Goal: Task Accomplishment & Management: Use online tool/utility

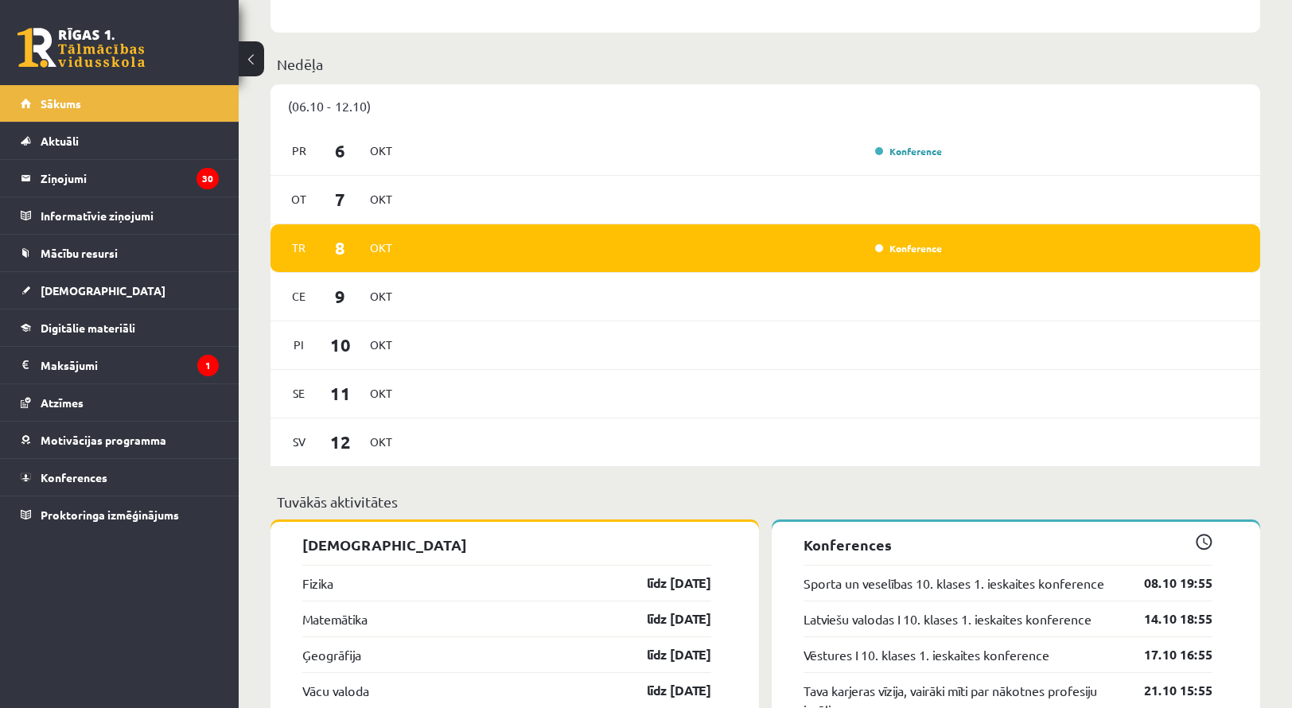
scroll to position [955, 0]
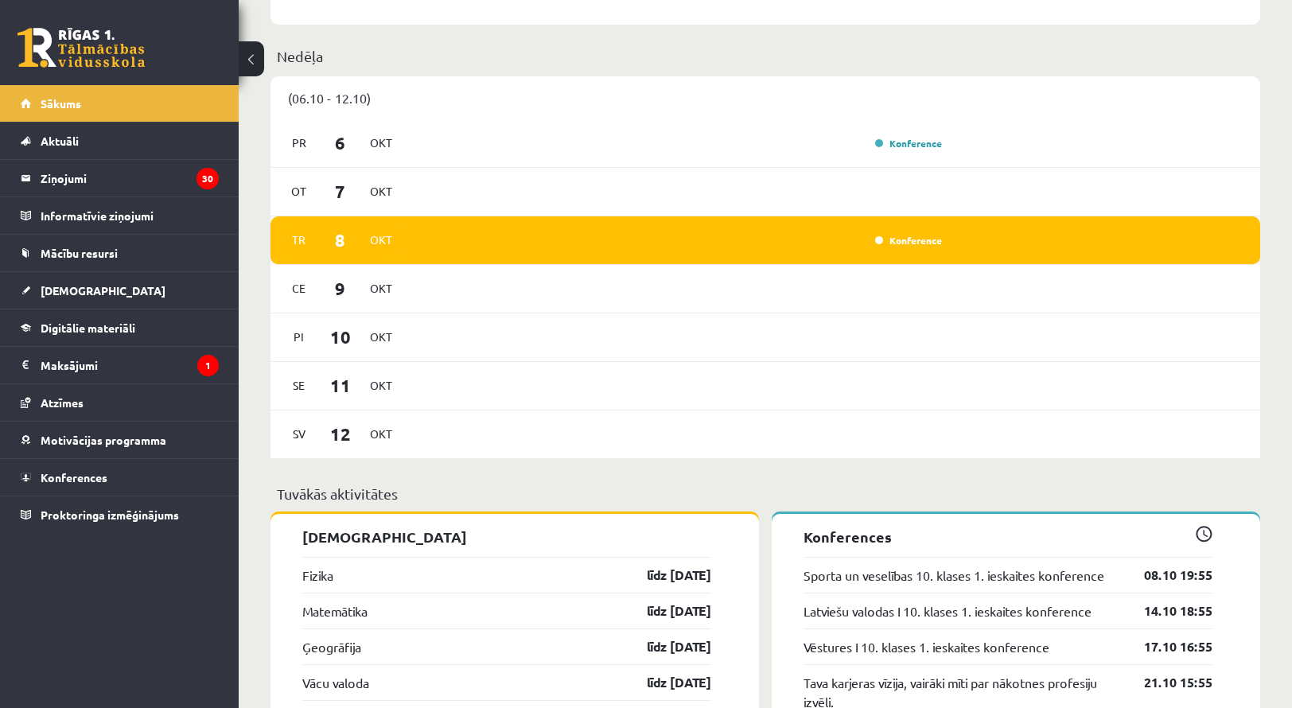
click at [894, 231] on div "Tr 8 Okt Konference" at bounding box center [766, 240] width 990 height 49
click at [894, 236] on link "Konference" at bounding box center [908, 240] width 67 height 13
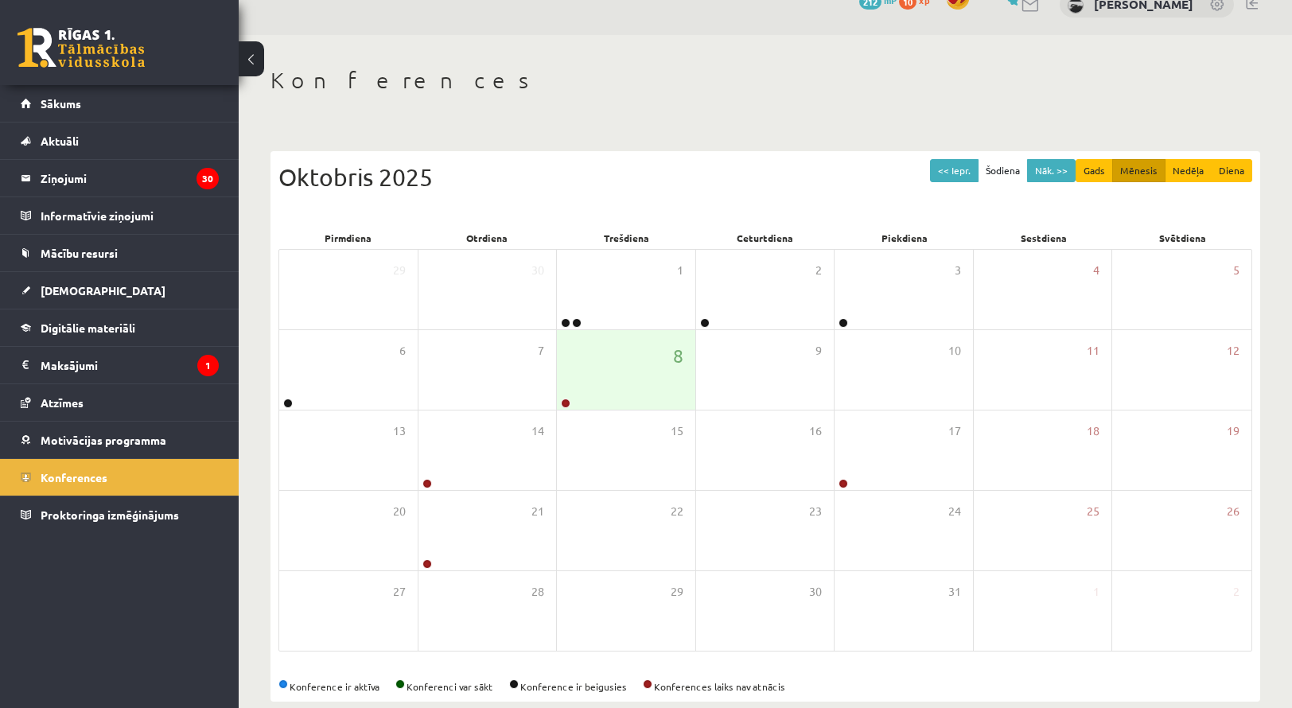
scroll to position [51, 0]
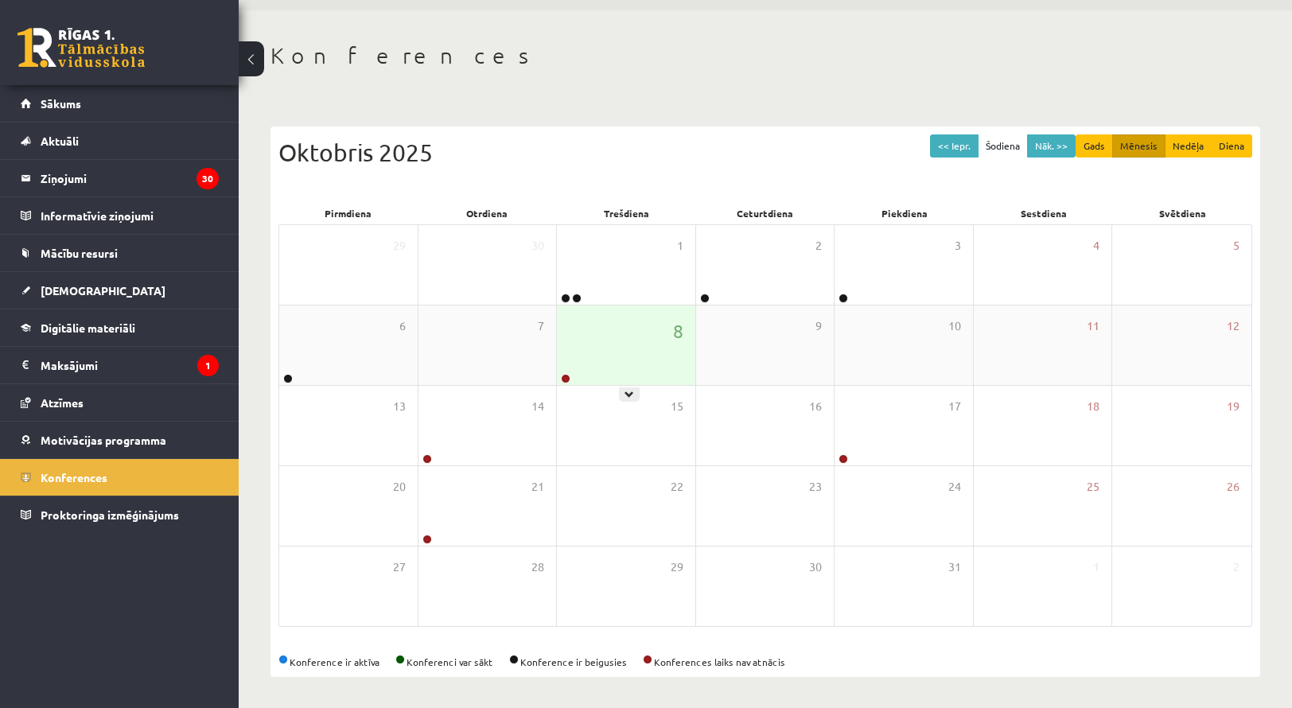
click at [605, 356] on div "8" at bounding box center [626, 346] width 138 height 80
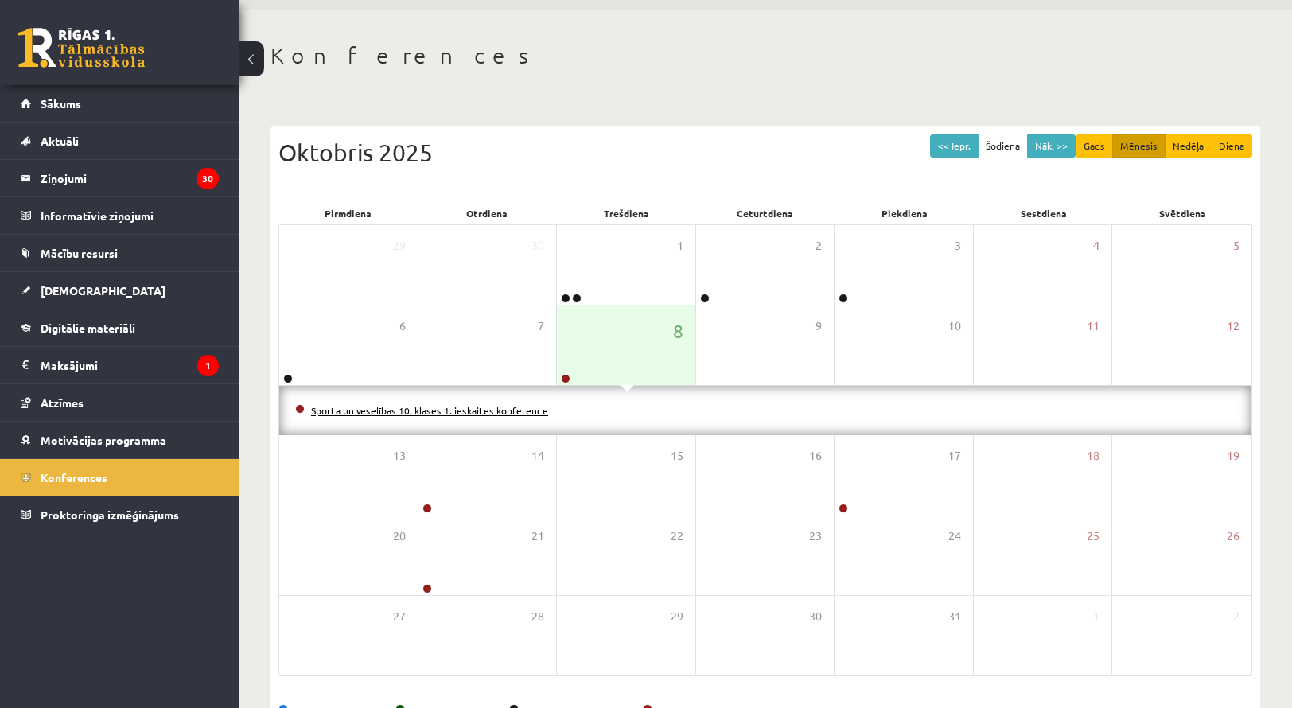
click at [398, 411] on link "Sporta un veselības 10. klases 1. ieskaites konference" at bounding box center [429, 410] width 237 height 13
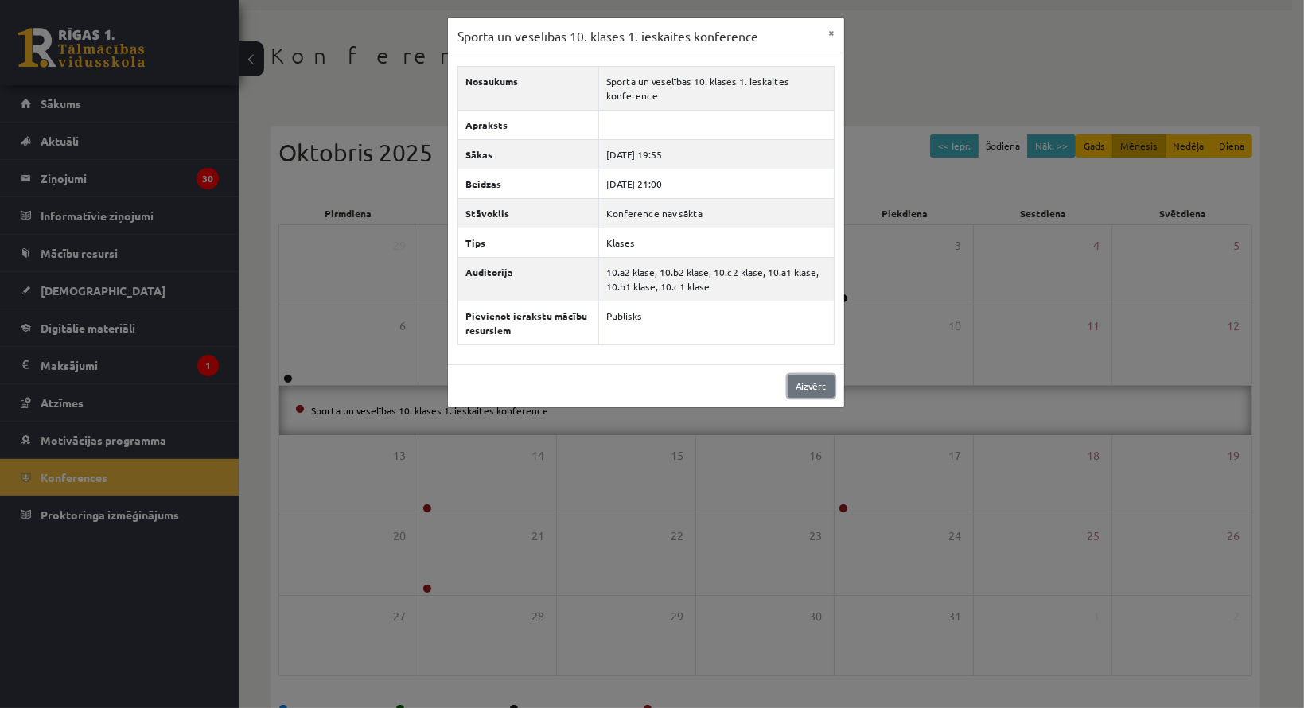
click at [805, 390] on link "Aizvērt" at bounding box center [811, 386] width 47 height 23
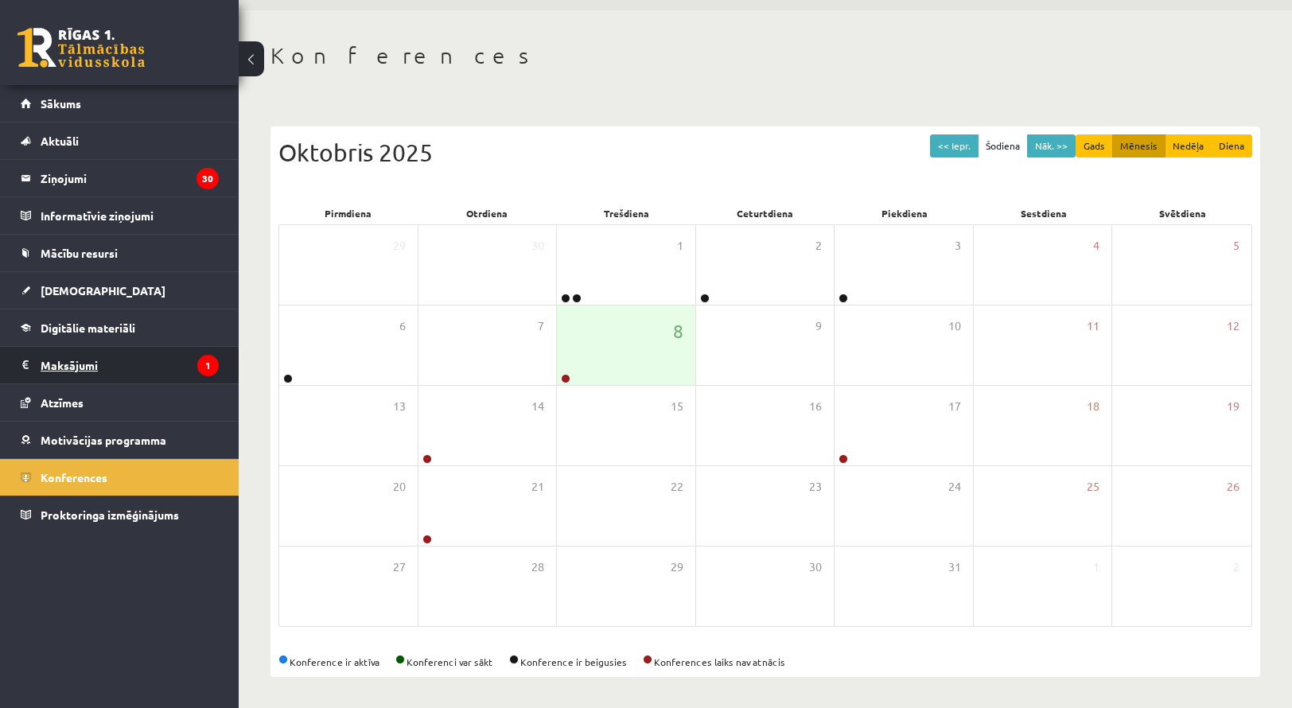
click at [166, 360] on legend "Maksājumi 1" at bounding box center [130, 365] width 178 height 37
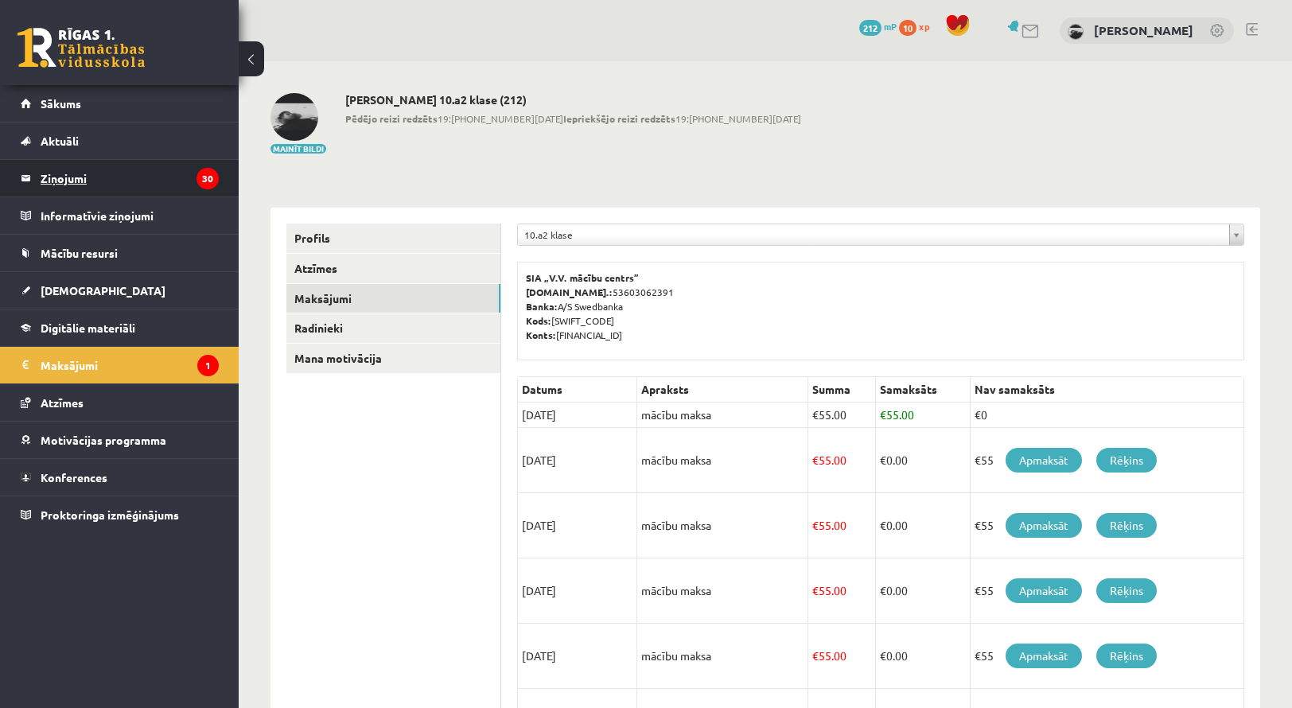
click at [111, 184] on legend "Ziņojumi 30" at bounding box center [130, 178] width 178 height 37
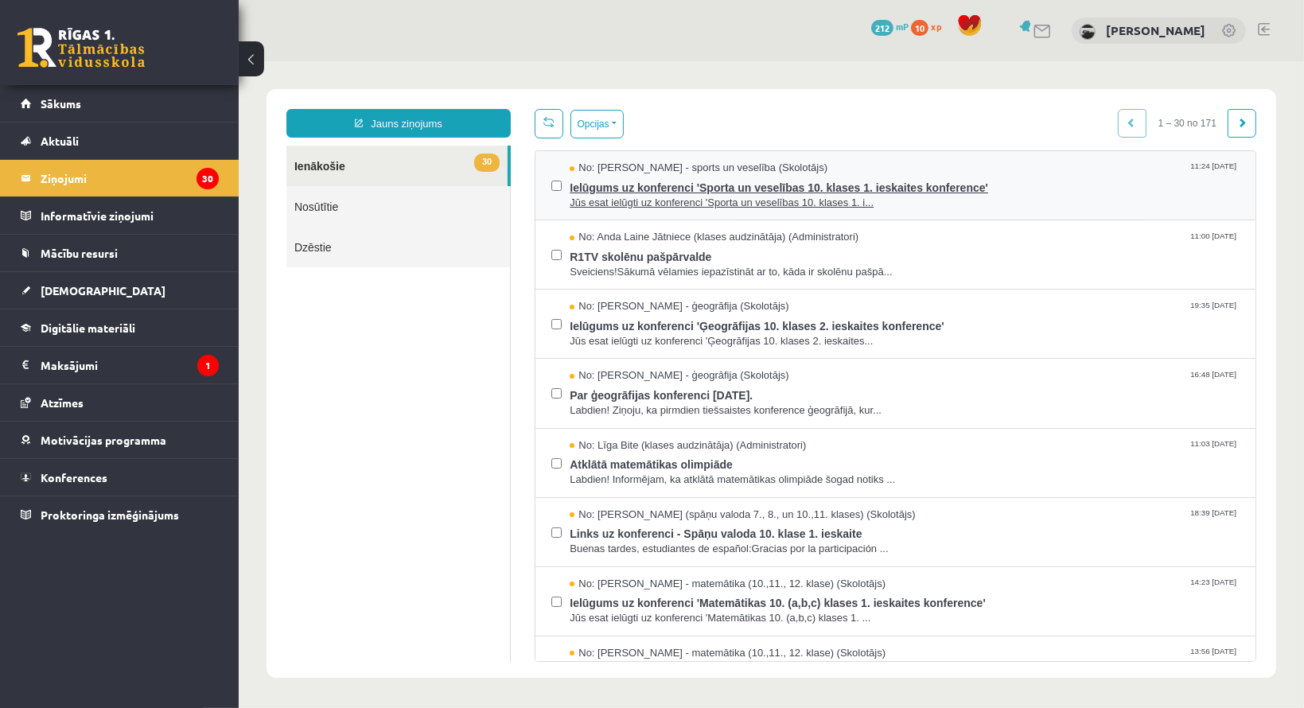
click at [688, 185] on span "Ielūgums uz konferenci 'Sporta un veselības 10. klases 1. ieskaites konference'" at bounding box center [904, 185] width 670 height 20
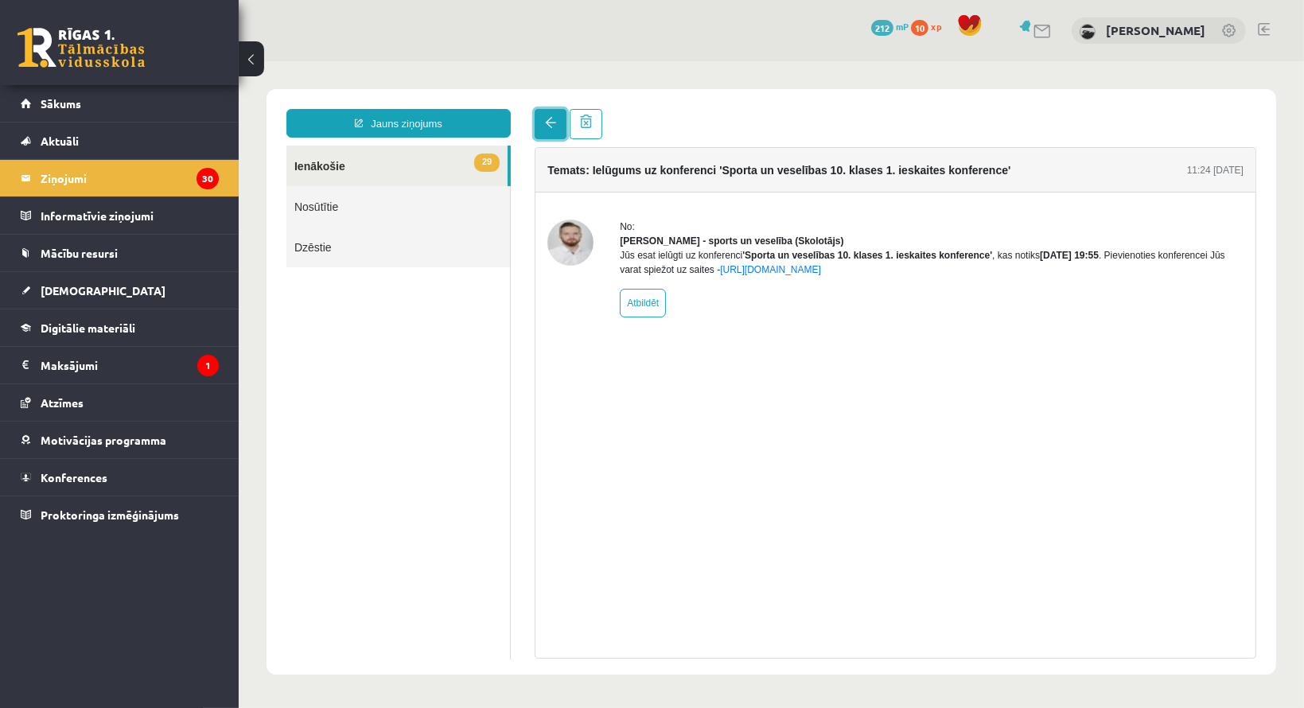
click at [544, 127] on span at bounding box center [549, 121] width 11 height 11
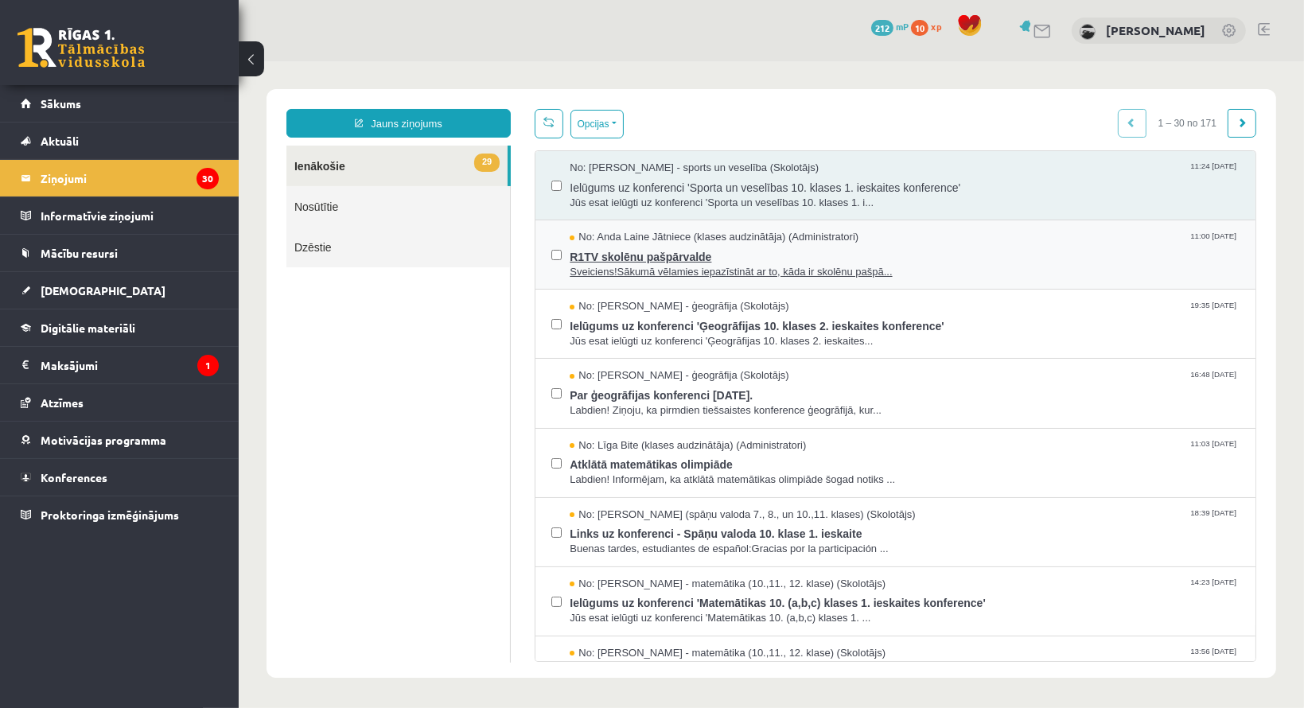
click at [645, 251] on span "R1TV skolēnu pašpārvalde" at bounding box center [904, 254] width 670 height 20
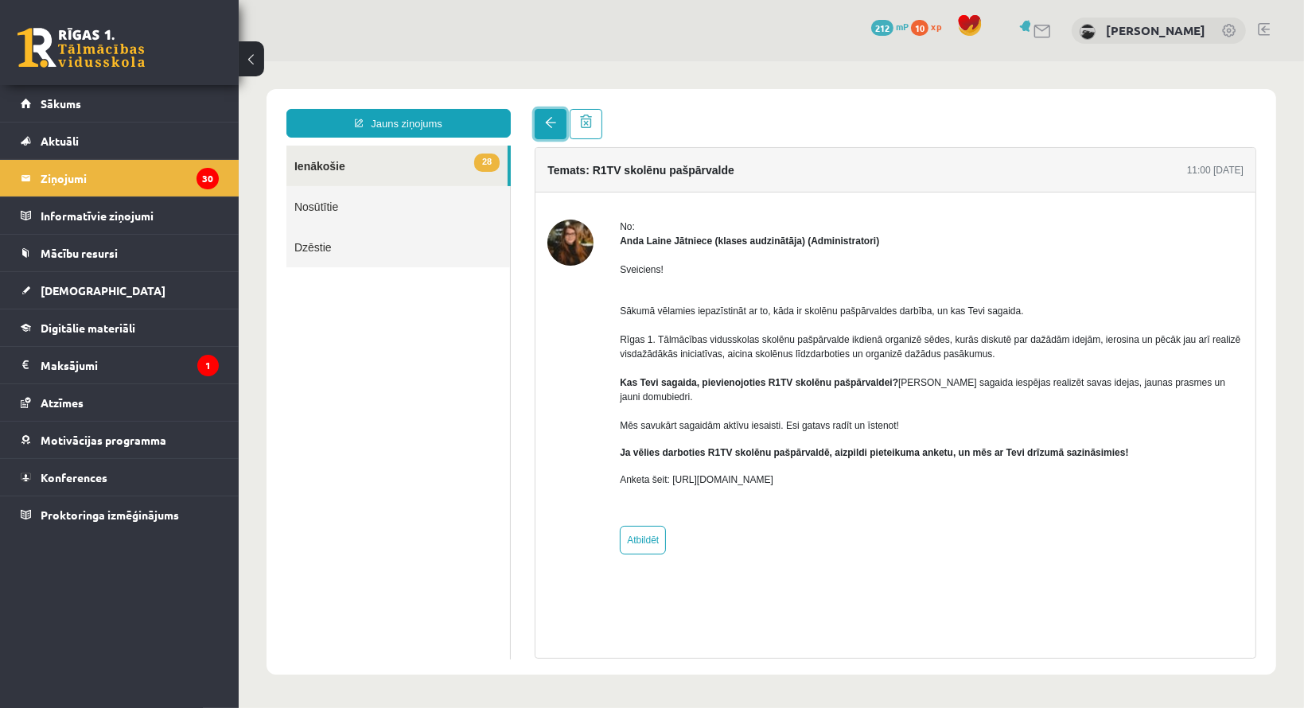
click at [550, 132] on link at bounding box center [550, 123] width 32 height 30
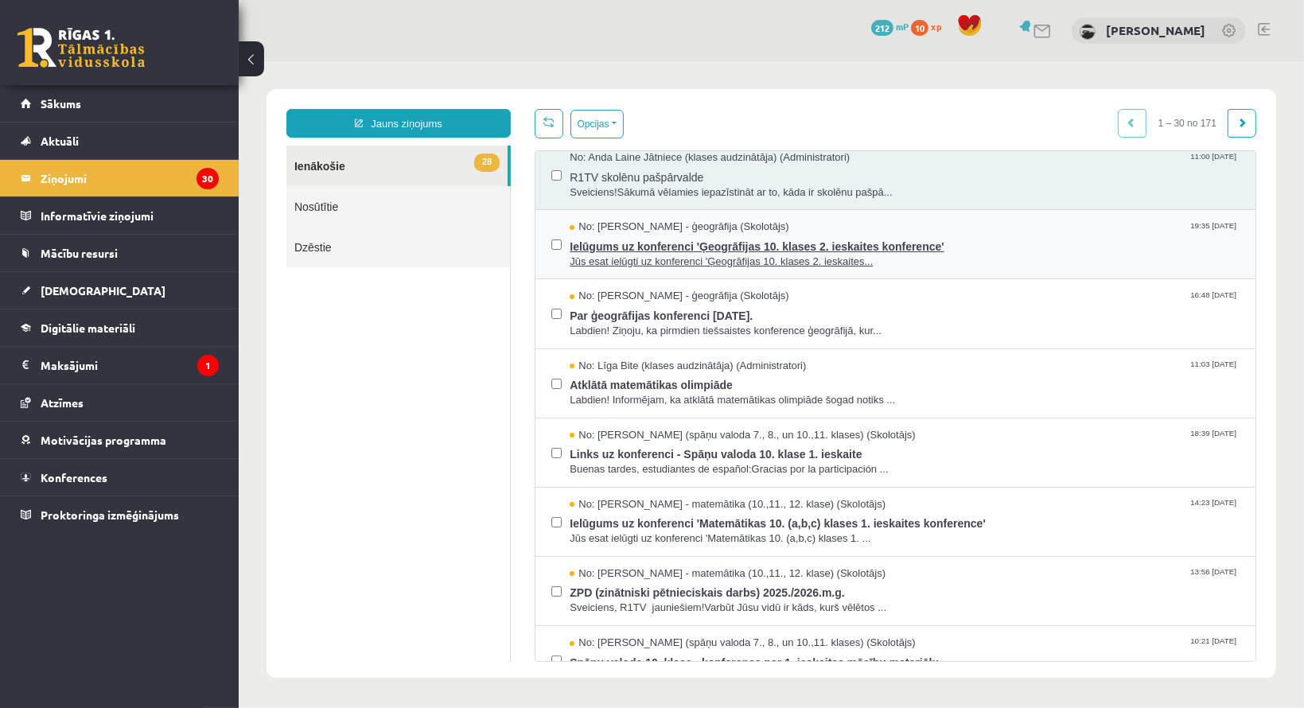
click at [656, 242] on span "Ielūgums uz konferenci 'Ģeogrāfijas 10. klases 2. ieskaites konference'" at bounding box center [904, 244] width 670 height 20
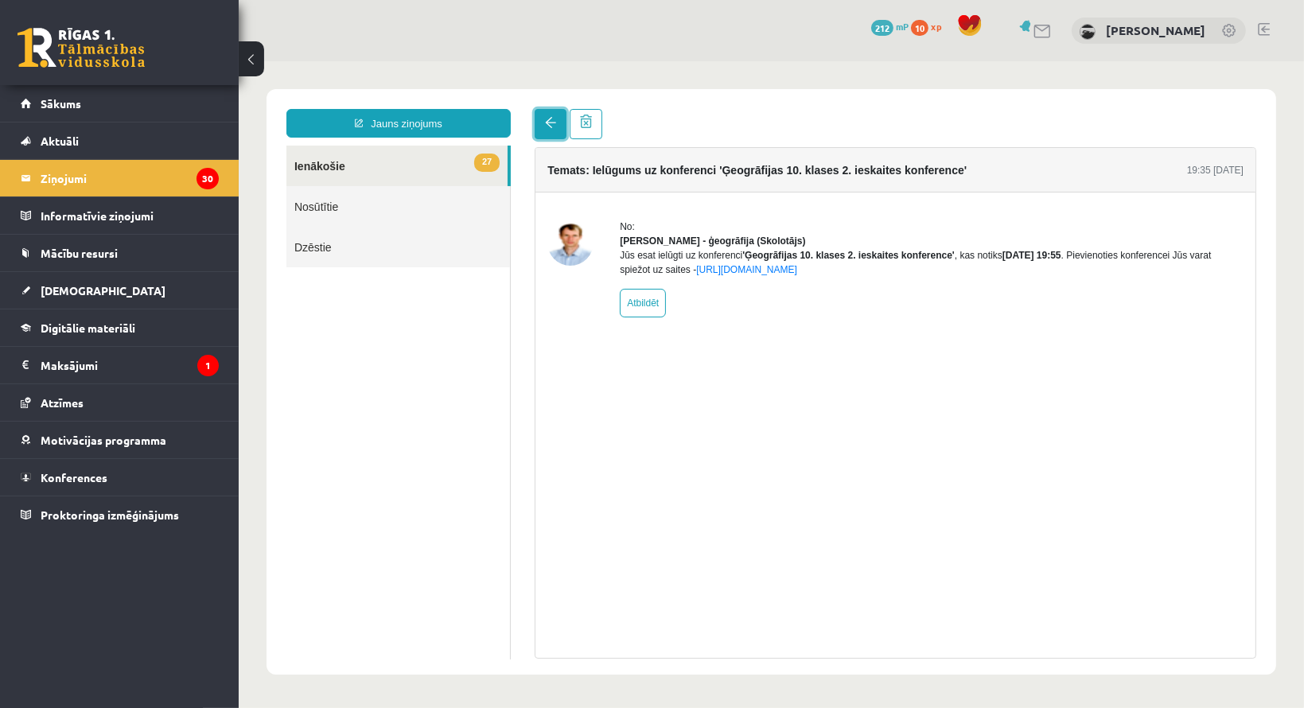
click at [553, 133] on link at bounding box center [550, 123] width 32 height 30
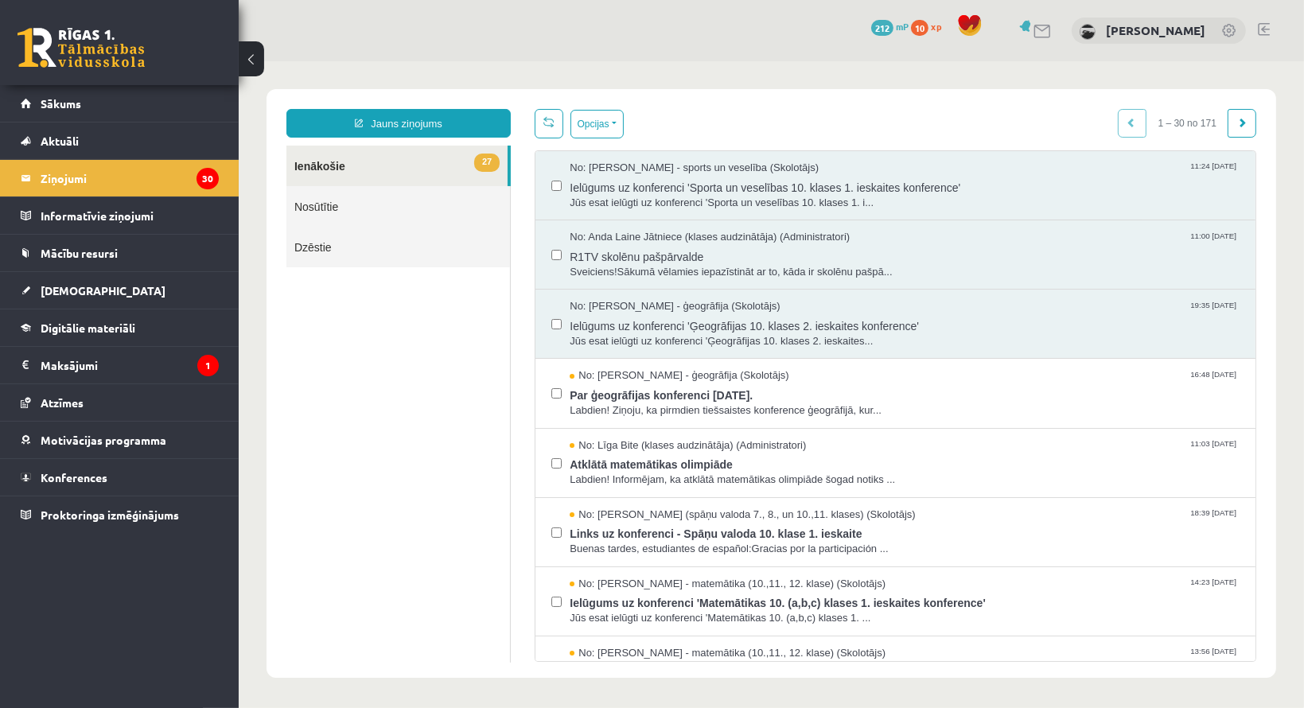
click at [540, 130] on link at bounding box center [548, 122] width 29 height 29
click at [673, 398] on span "Par ģeogrāfijas konferenci 6. oktobrī." at bounding box center [904, 393] width 670 height 20
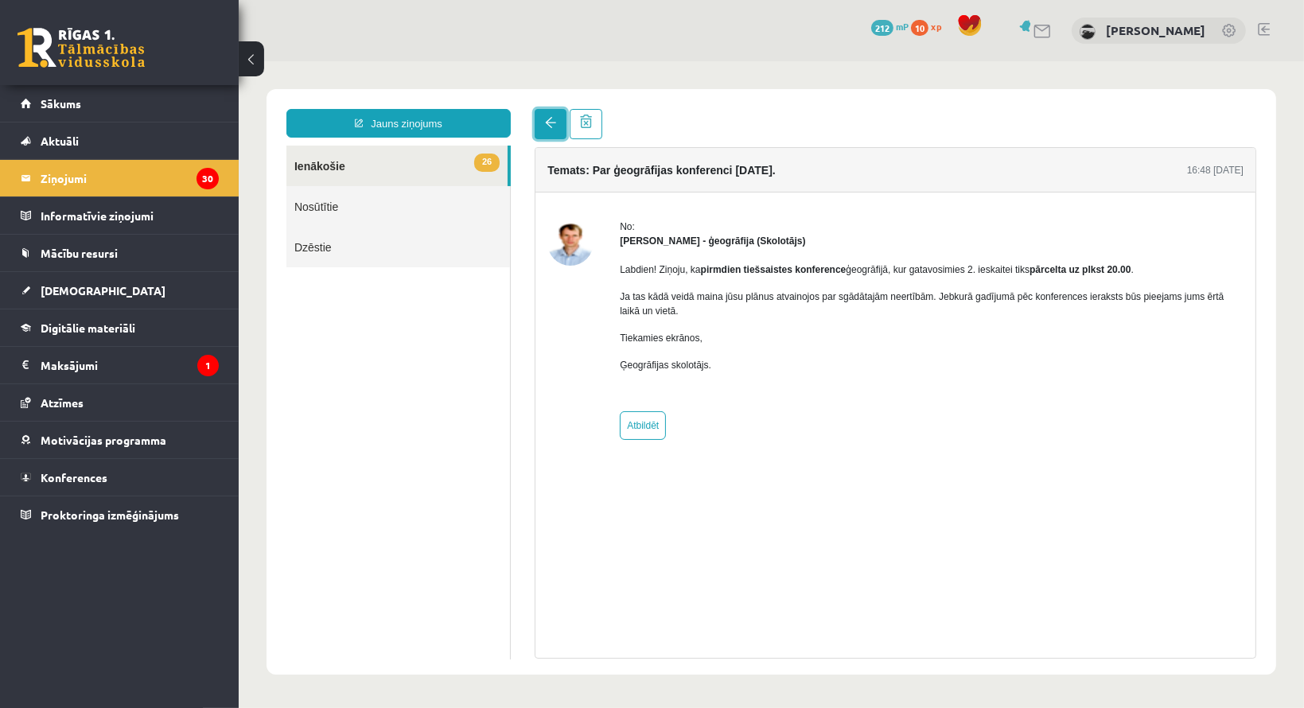
click at [556, 130] on link at bounding box center [550, 123] width 32 height 30
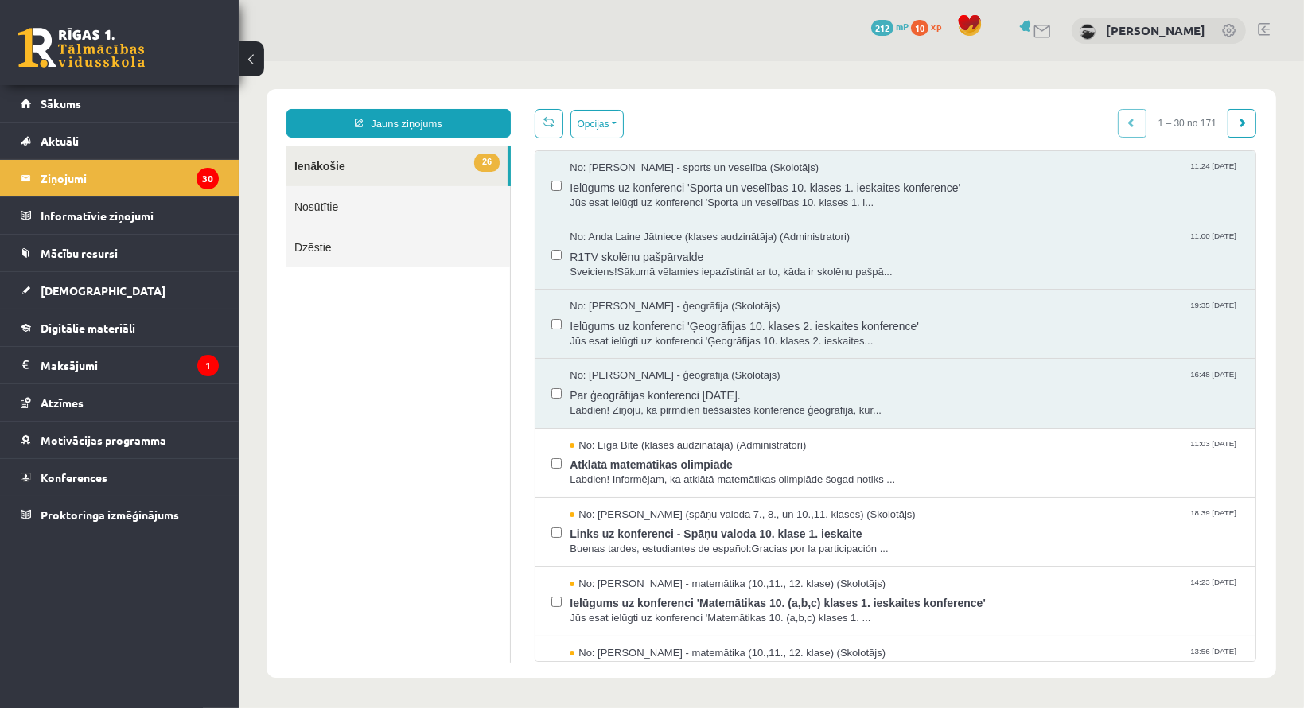
click at [352, 166] on link "26 Ienākošie" at bounding box center [396, 165] width 221 height 41
click at [40, 53] on link at bounding box center [81, 48] width 127 height 40
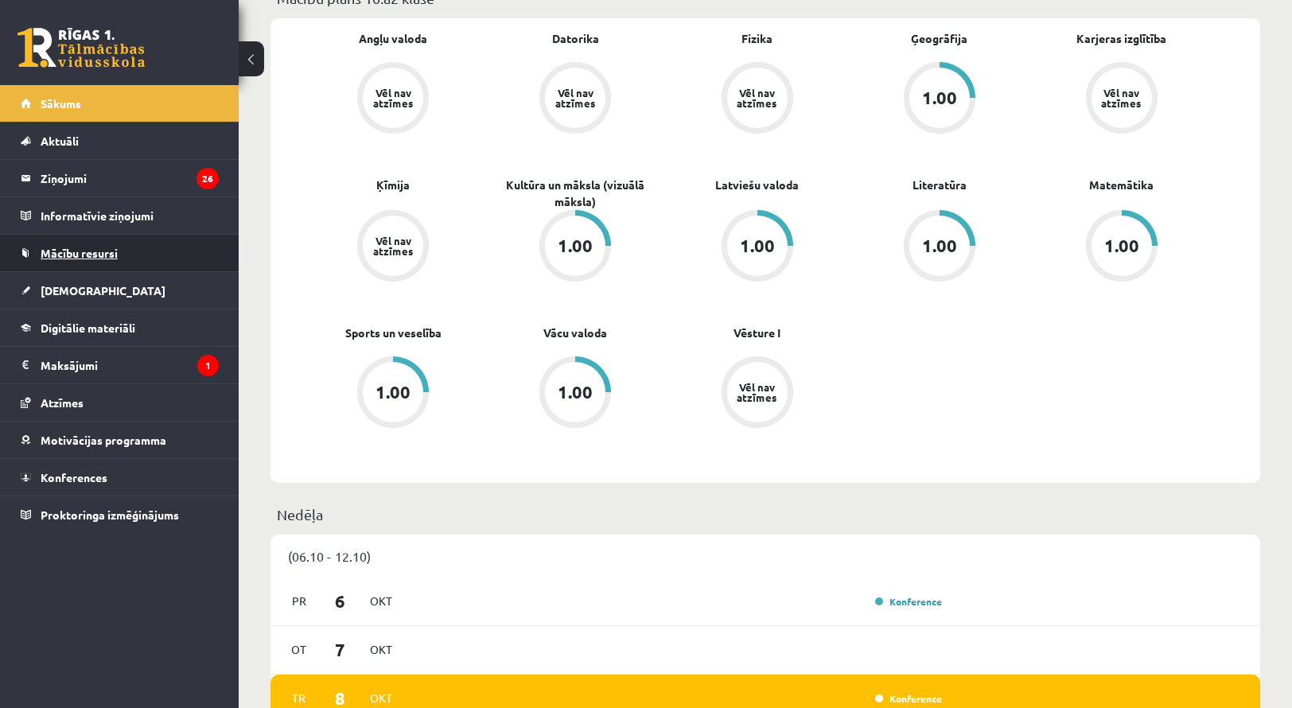
scroll to position [398, 0]
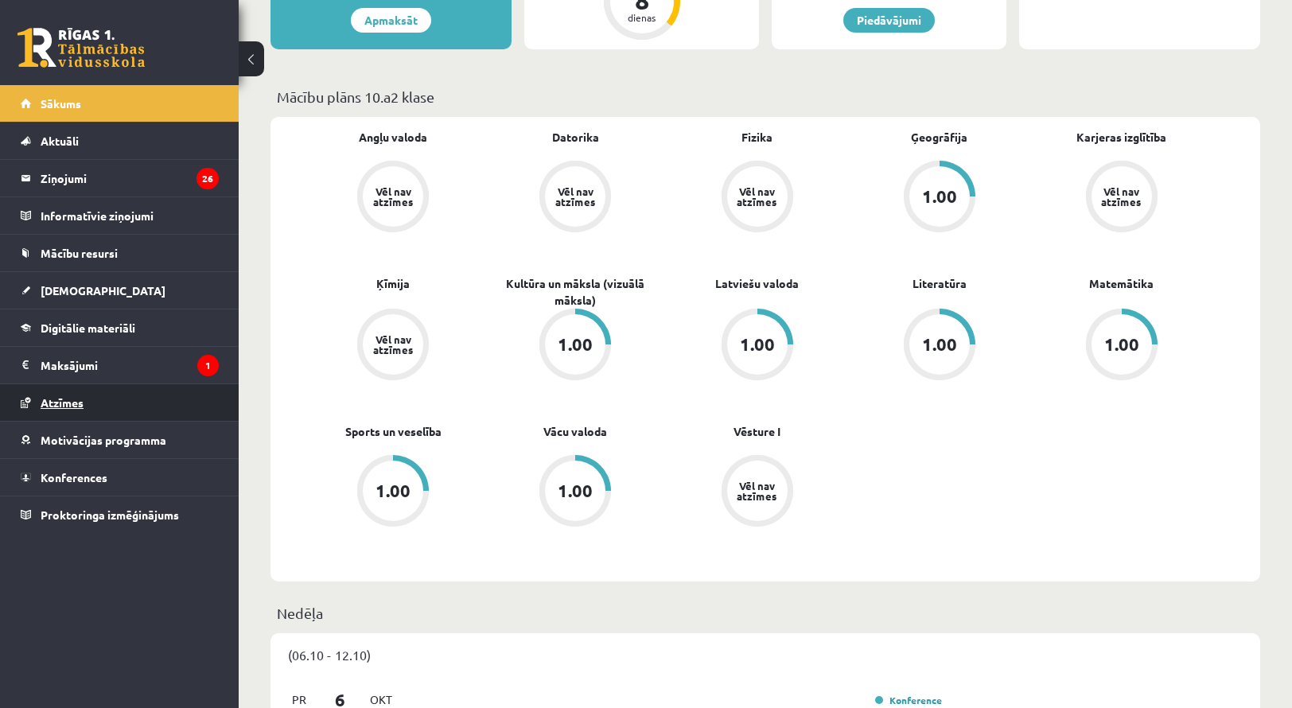
click at [57, 411] on link "Atzīmes" at bounding box center [120, 402] width 198 height 37
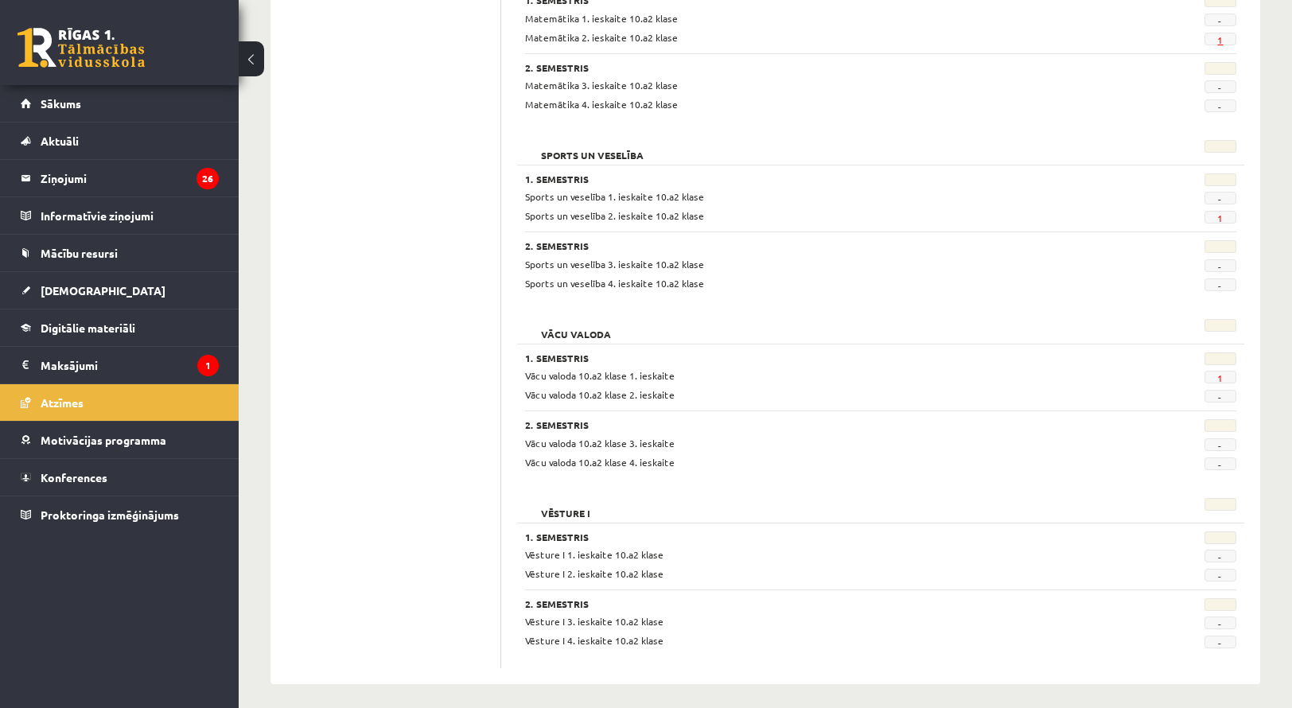
scroll to position [1735, 0]
click at [1217, 368] on link "1" at bounding box center [1220, 374] width 6 height 13
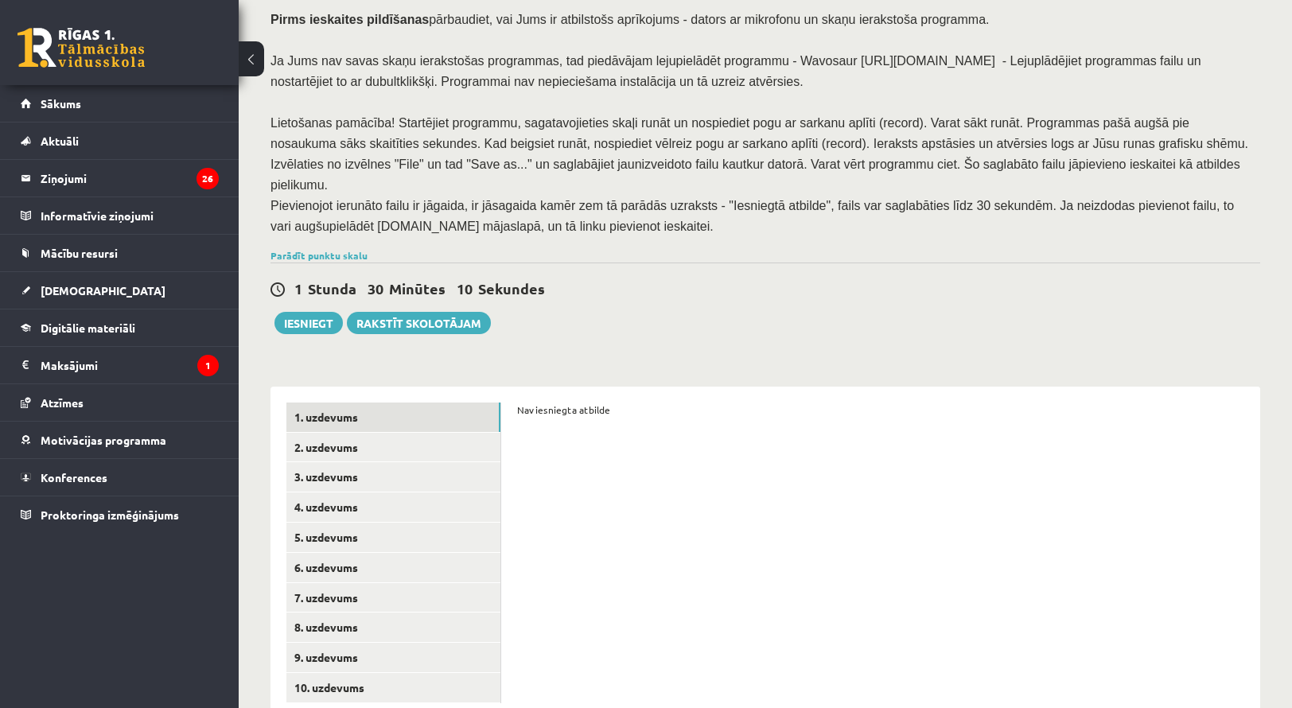
scroll to position [155, 0]
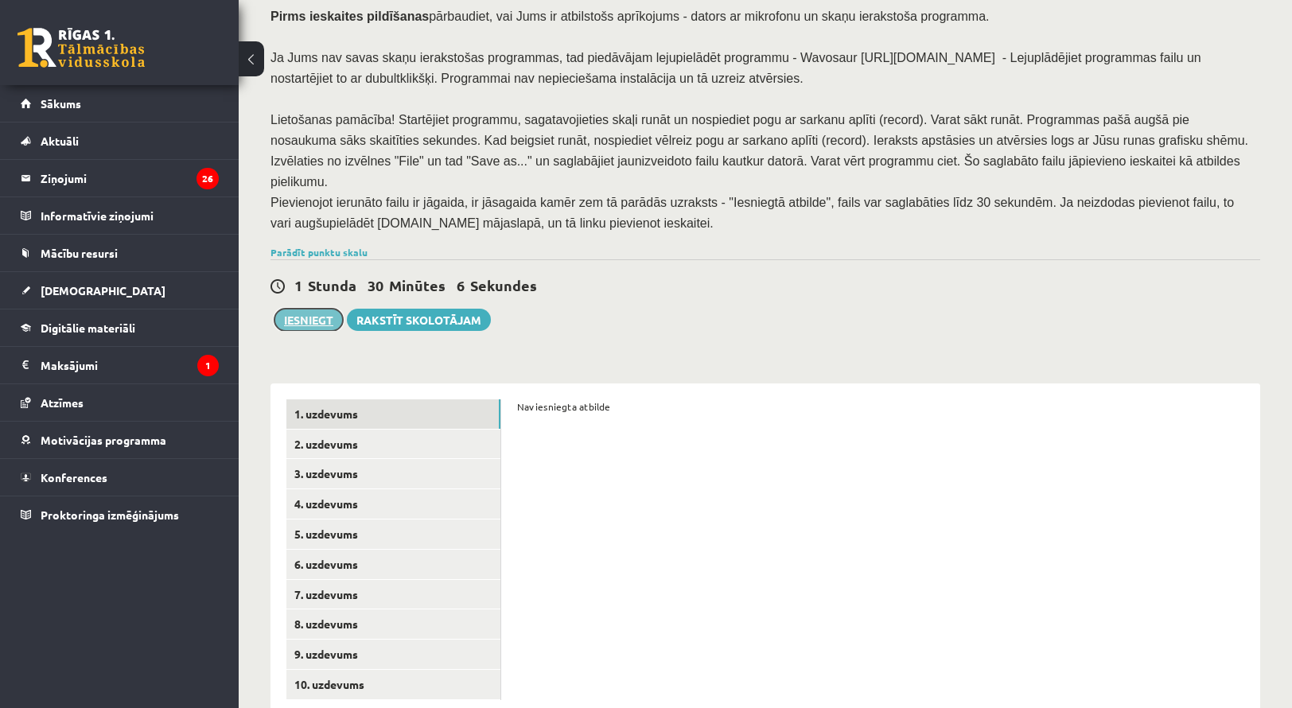
click at [306, 309] on button "Iesniegt" at bounding box center [309, 320] width 68 height 22
click at [325, 309] on button "Iesniegt" at bounding box center [309, 320] width 68 height 22
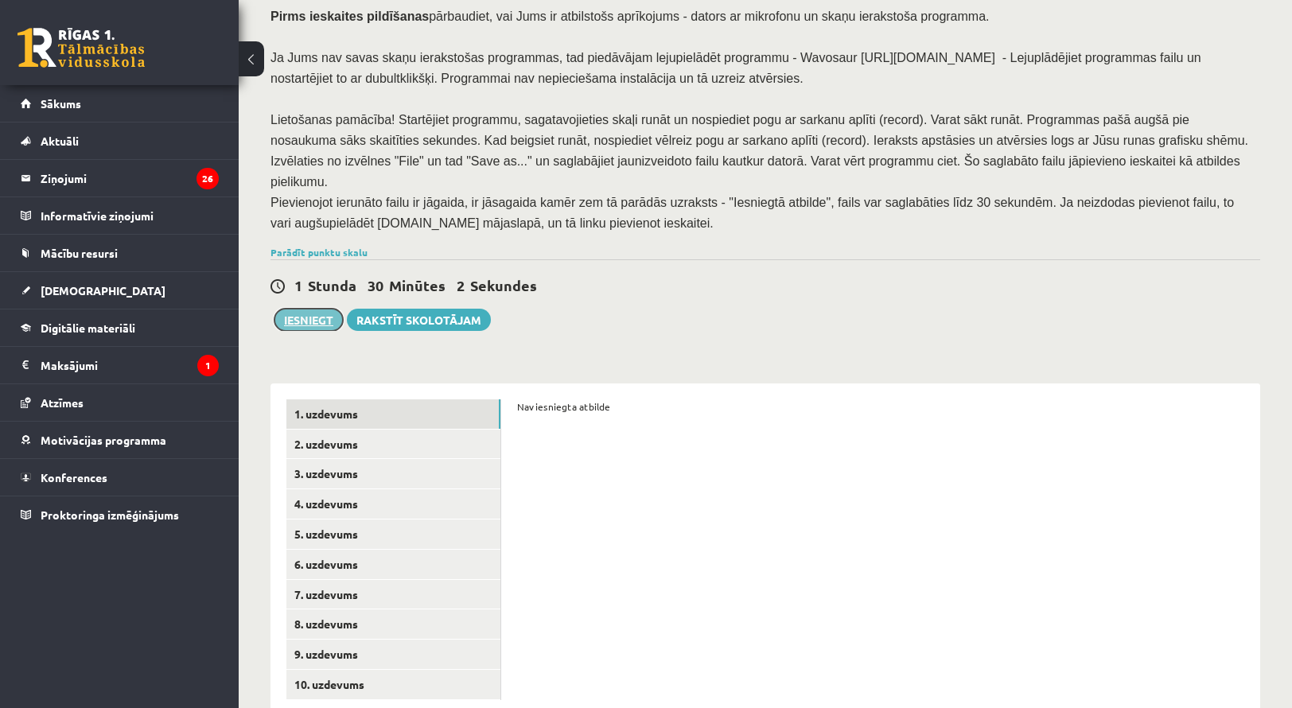
click at [325, 309] on button "Iesniegt" at bounding box center [309, 320] width 68 height 22
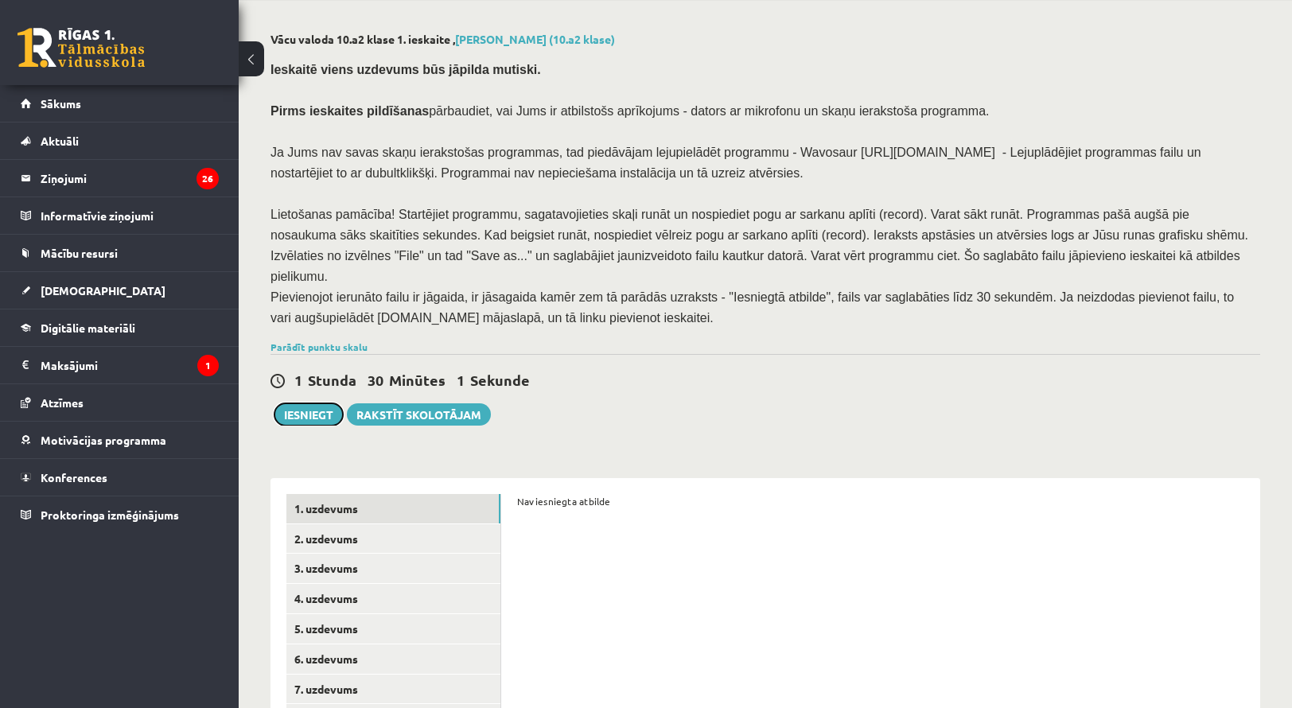
scroll to position [0, 0]
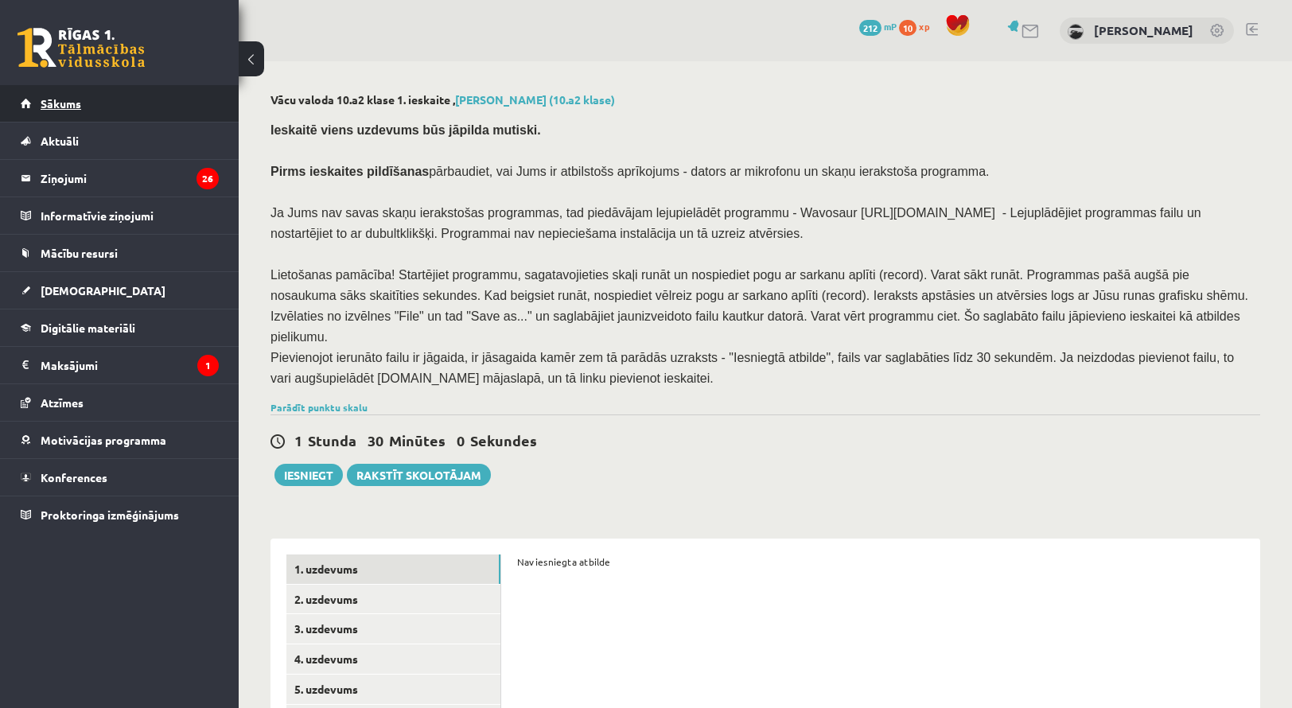
click at [91, 103] on link "Sākums" at bounding box center [120, 103] width 198 height 37
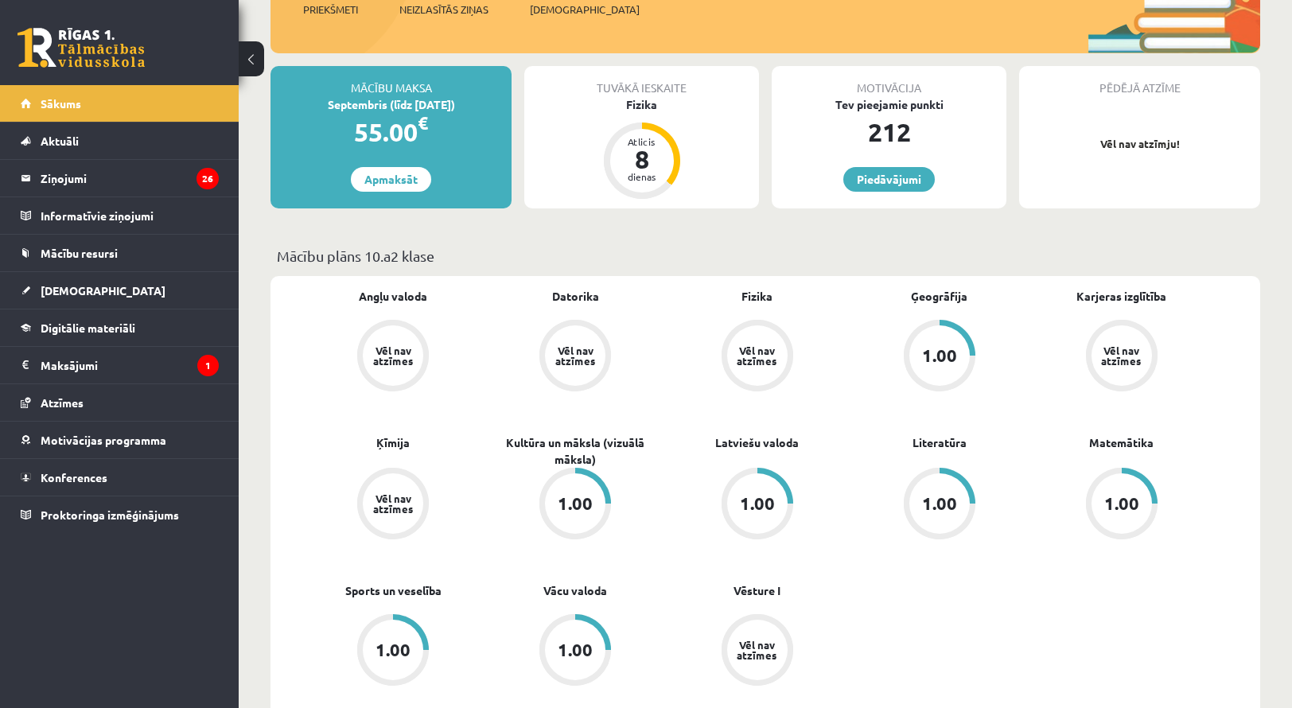
scroll to position [318, 0]
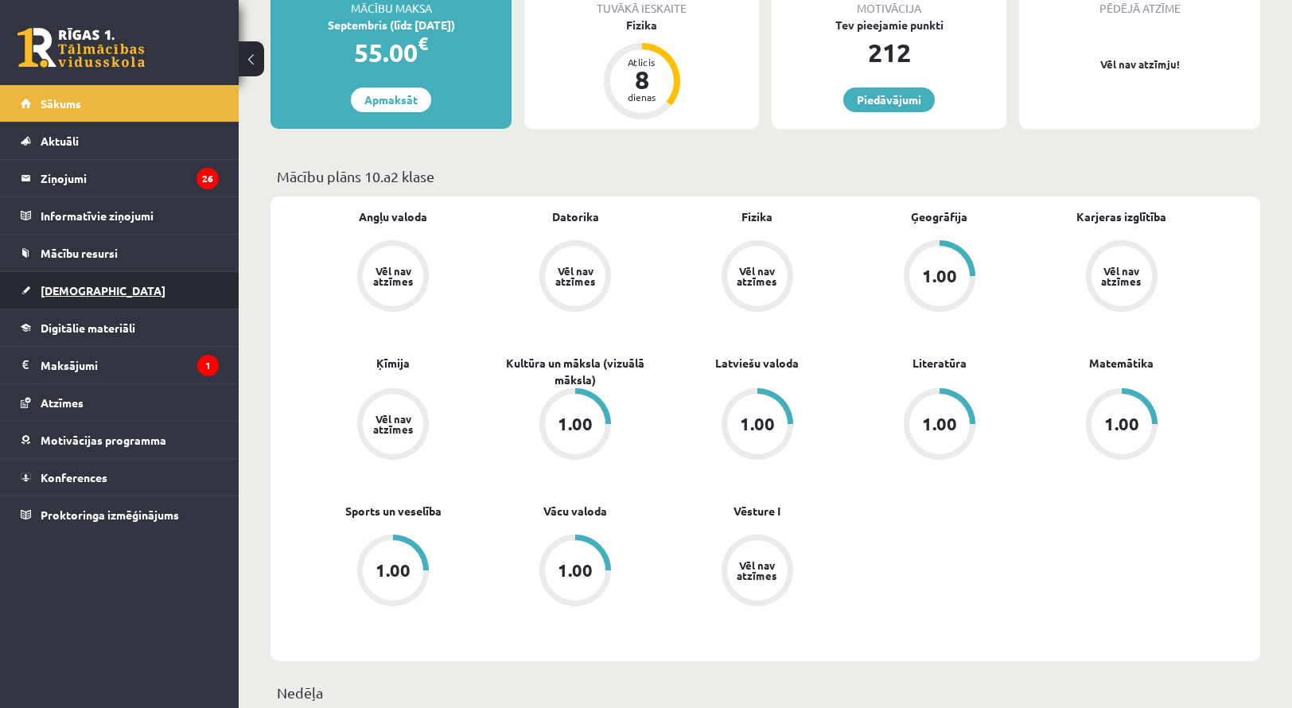
click at [61, 281] on link "[DEMOGRAPHIC_DATA]" at bounding box center [120, 290] width 198 height 37
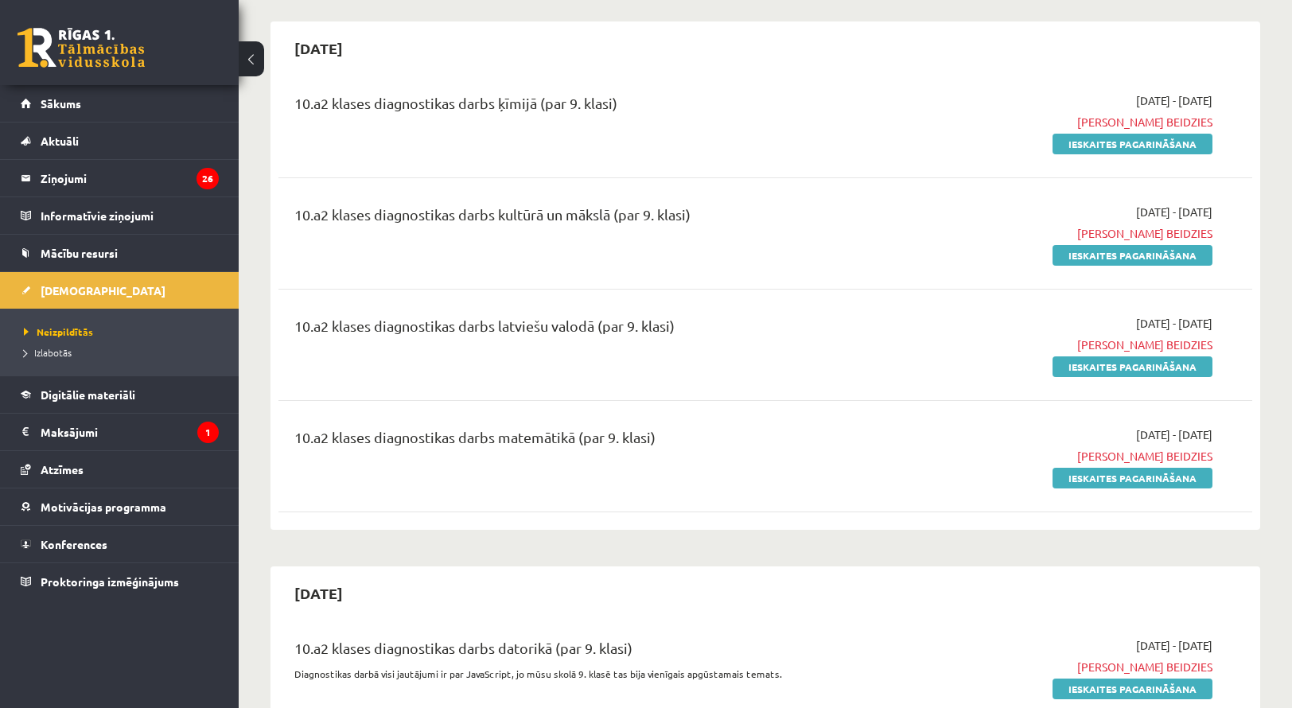
scroll to position [159, 0]
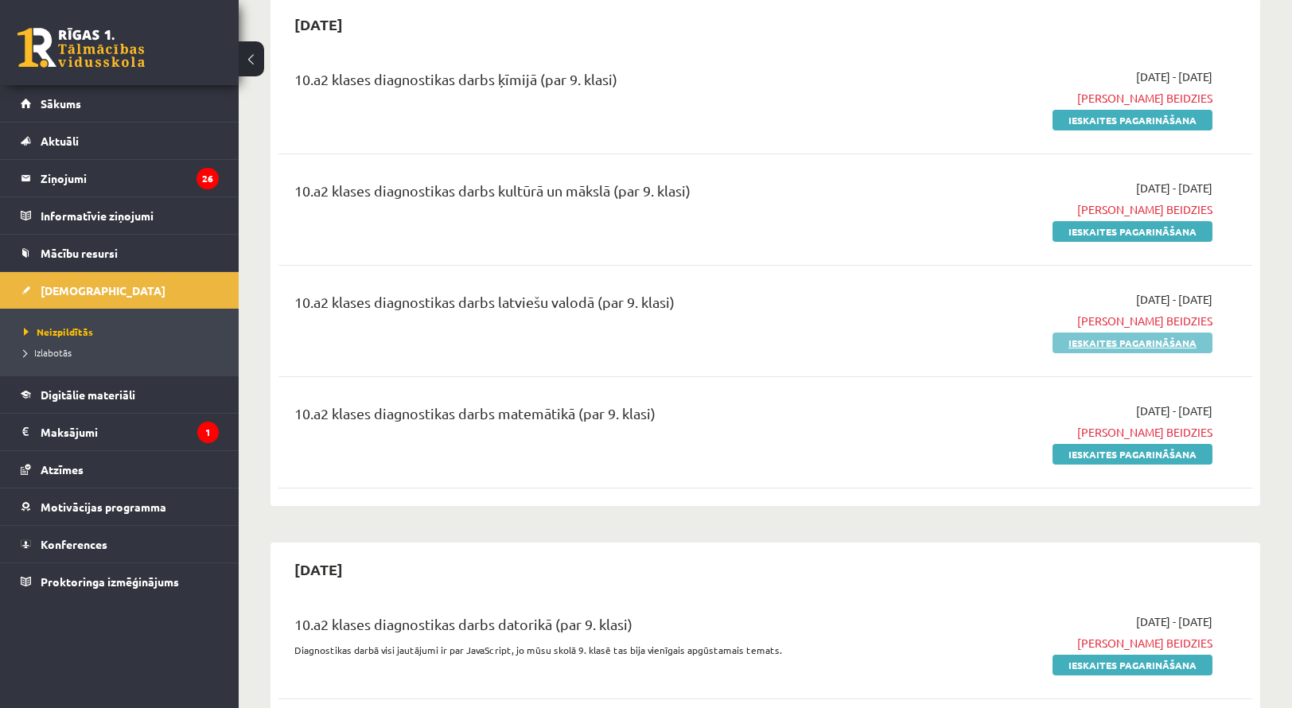
click at [1146, 345] on link "Ieskaites pagarināšana" at bounding box center [1133, 343] width 160 height 21
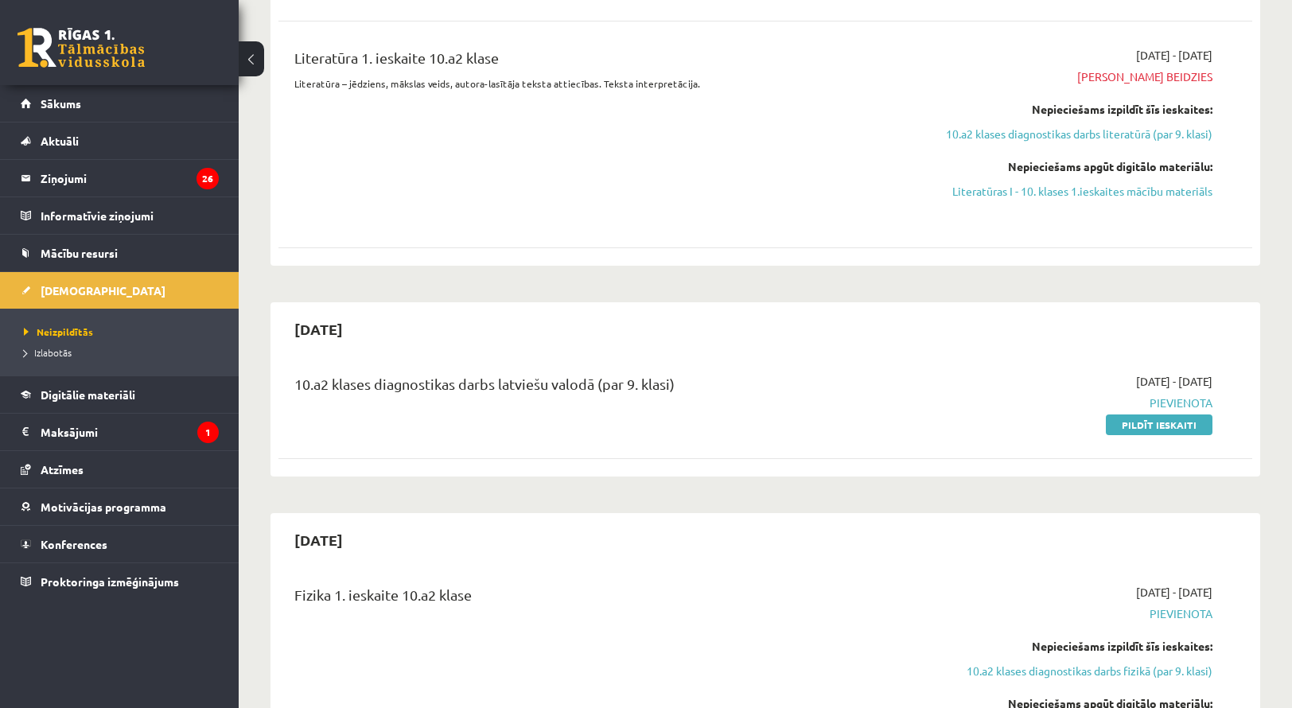
scroll to position [2308, 0]
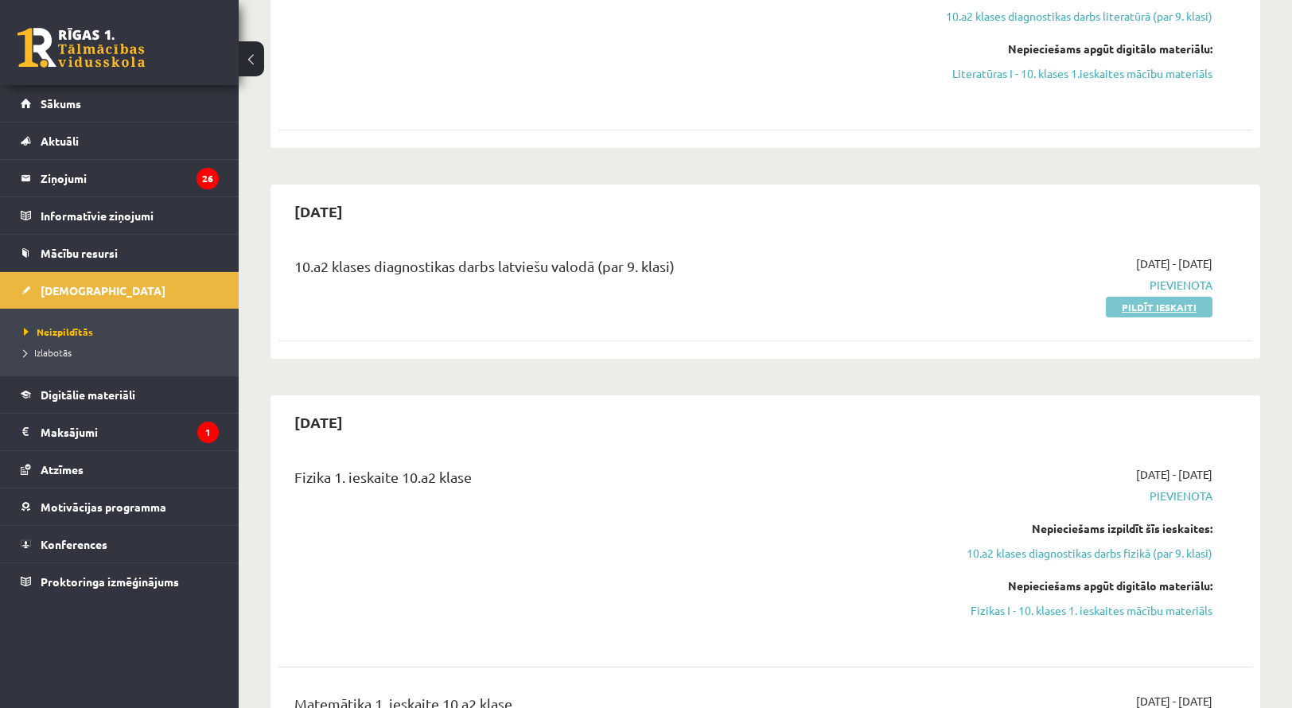
click at [1143, 297] on link "Pildīt ieskaiti" at bounding box center [1159, 307] width 107 height 21
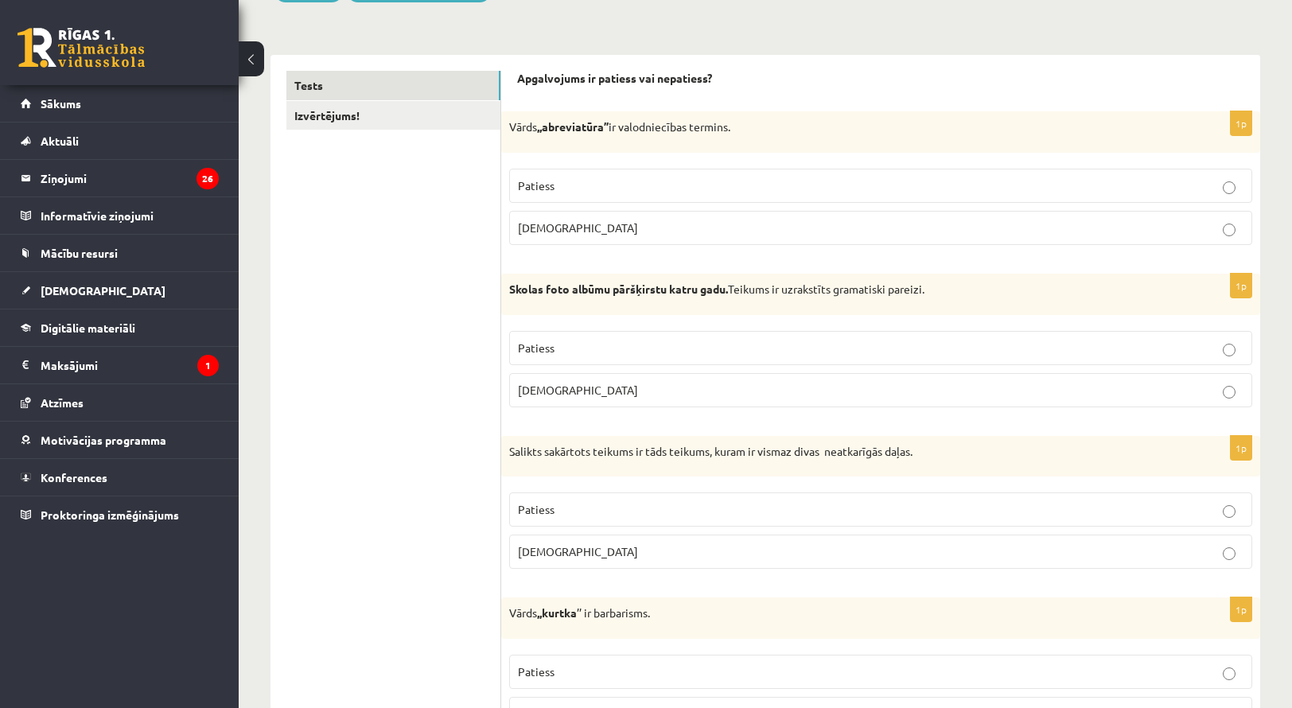
scroll to position [239, 0]
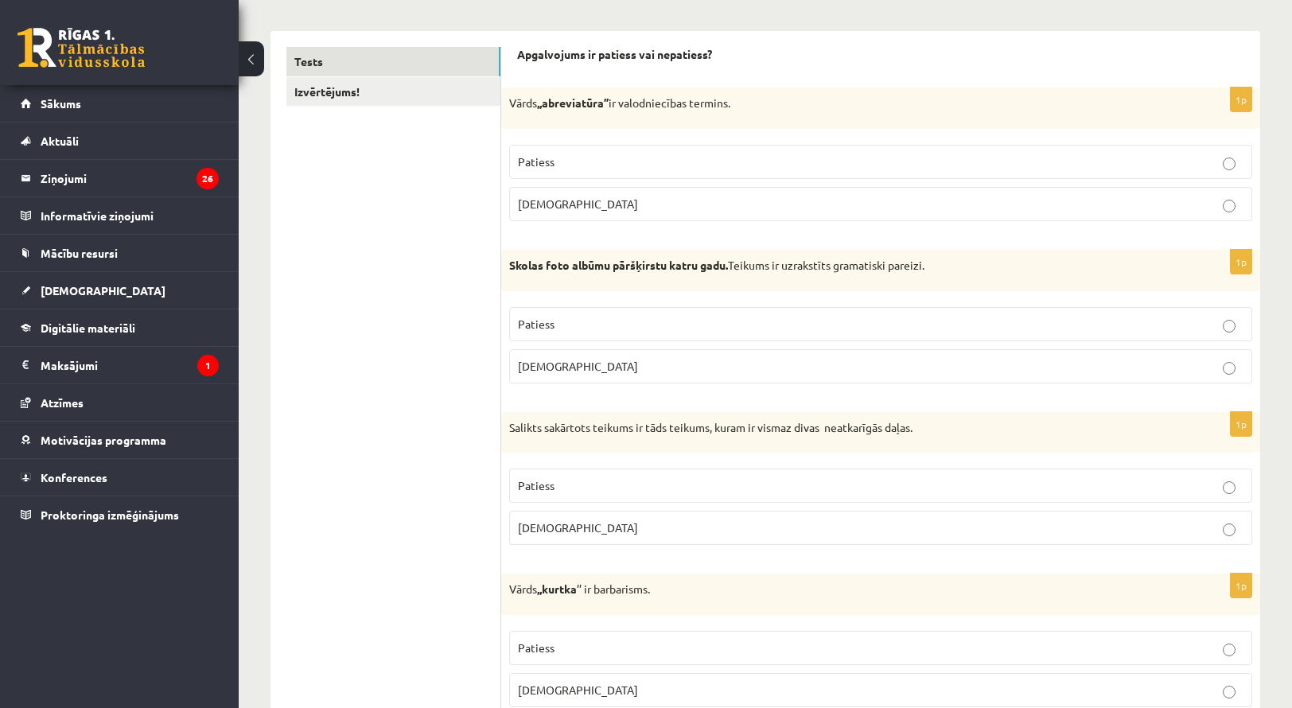
click at [680, 169] on p "Patiess" at bounding box center [881, 162] width 726 height 17
click at [565, 330] on p "Patiess" at bounding box center [881, 324] width 726 height 17
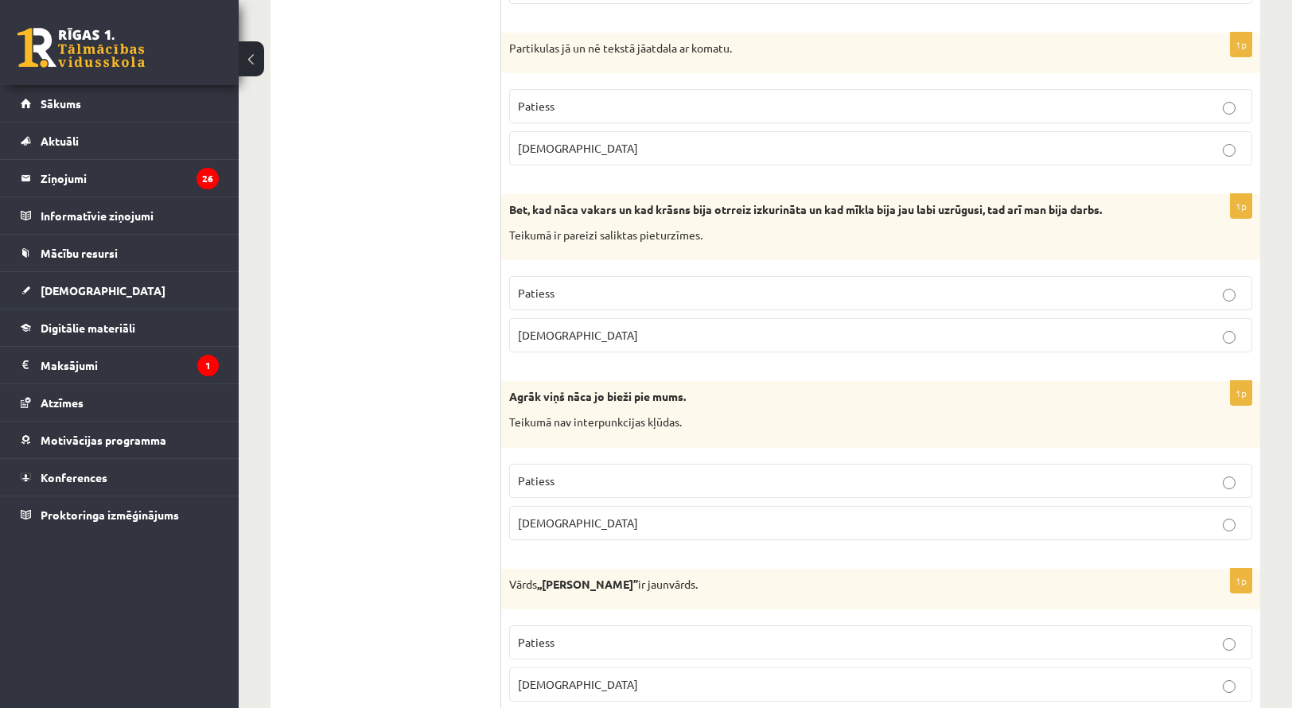
scroll to position [4617, 0]
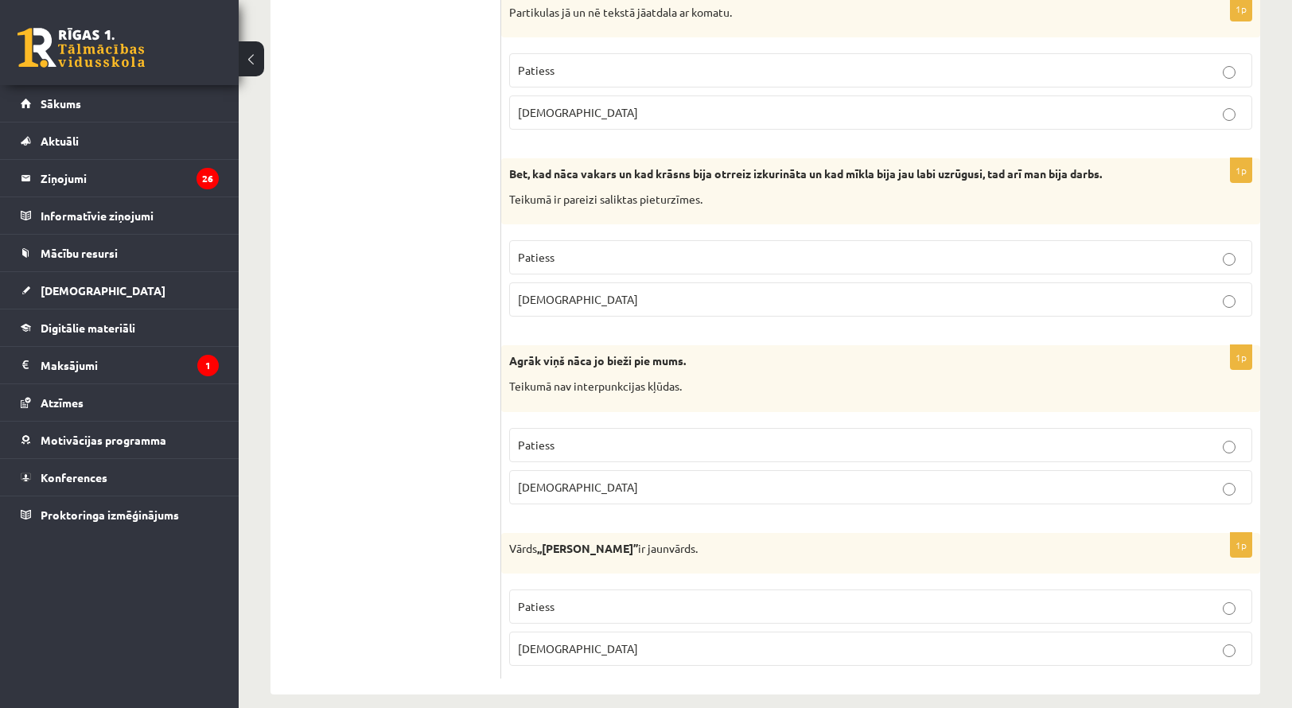
click at [589, 641] on p "Aplams" at bounding box center [881, 649] width 726 height 17
click at [748, 420] on fieldset "Patiess Aplams" at bounding box center [880, 464] width 743 height 89
click at [968, 428] on label "Patiess" at bounding box center [880, 445] width 743 height 34
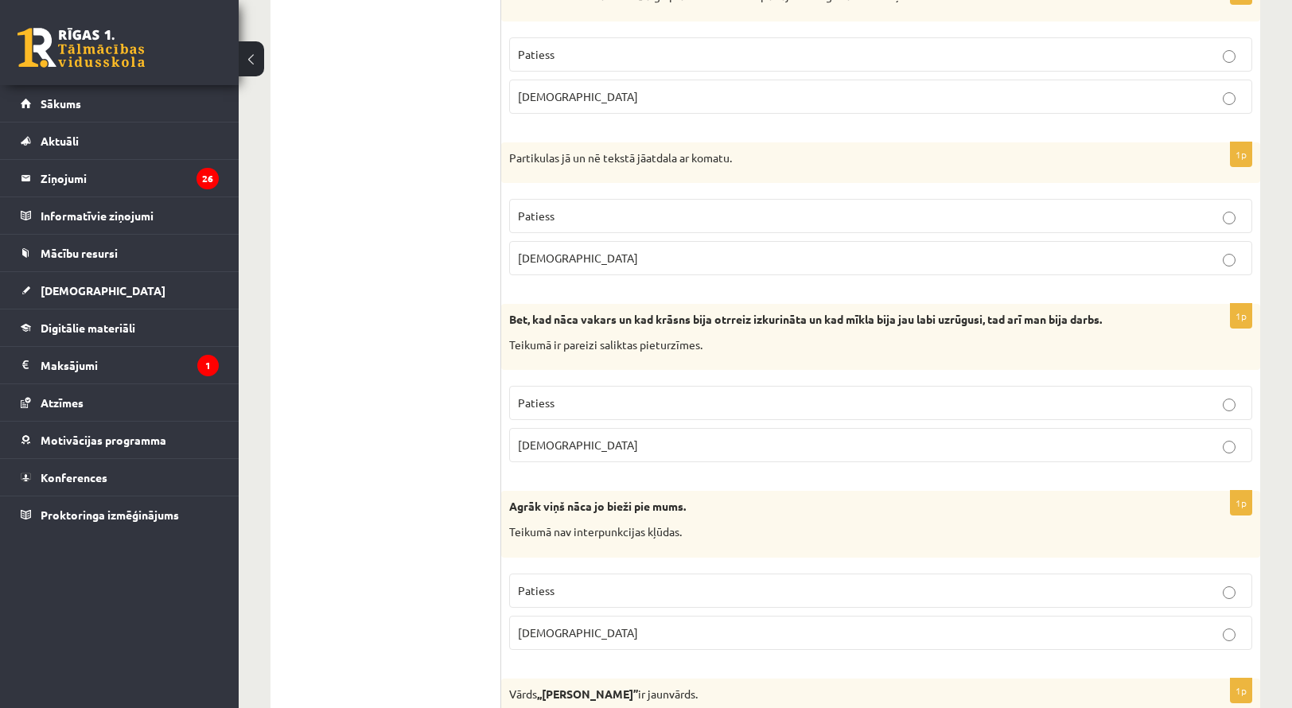
scroll to position [4379, 0]
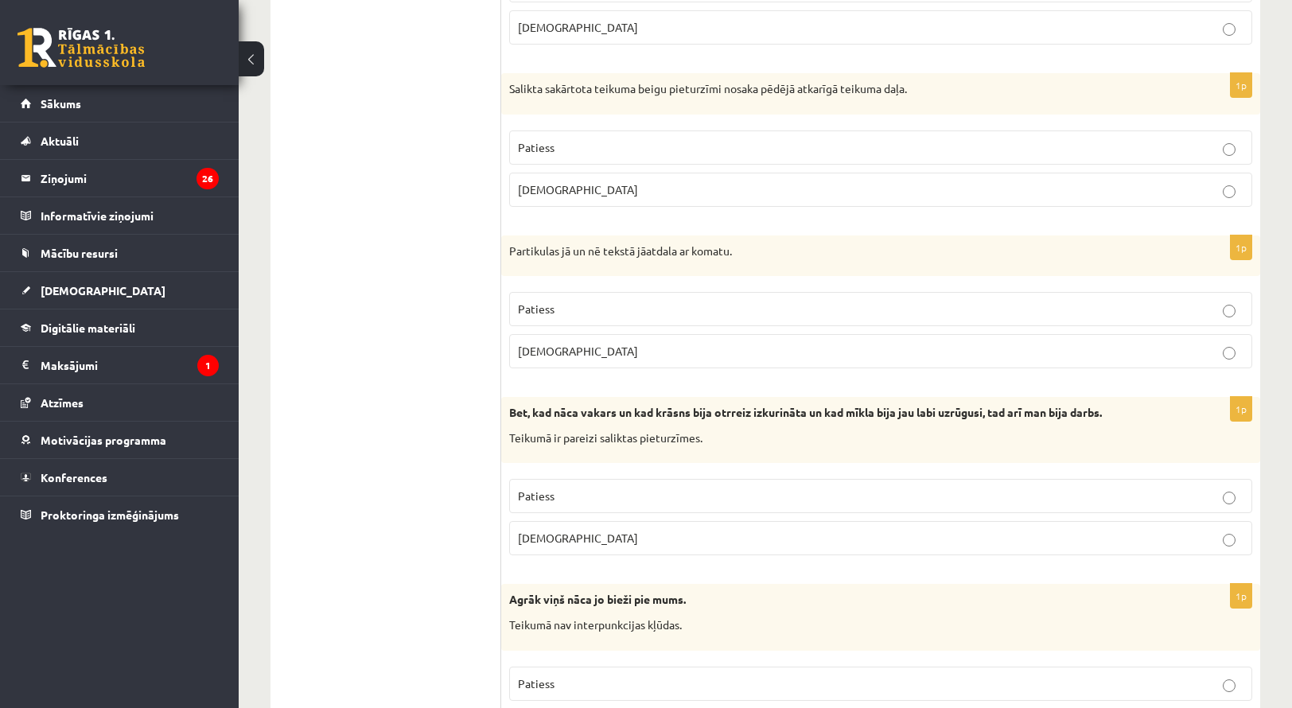
click at [696, 488] on p "Patiess" at bounding box center [881, 496] width 726 height 17
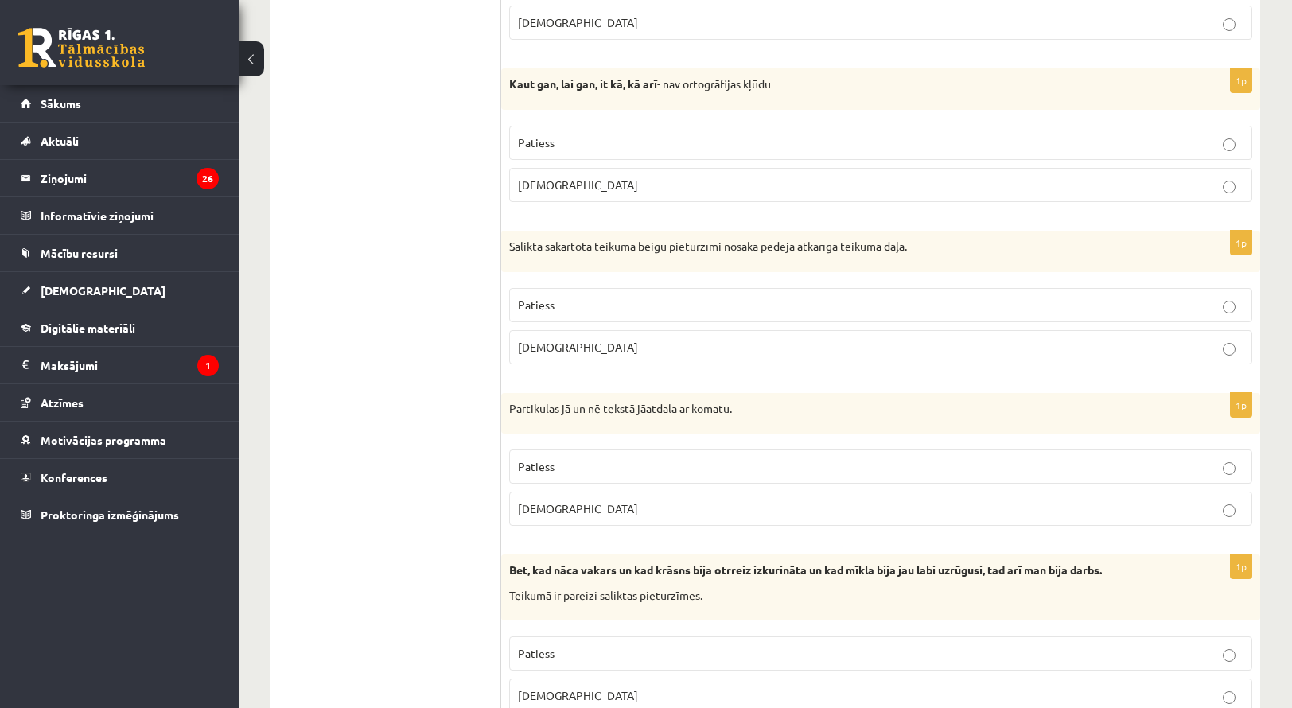
scroll to position [4220, 0]
click at [680, 460] on p "Patiess" at bounding box center [881, 468] width 726 height 17
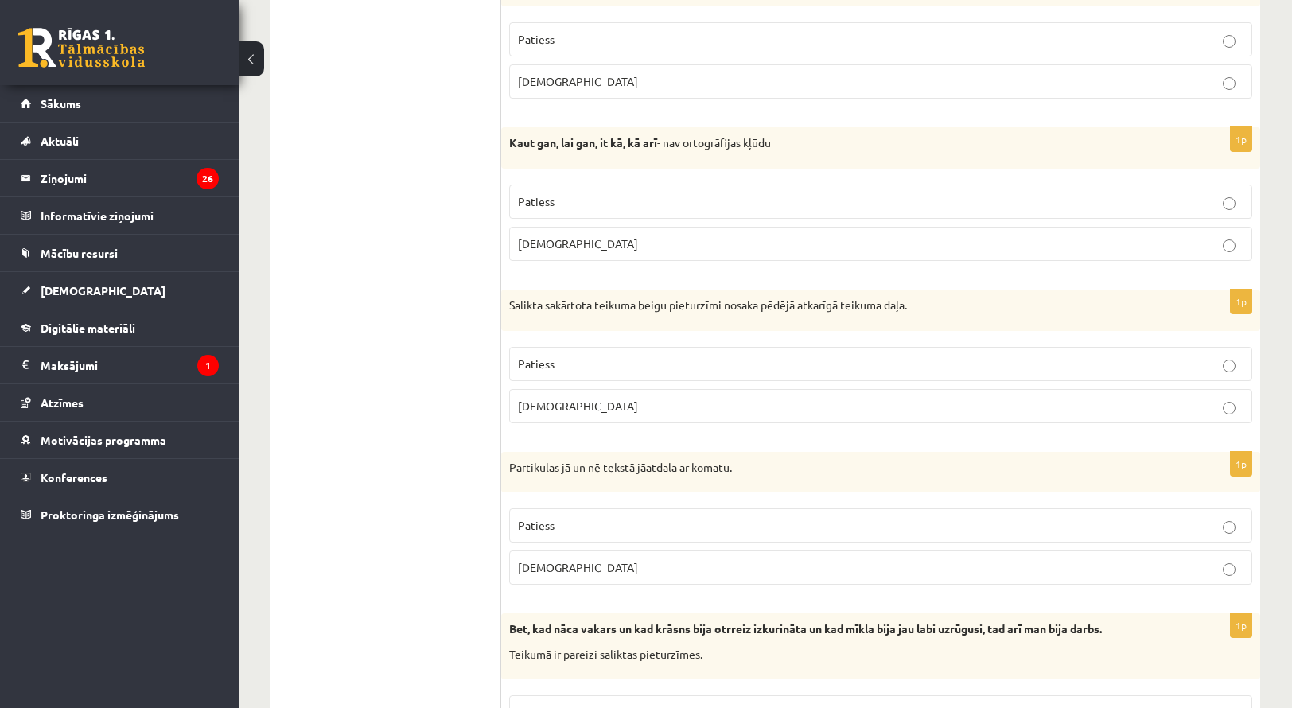
scroll to position [4060, 0]
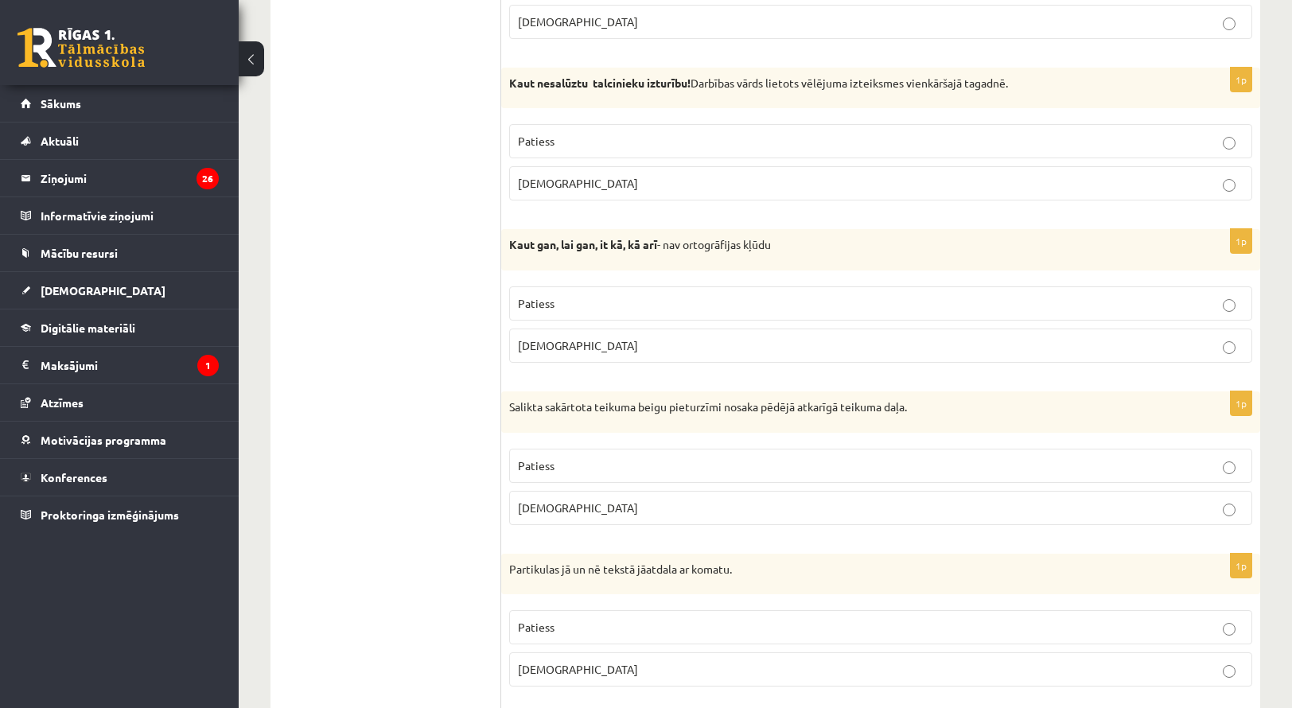
click at [699, 500] on p "Aplams" at bounding box center [881, 508] width 726 height 17
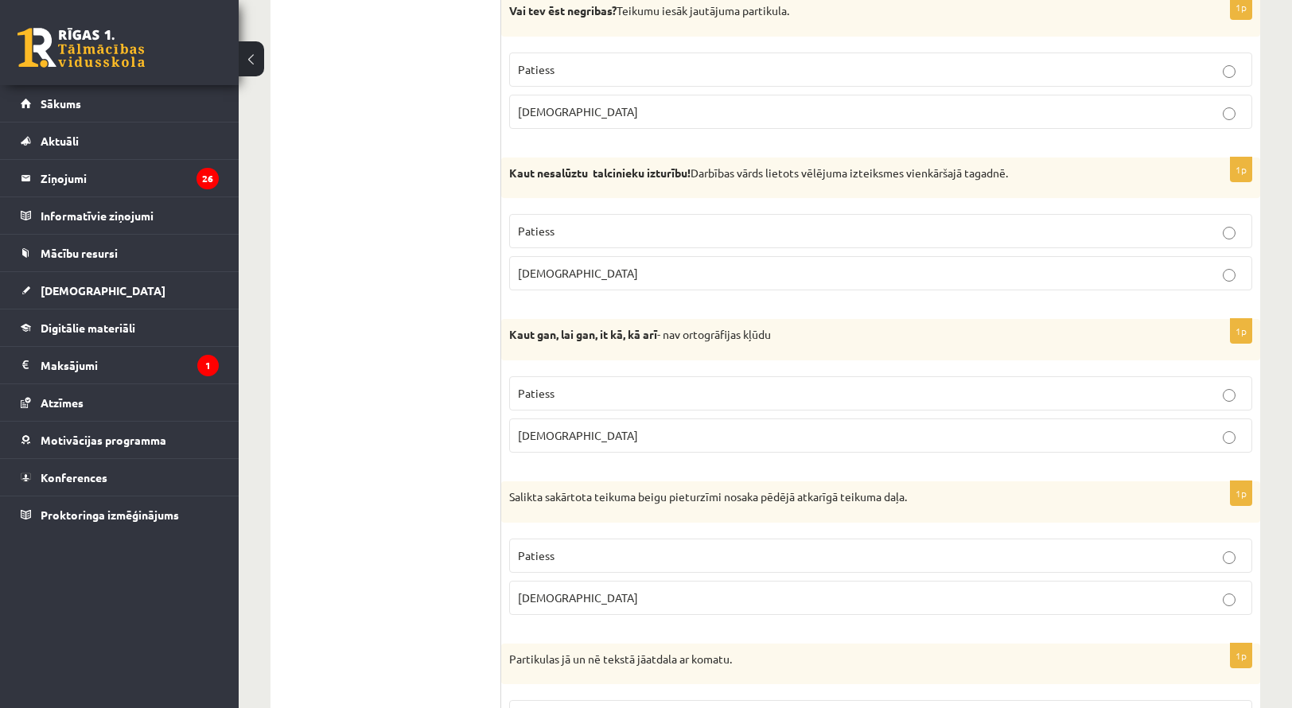
scroll to position [3901, 0]
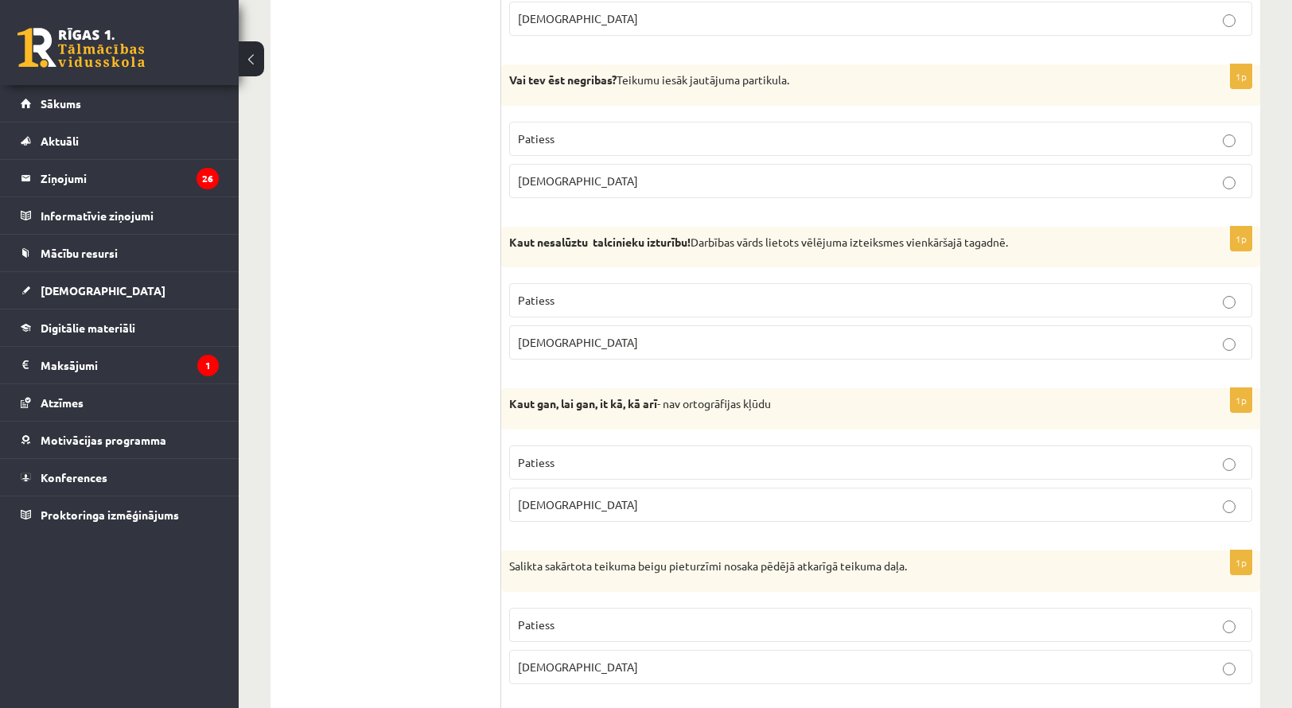
click at [710, 497] on p "Aplams" at bounding box center [881, 505] width 726 height 17
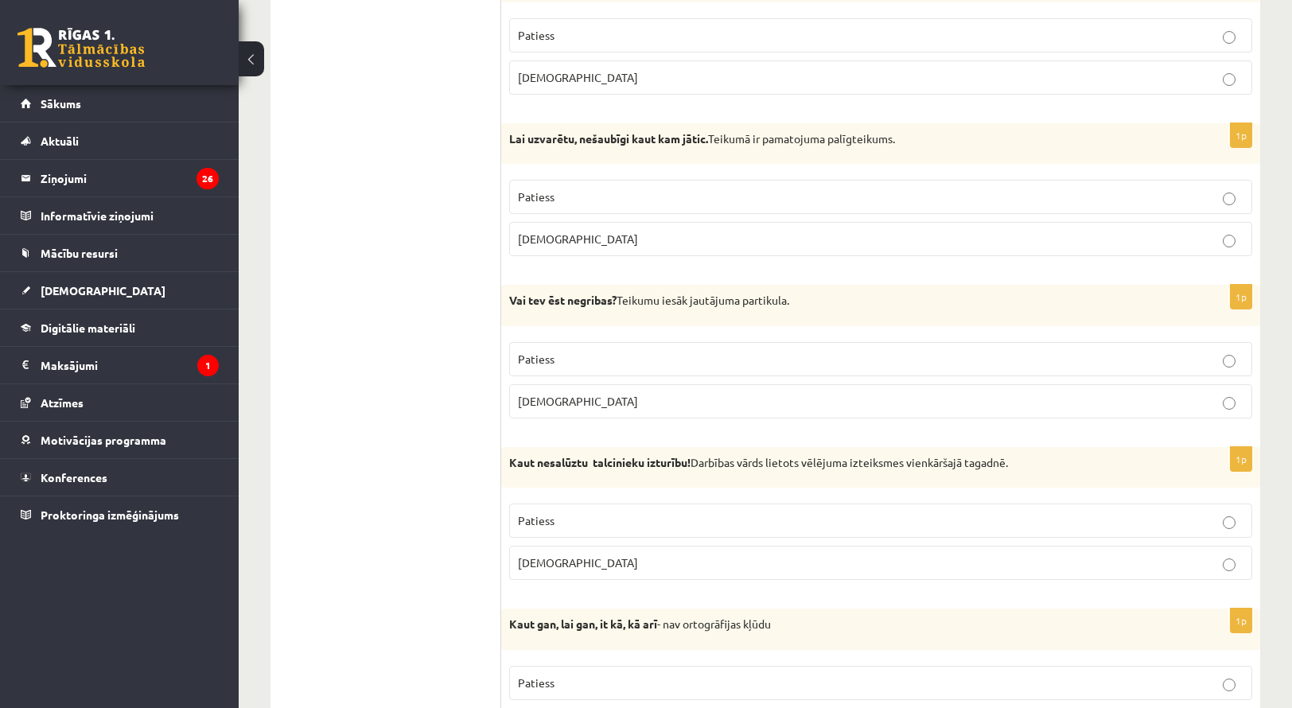
scroll to position [3663, 0]
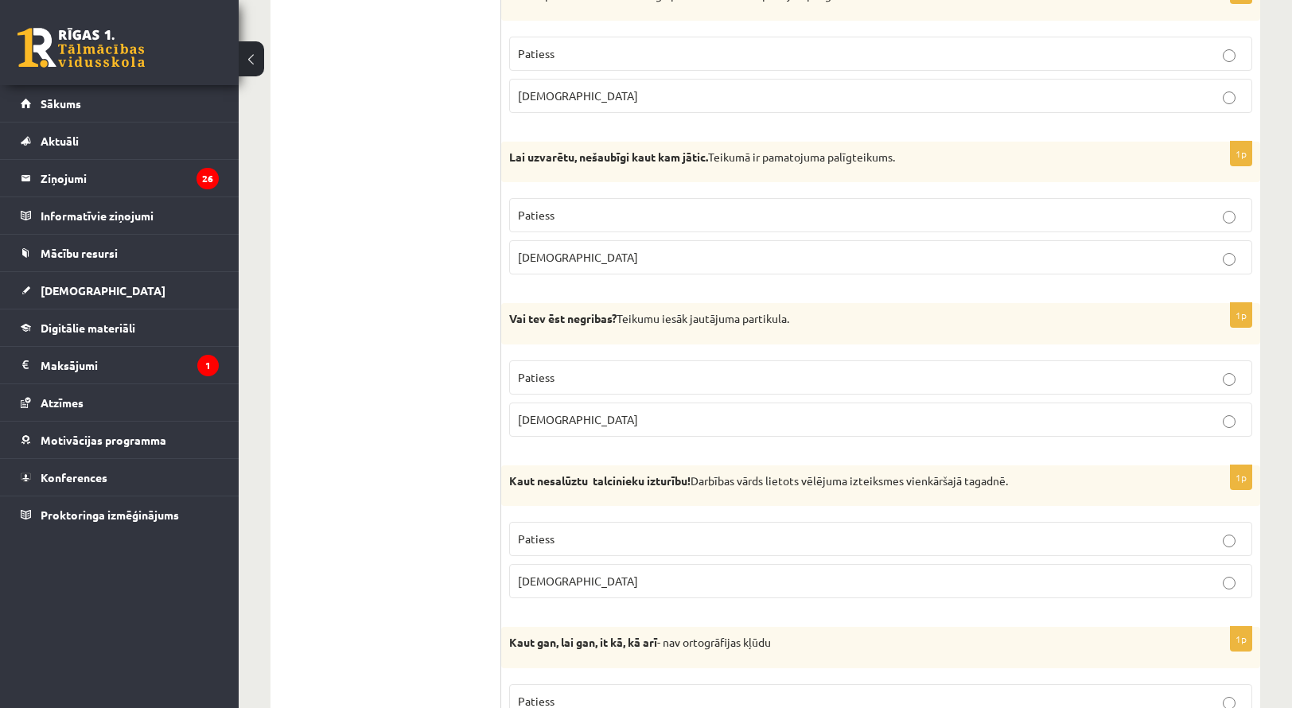
click at [777, 531] on p "Patiess" at bounding box center [881, 539] width 726 height 17
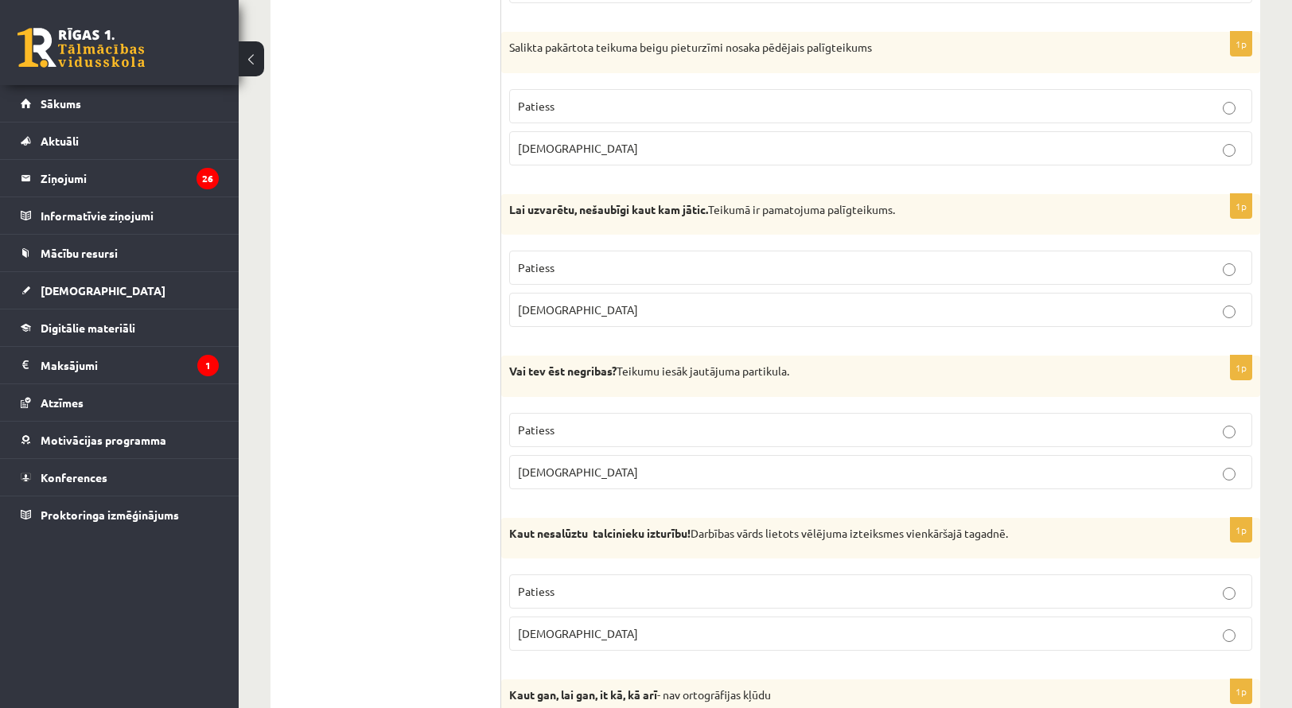
scroll to position [3503, 0]
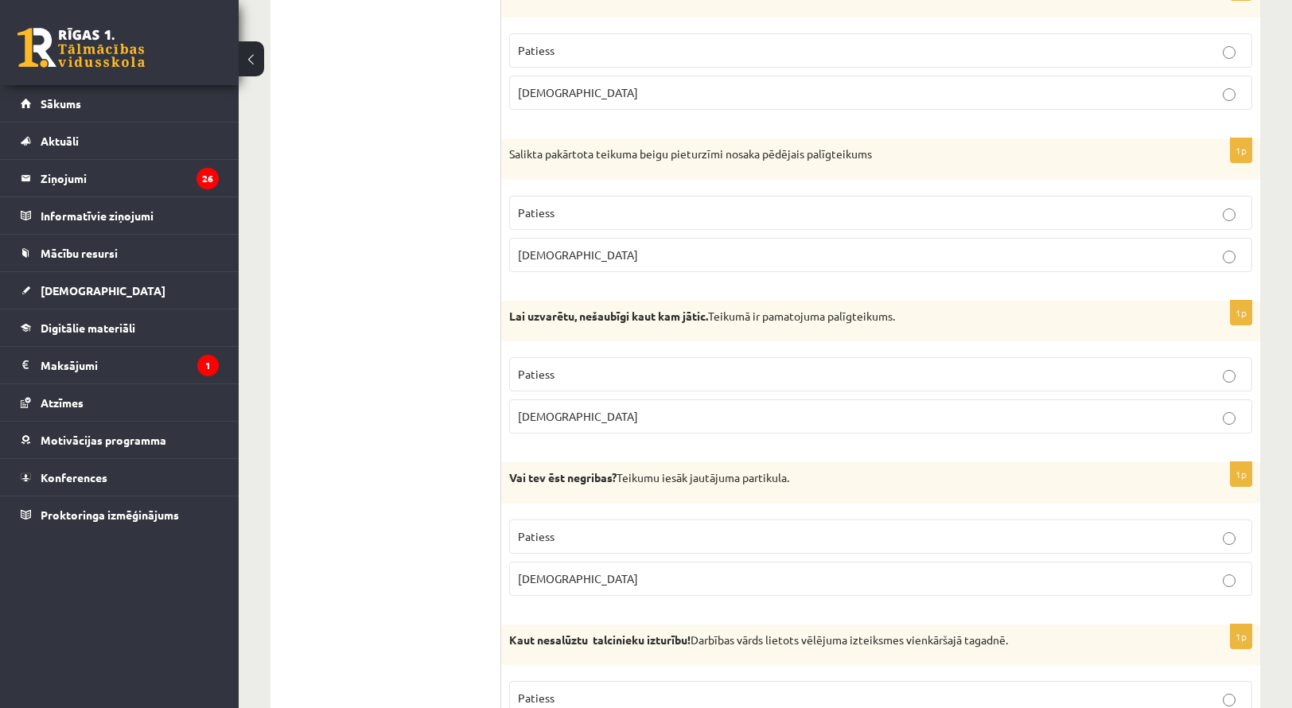
click at [759, 520] on label "Patiess" at bounding box center [880, 537] width 743 height 34
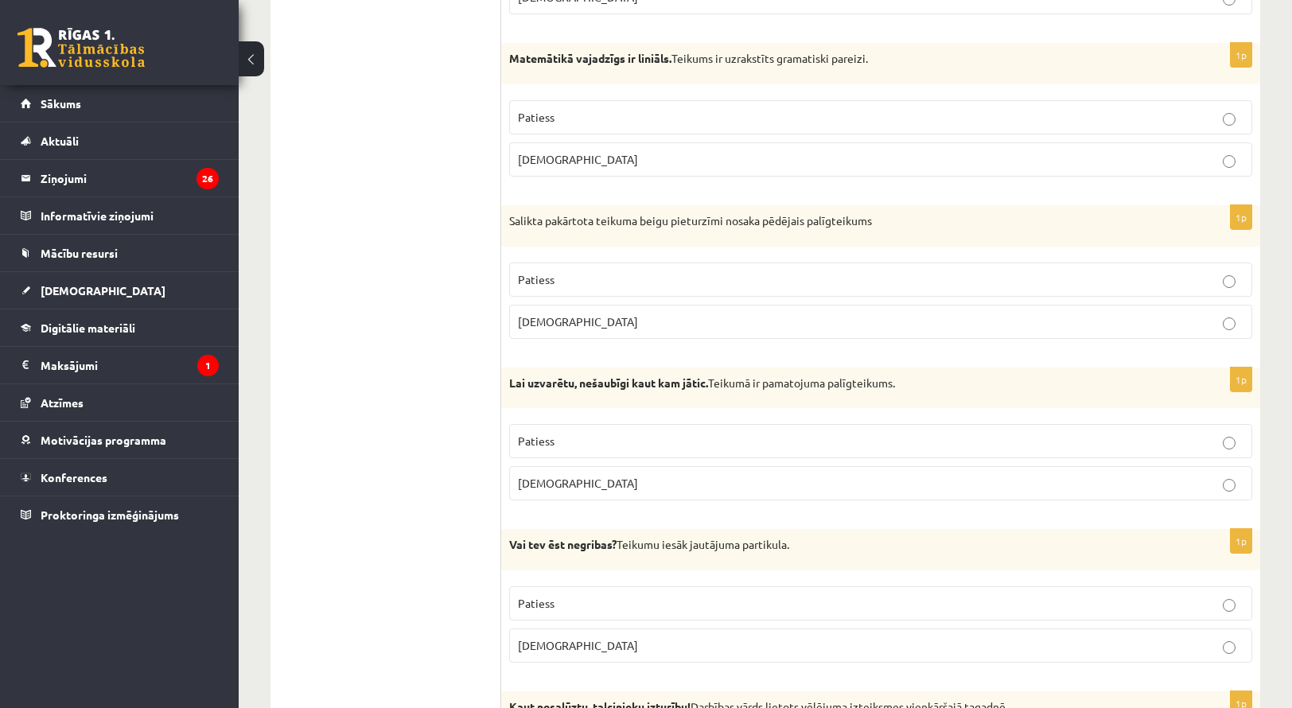
scroll to position [3344, 0]
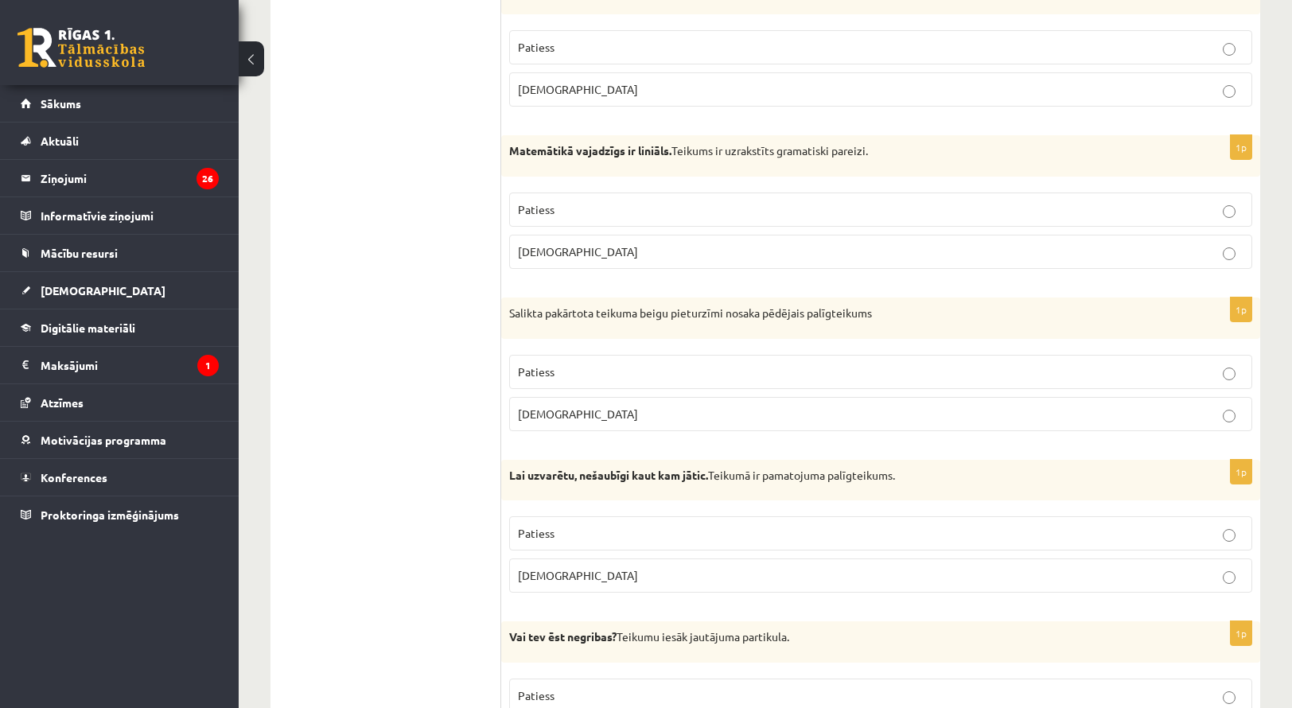
click at [691, 516] on label "Patiess" at bounding box center [880, 533] width 743 height 34
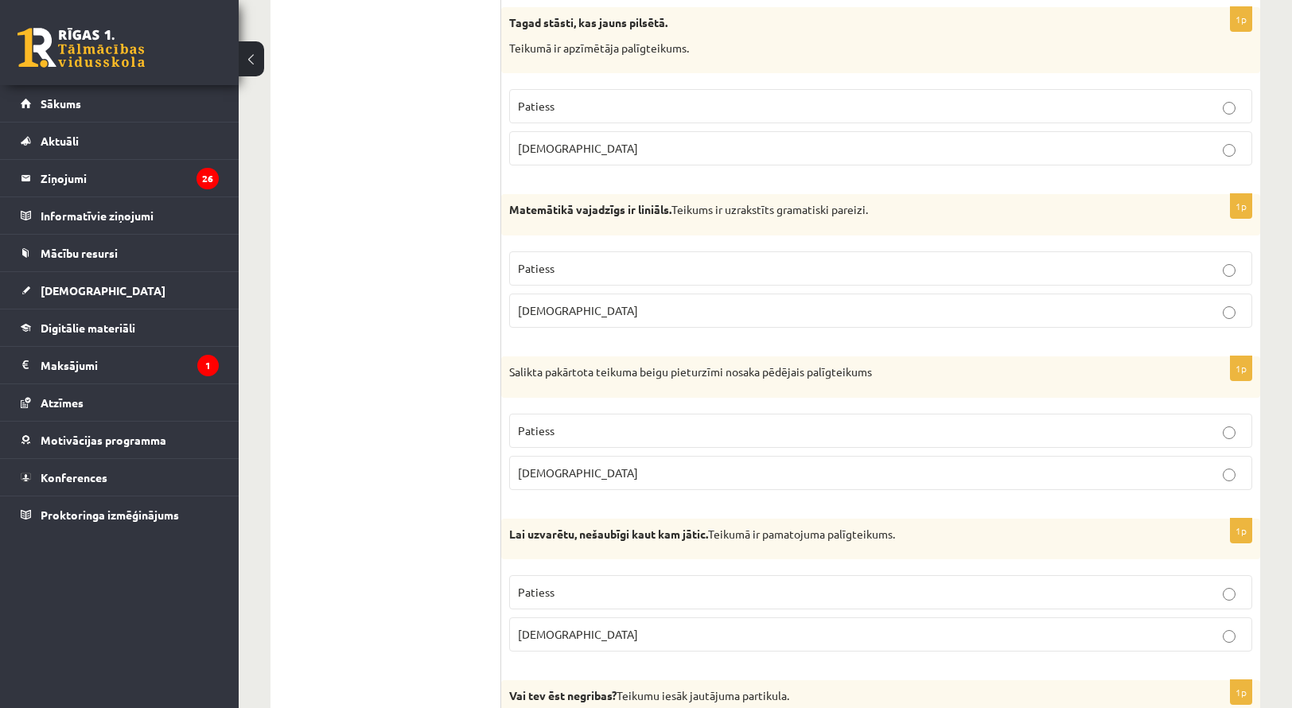
scroll to position [3185, 0]
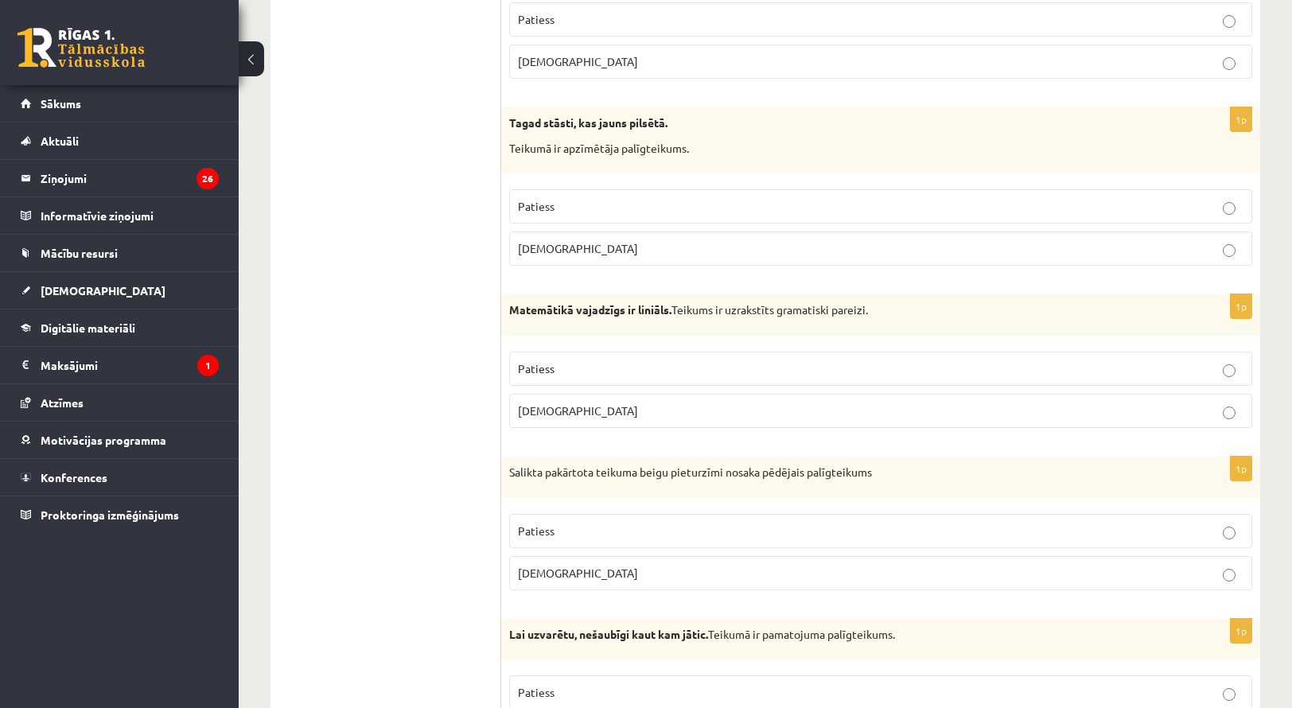
click at [649, 565] on p "Aplams" at bounding box center [881, 573] width 726 height 17
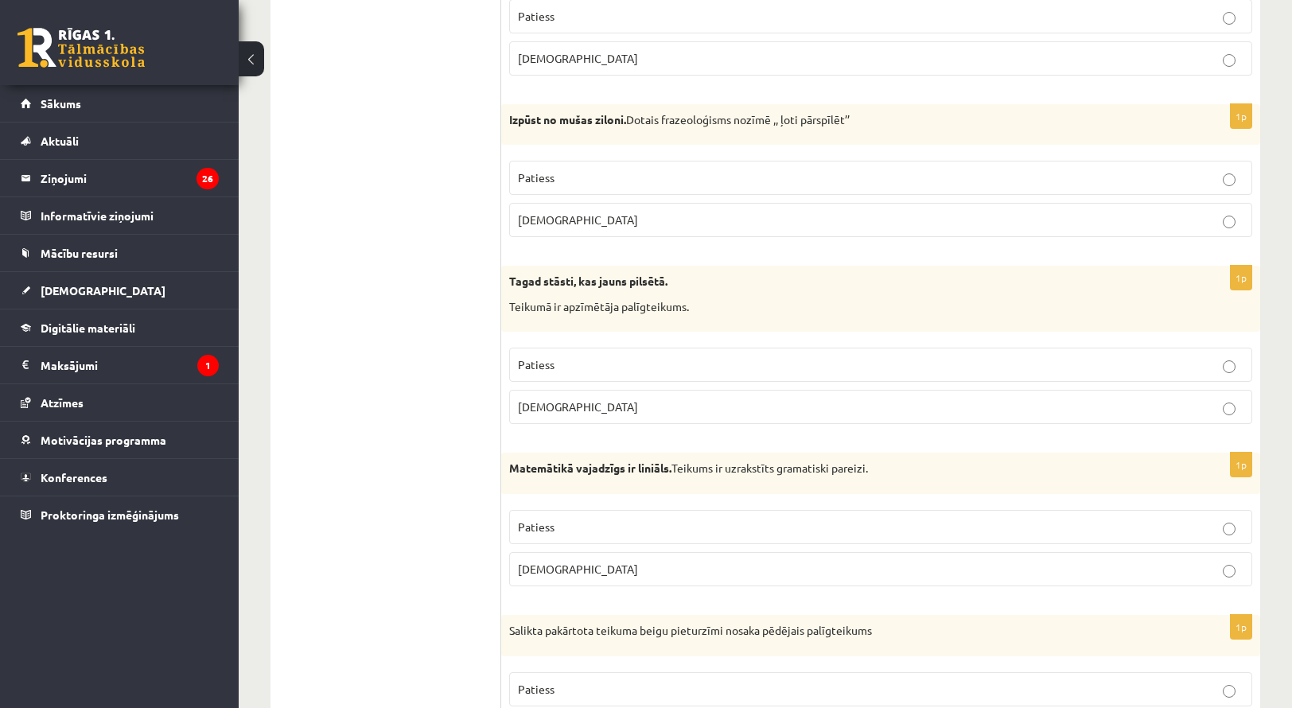
scroll to position [3106, 0]
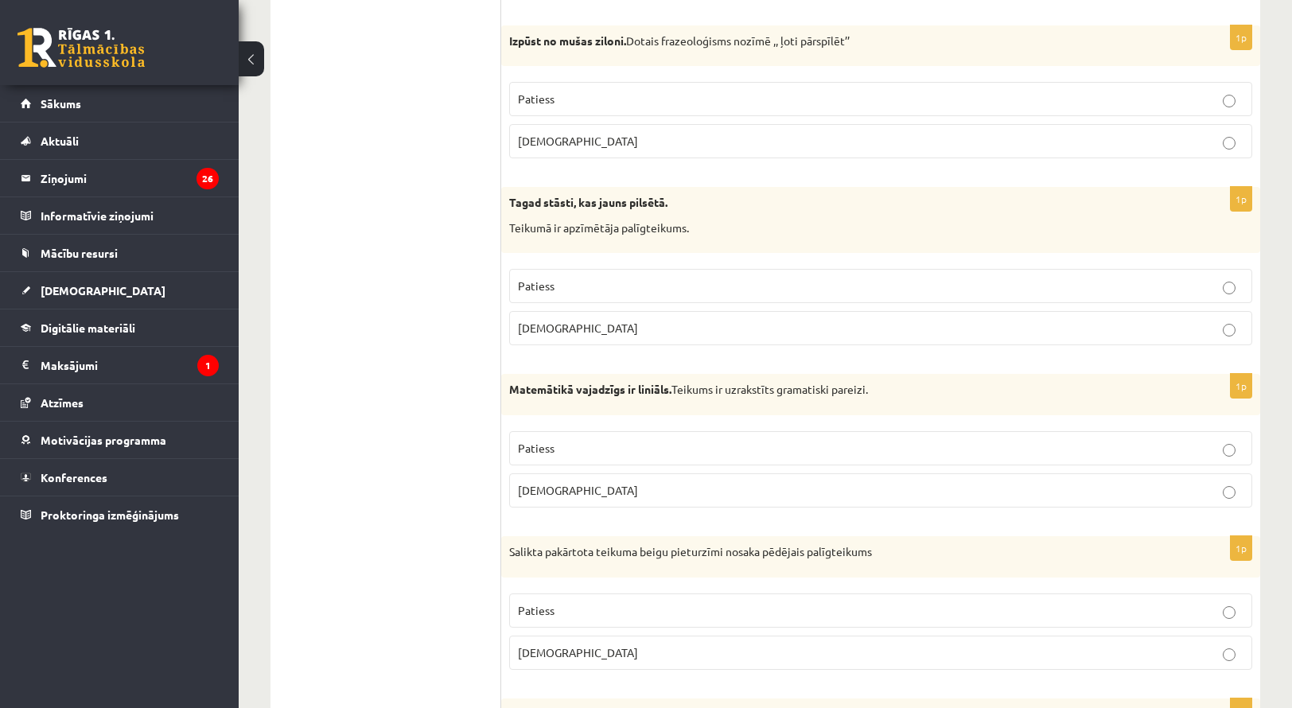
click at [749, 440] on p "Patiess" at bounding box center [881, 448] width 726 height 17
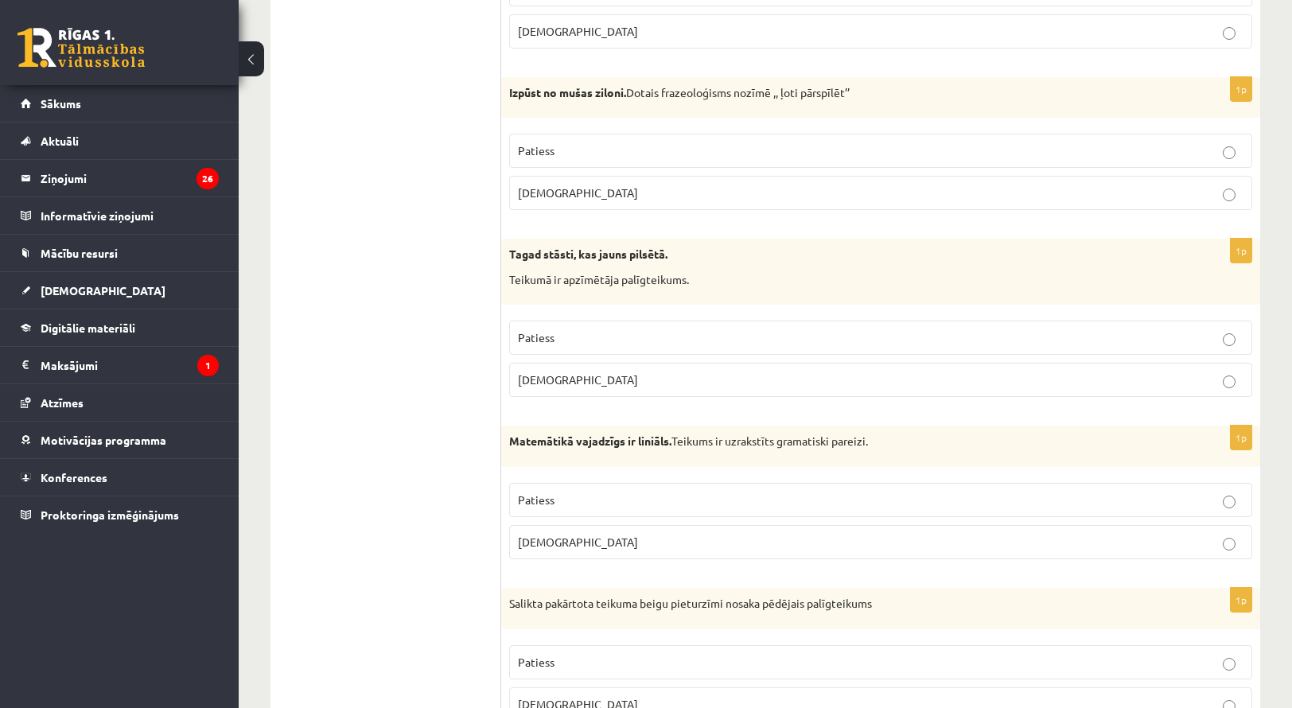
scroll to position [3026, 0]
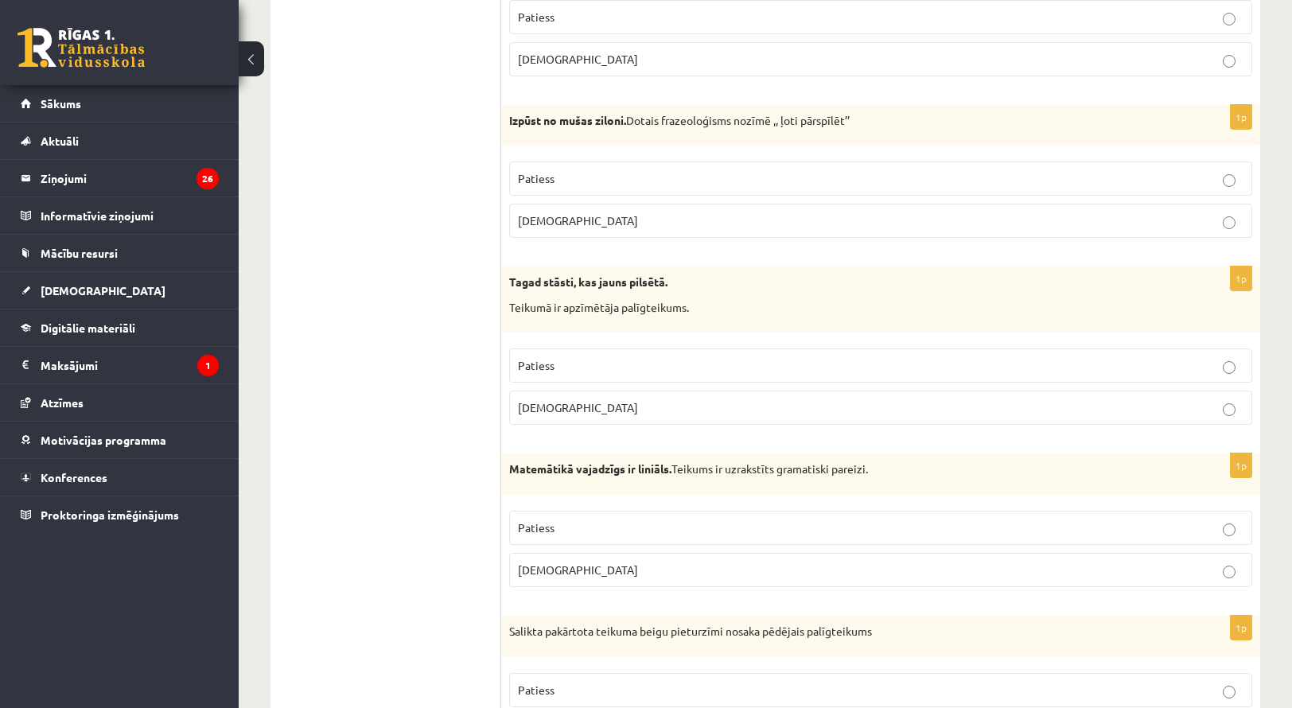
click at [578, 391] on label "Aplams" at bounding box center [880, 408] width 743 height 34
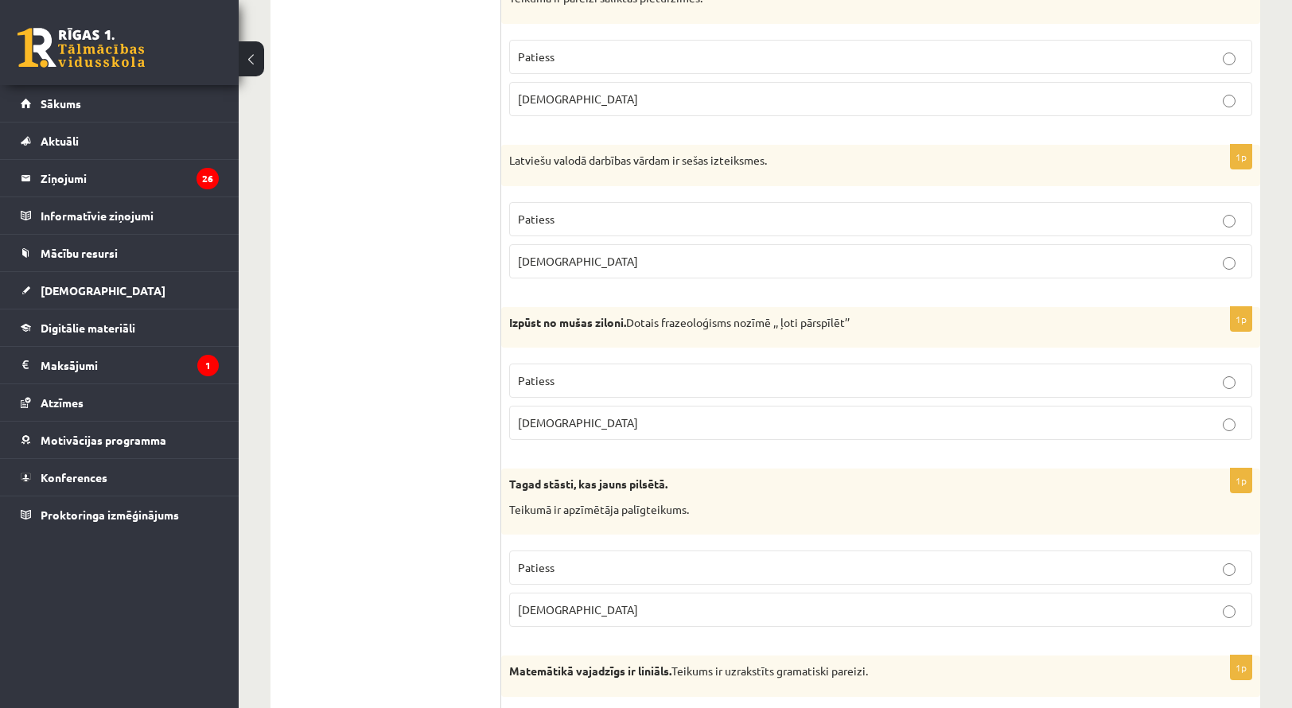
scroll to position [2787, 0]
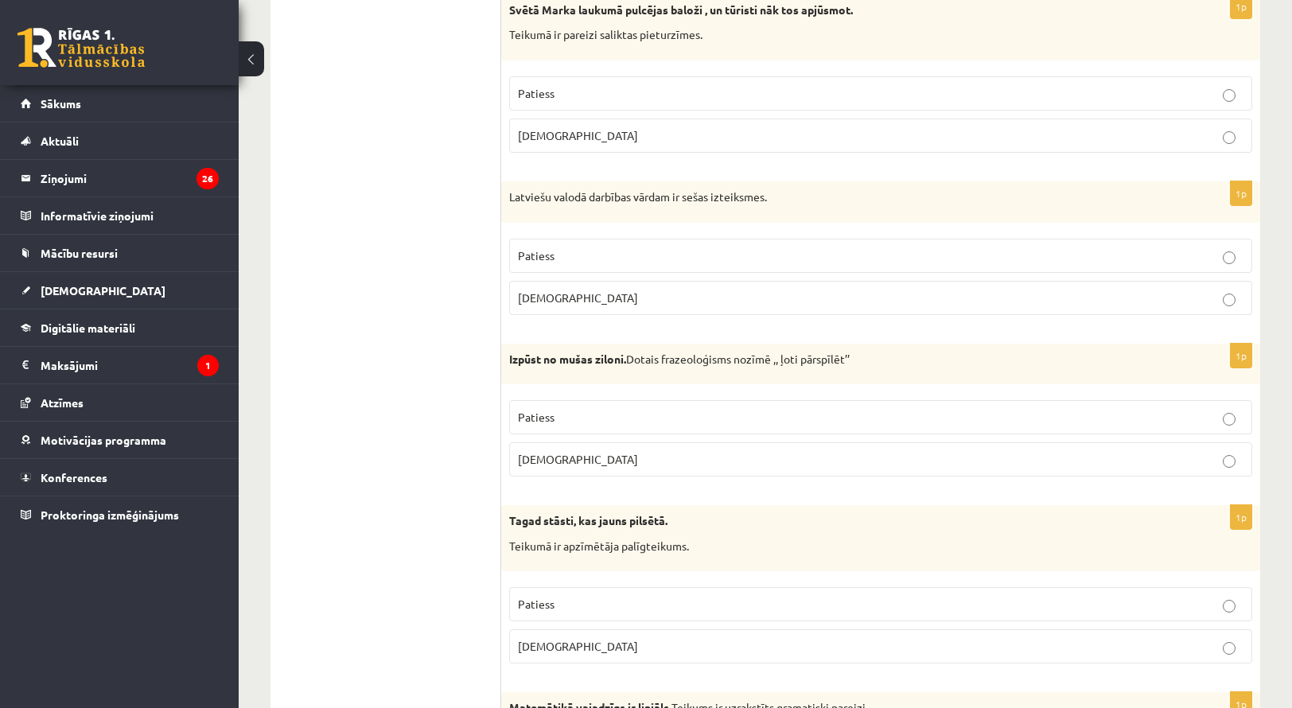
click at [571, 411] on p "Patiess" at bounding box center [881, 417] width 726 height 17
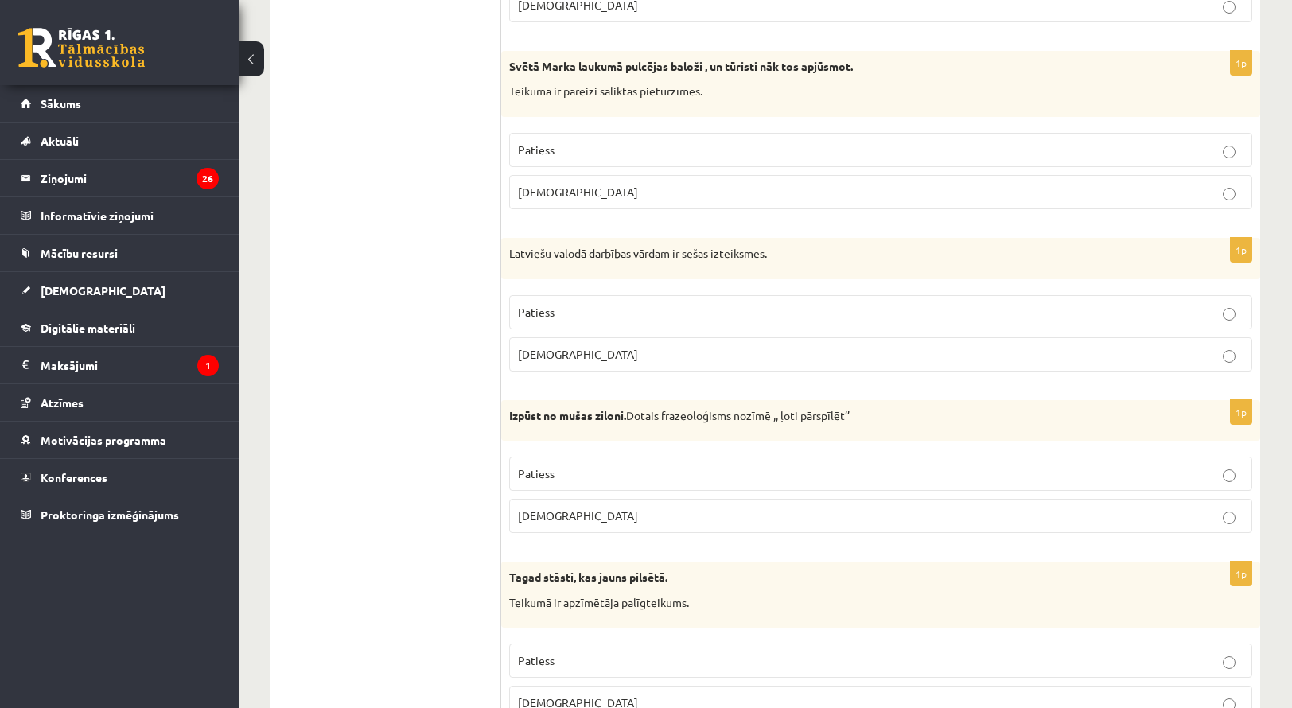
scroll to position [2708, 0]
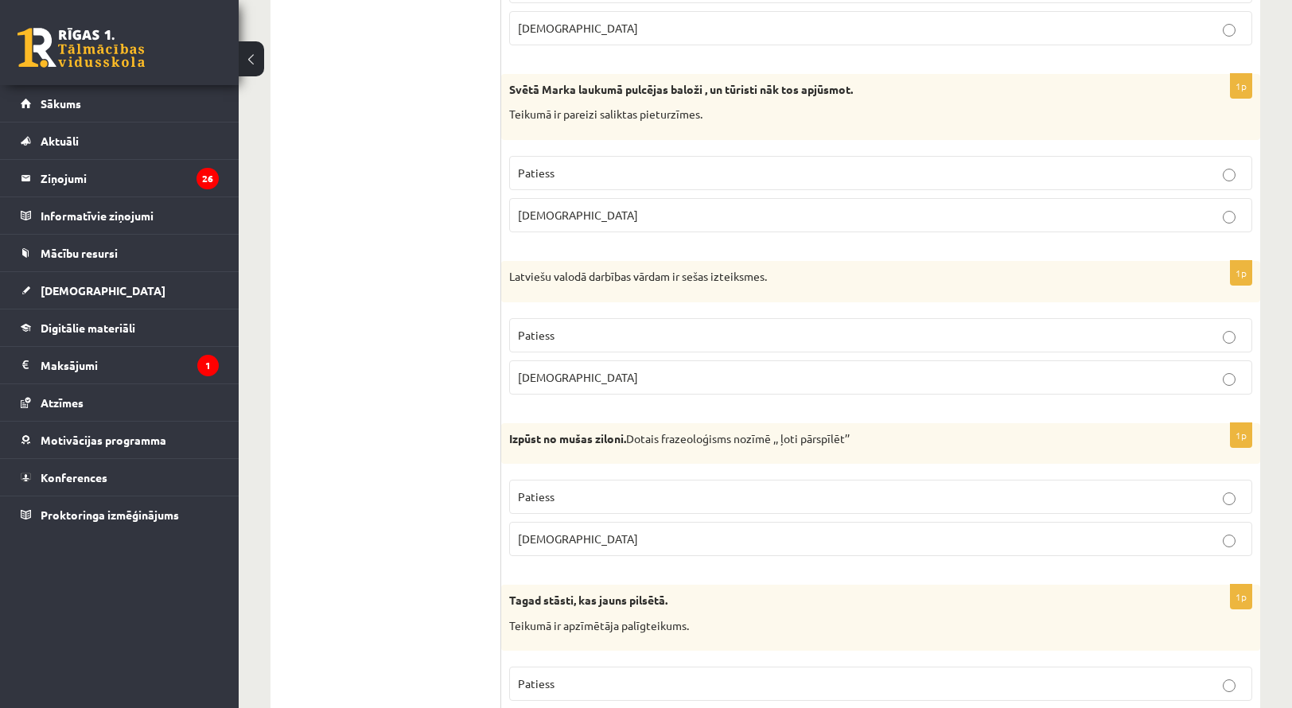
click at [786, 337] on label "Patiess" at bounding box center [880, 335] width 743 height 34
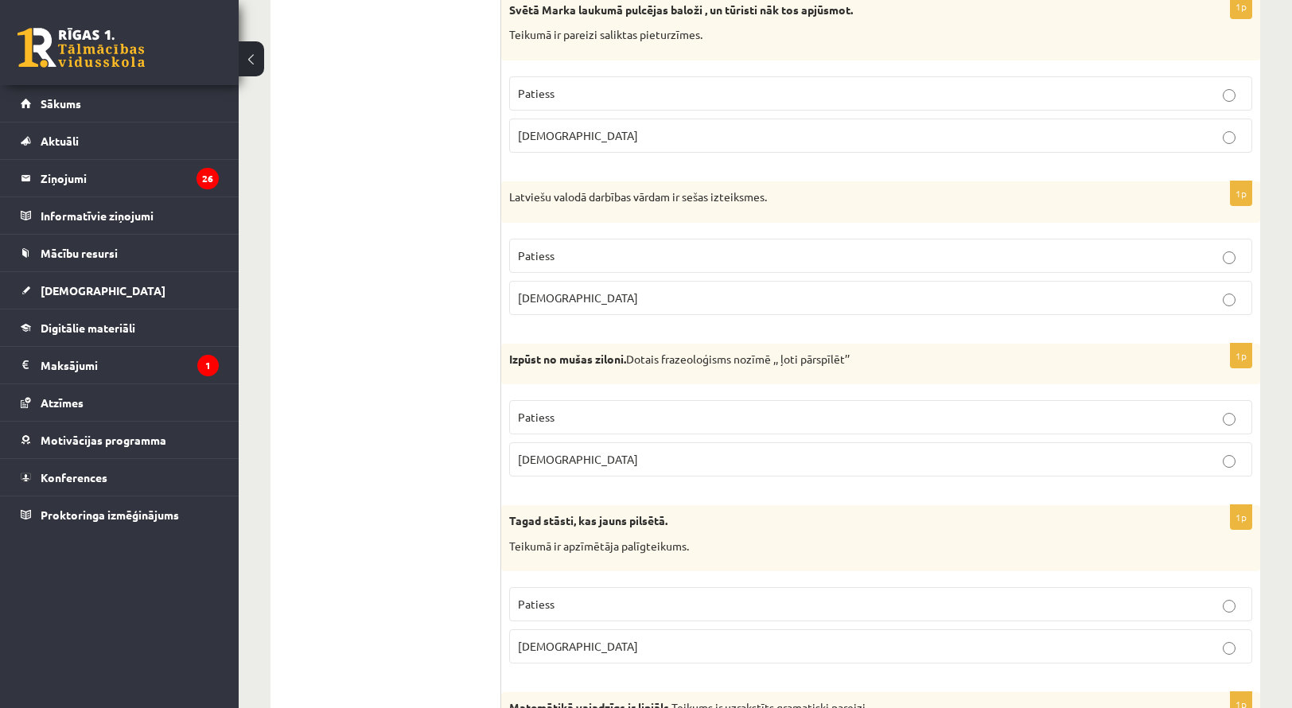
scroll to position [2628, 0]
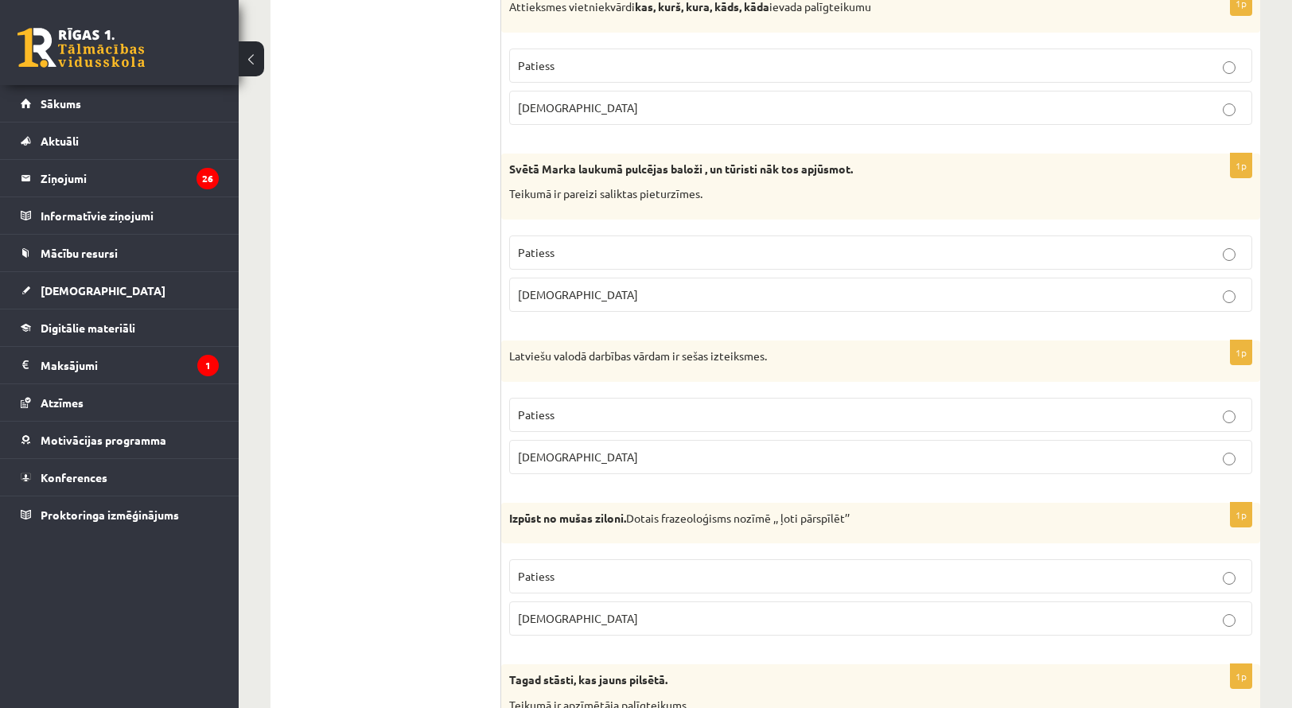
click at [719, 245] on p "Patiess" at bounding box center [881, 252] width 726 height 17
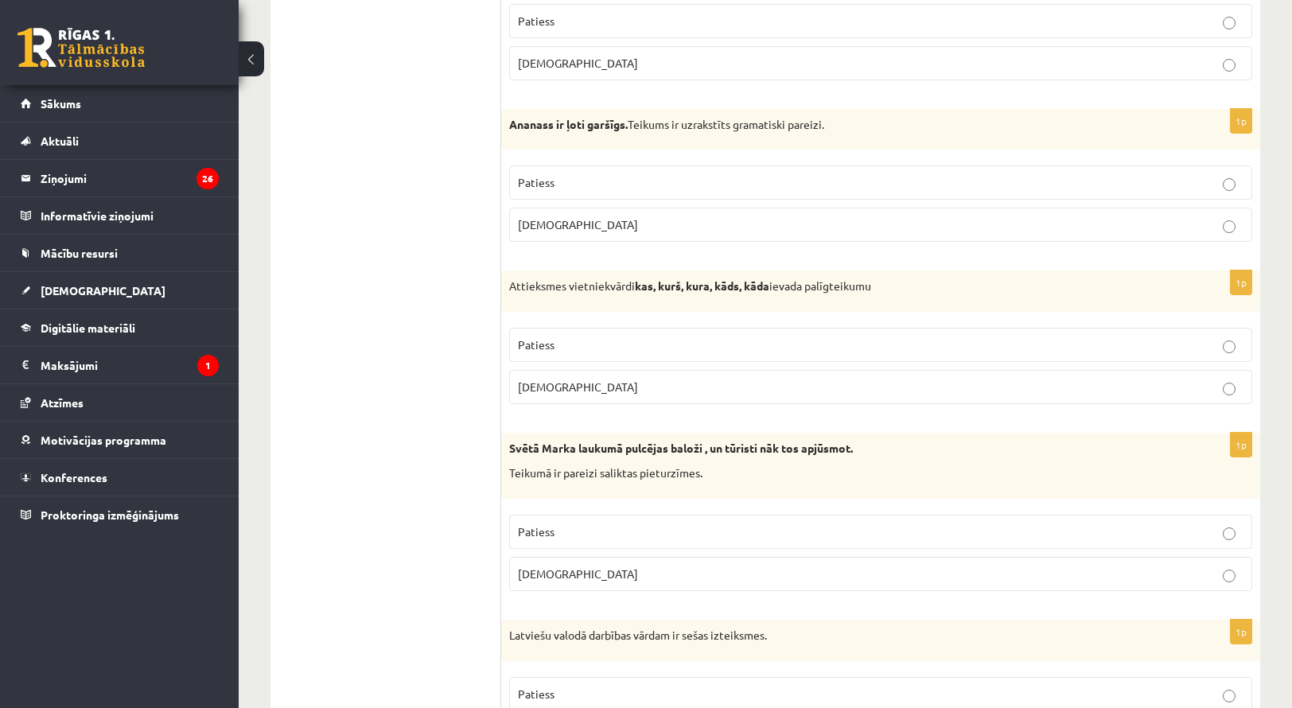
scroll to position [2310, 0]
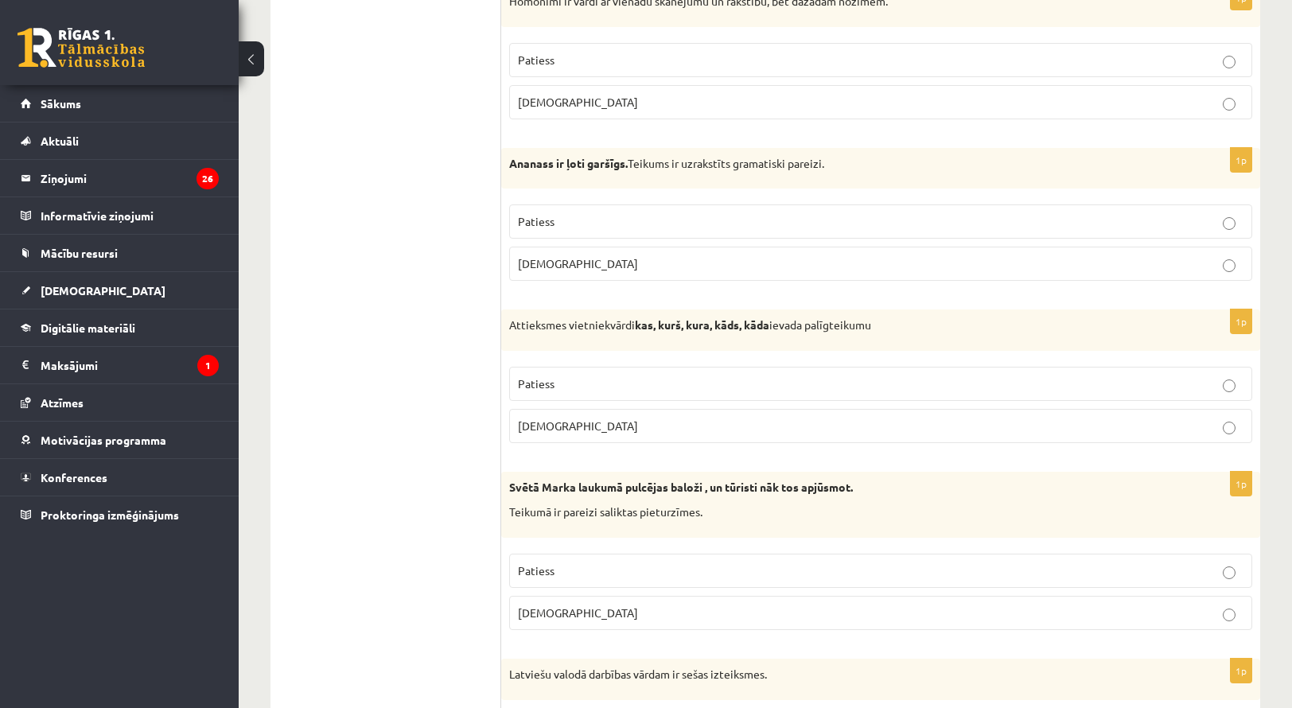
click at [796, 367] on label "Patiess" at bounding box center [880, 384] width 743 height 34
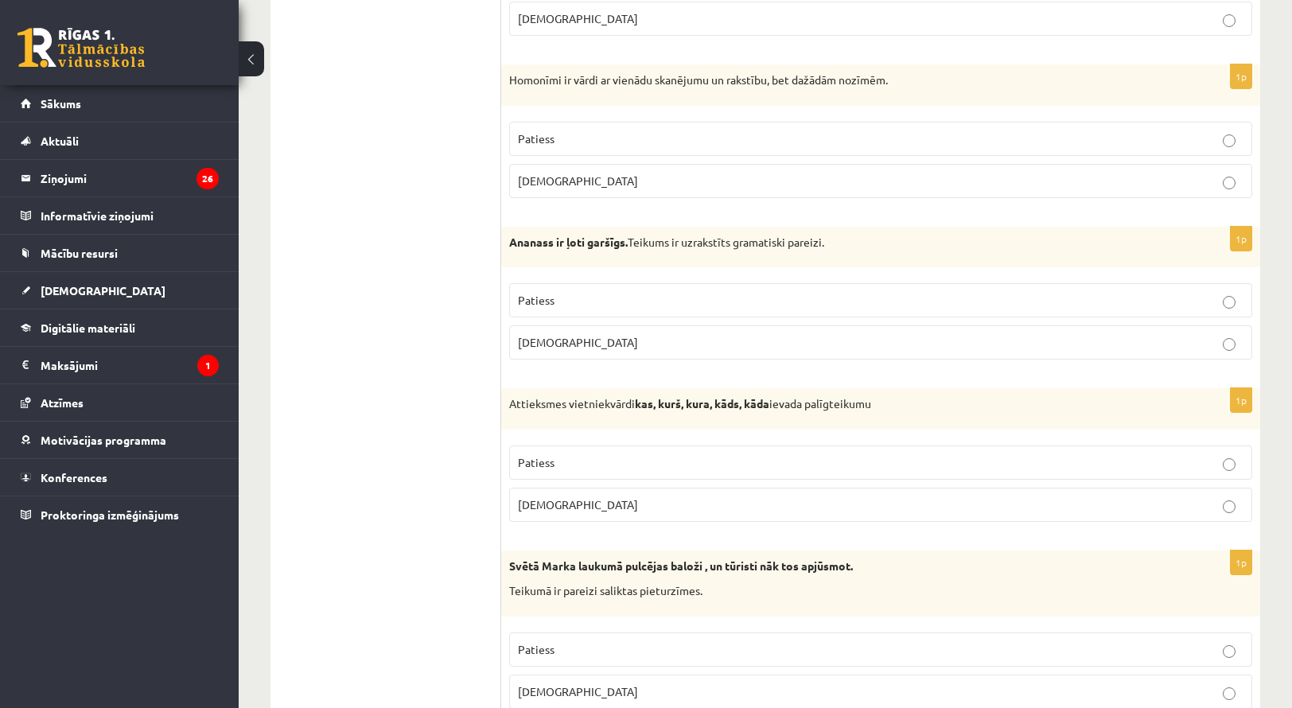
scroll to position [2151, 0]
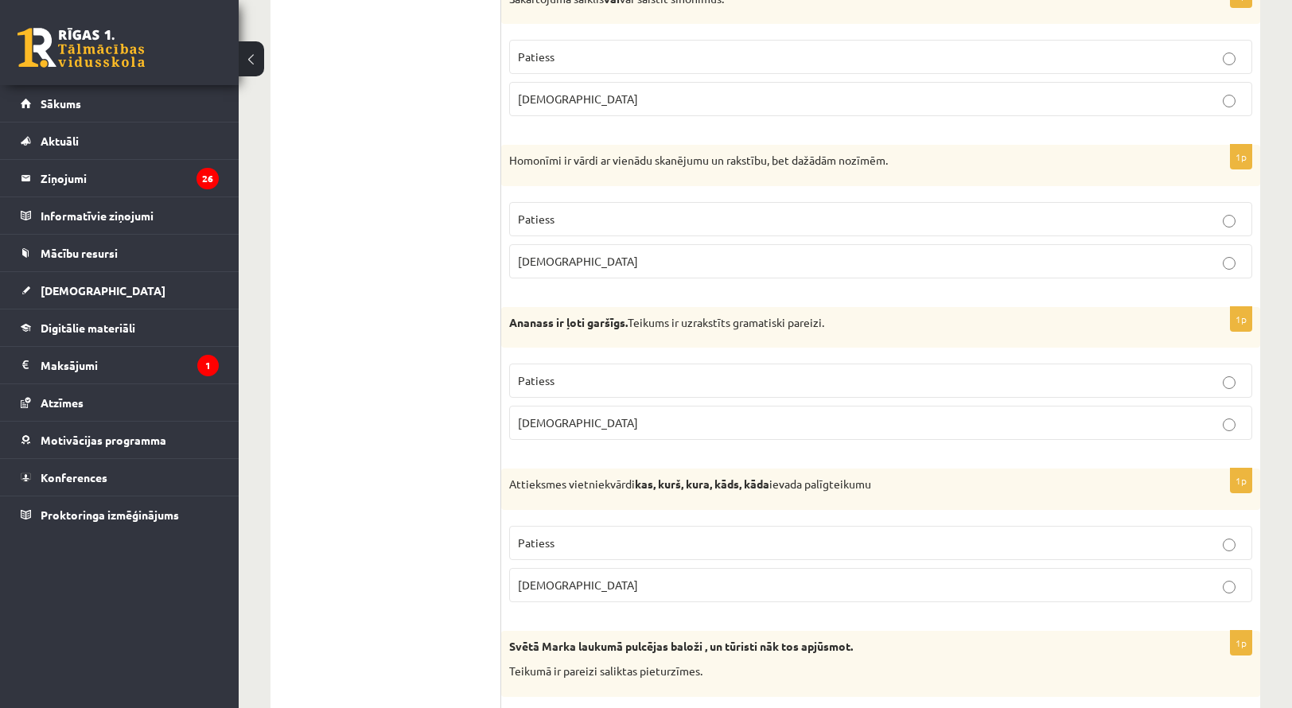
click at [802, 342] on div "1p Ananass ir ļoti garšīgs. Teikums ir uzrakstīts gramatiski pareizi. Patiess A…" at bounding box center [880, 380] width 759 height 146
click at [722, 415] on p "Aplams" at bounding box center [881, 423] width 726 height 17
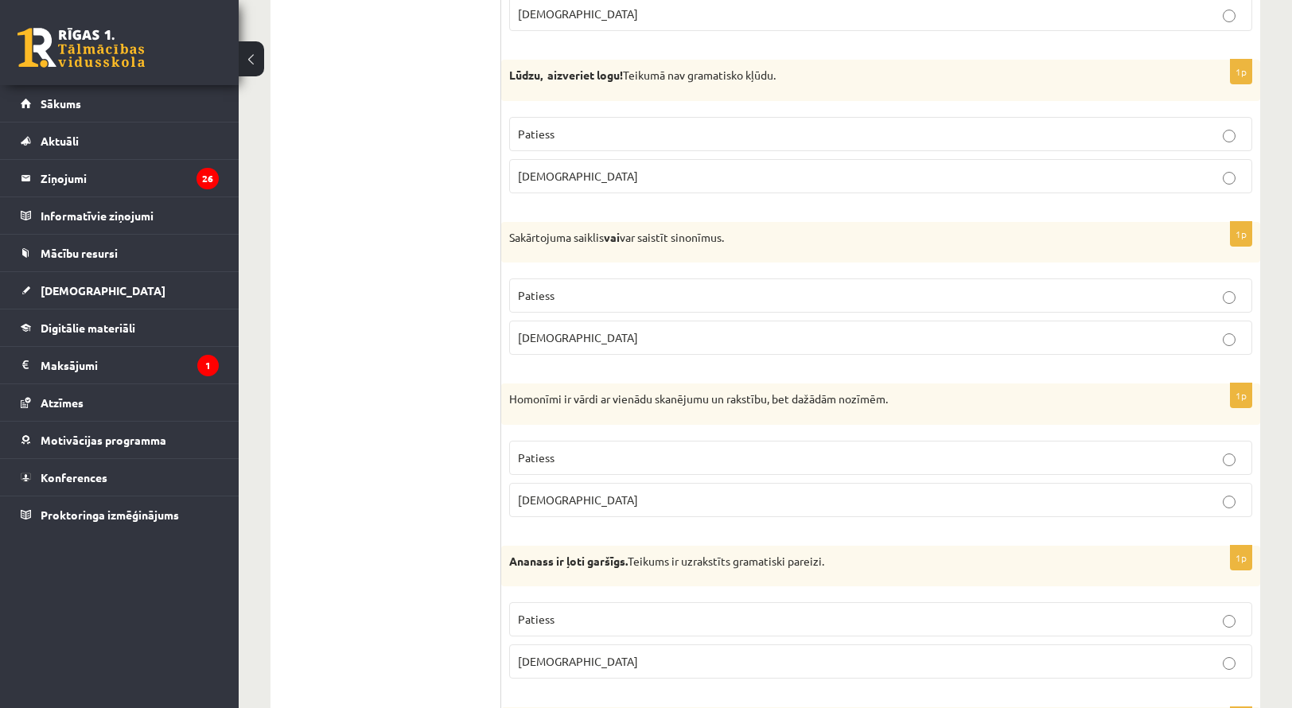
click at [808, 441] on label "Patiess" at bounding box center [880, 458] width 743 height 34
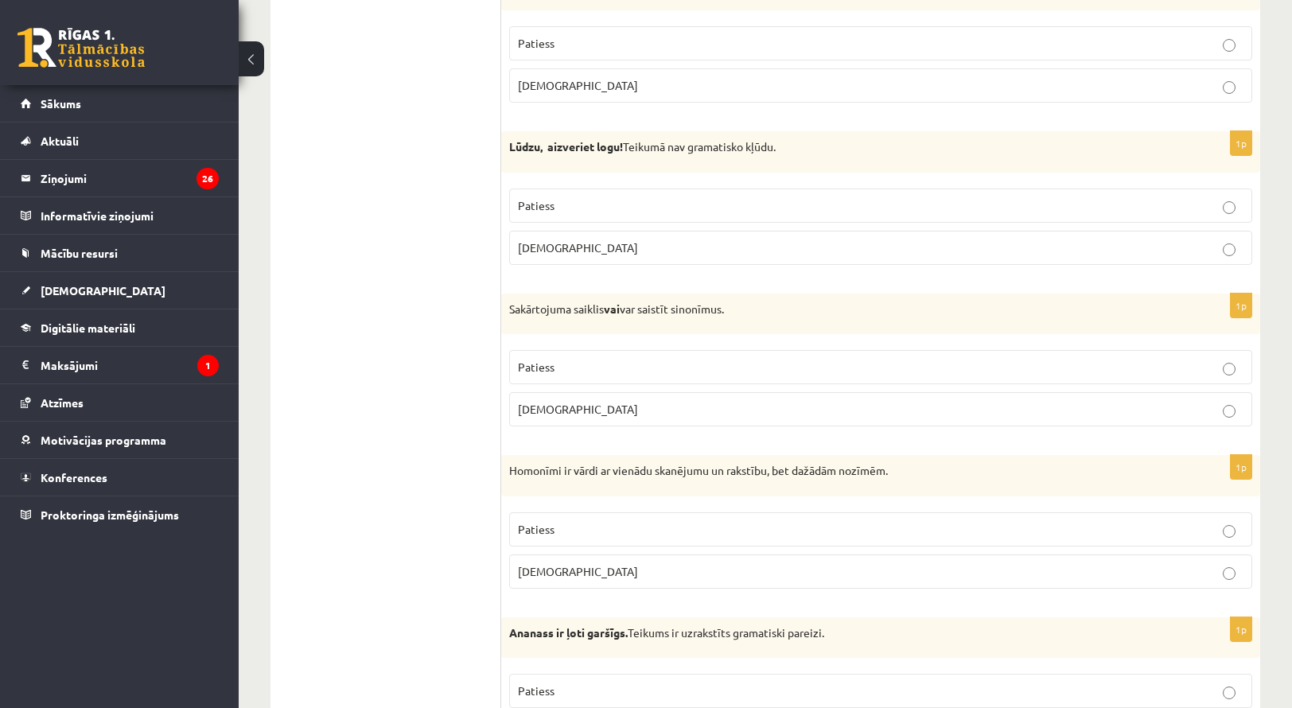
scroll to position [1673, 0]
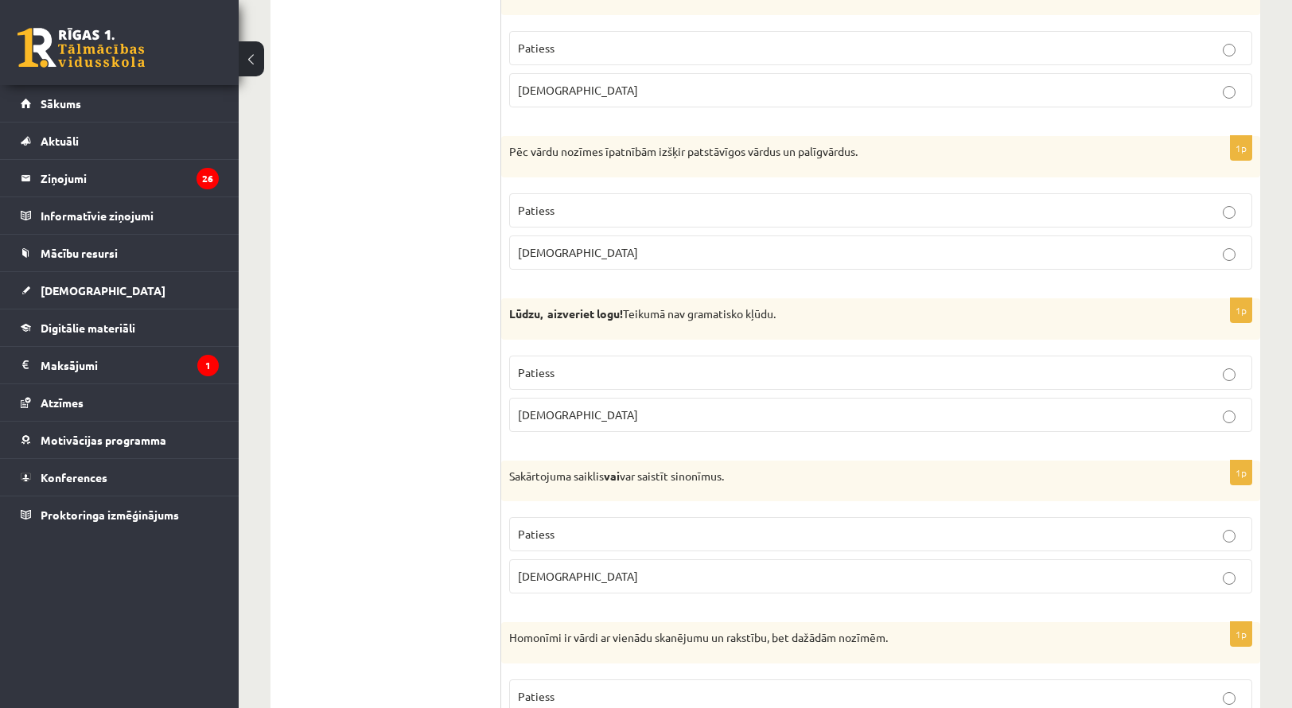
click at [780, 499] on div "1p Sakārtojuma saiklis vai var saistīt sinonīmus. Patiess Aplams" at bounding box center [880, 534] width 759 height 146
click at [779, 517] on label "Patiess" at bounding box center [880, 534] width 743 height 34
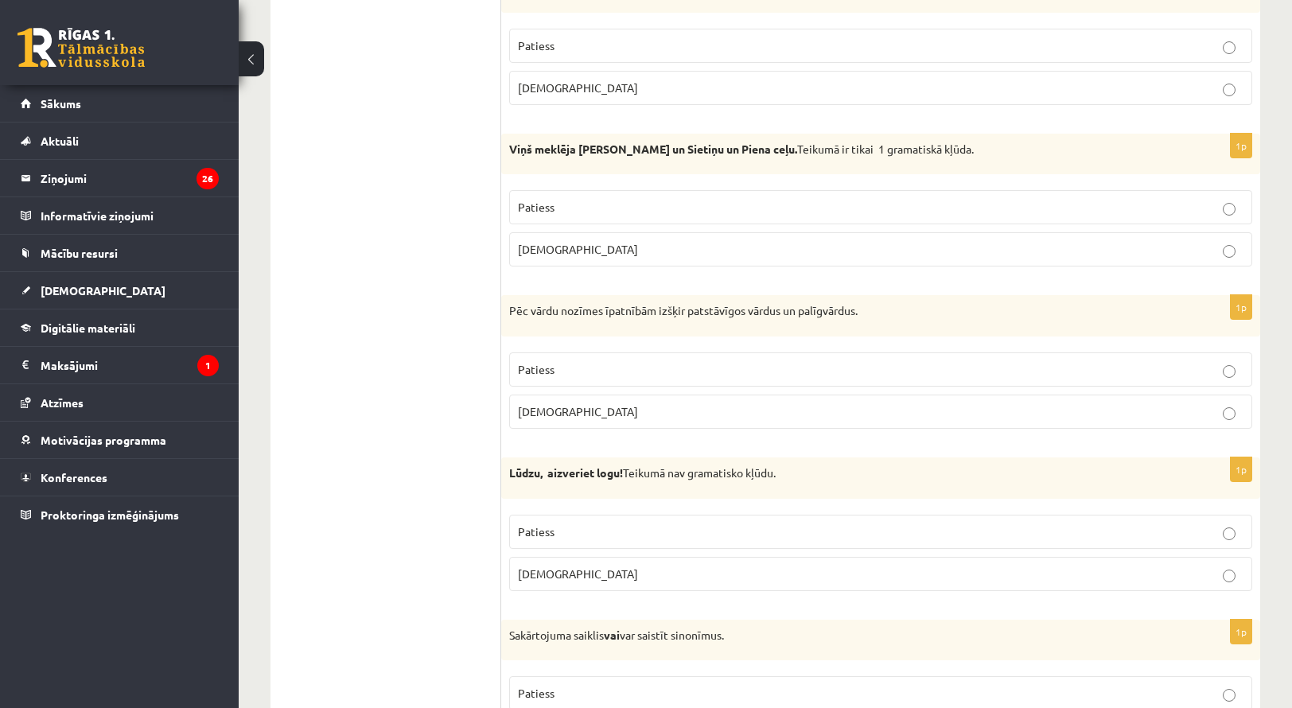
drag, startPoint x: 737, startPoint y: 572, endPoint x: 734, endPoint y: 564, distance: 8.3
click at [736, 572] on p "Aplams" at bounding box center [881, 574] width 726 height 17
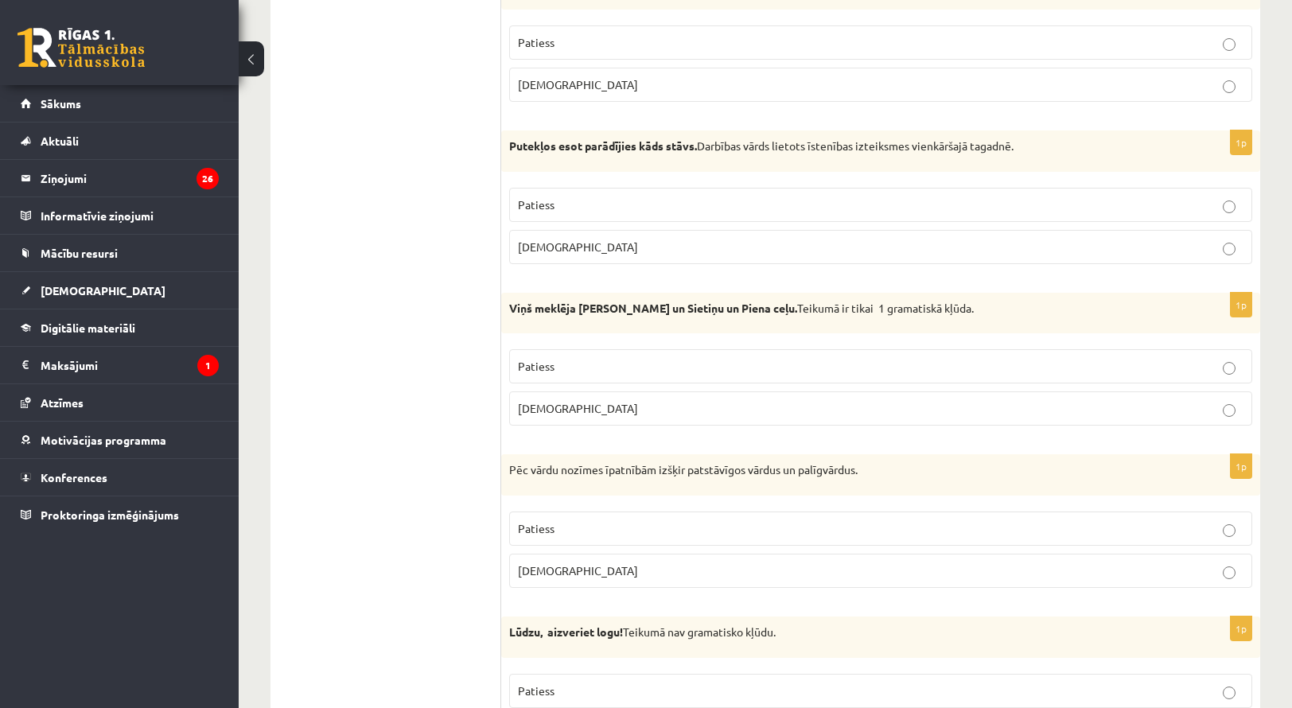
click at [754, 536] on label "Patiess" at bounding box center [880, 529] width 743 height 34
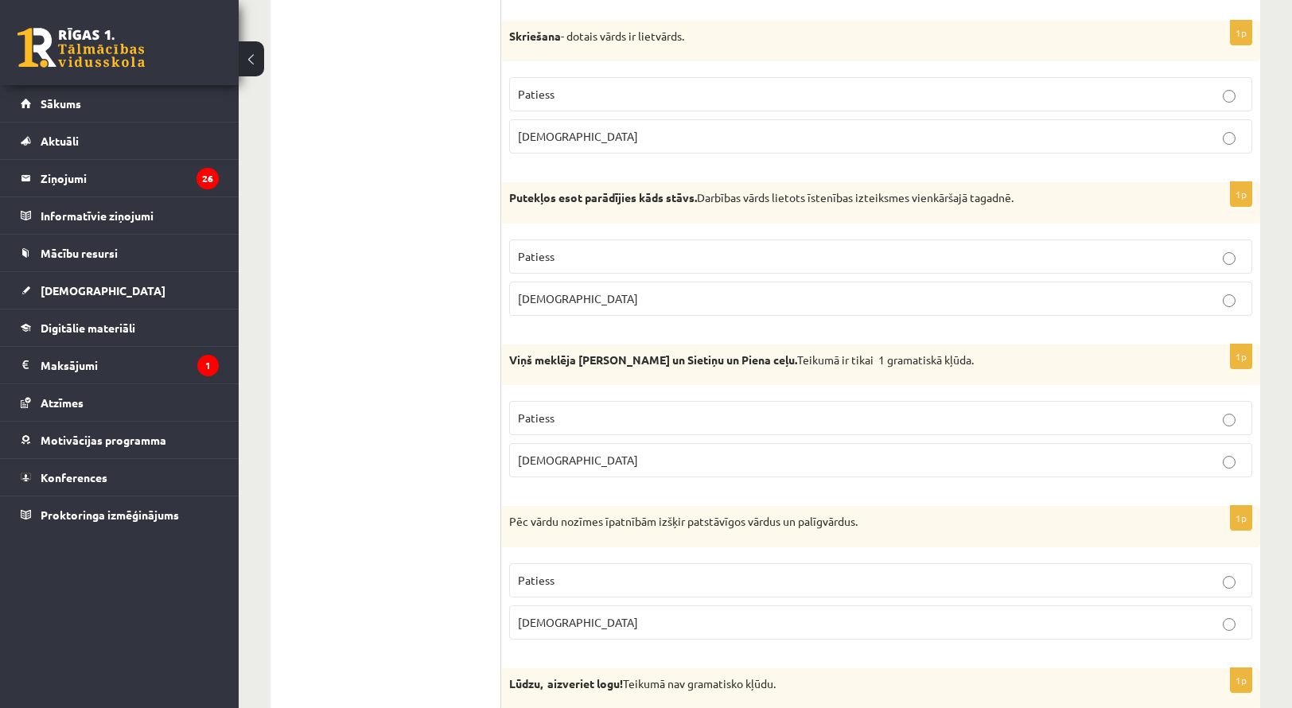
scroll to position [1275, 0]
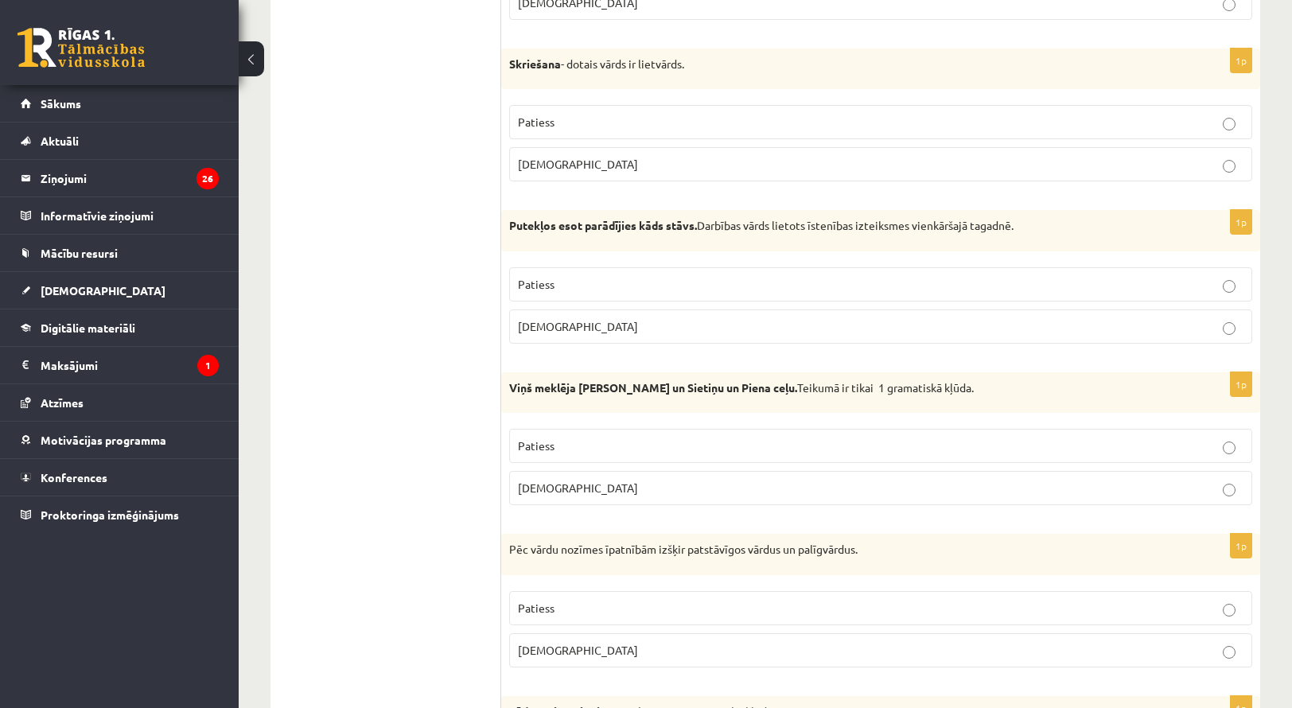
click at [763, 438] on p "Patiess" at bounding box center [881, 446] width 726 height 17
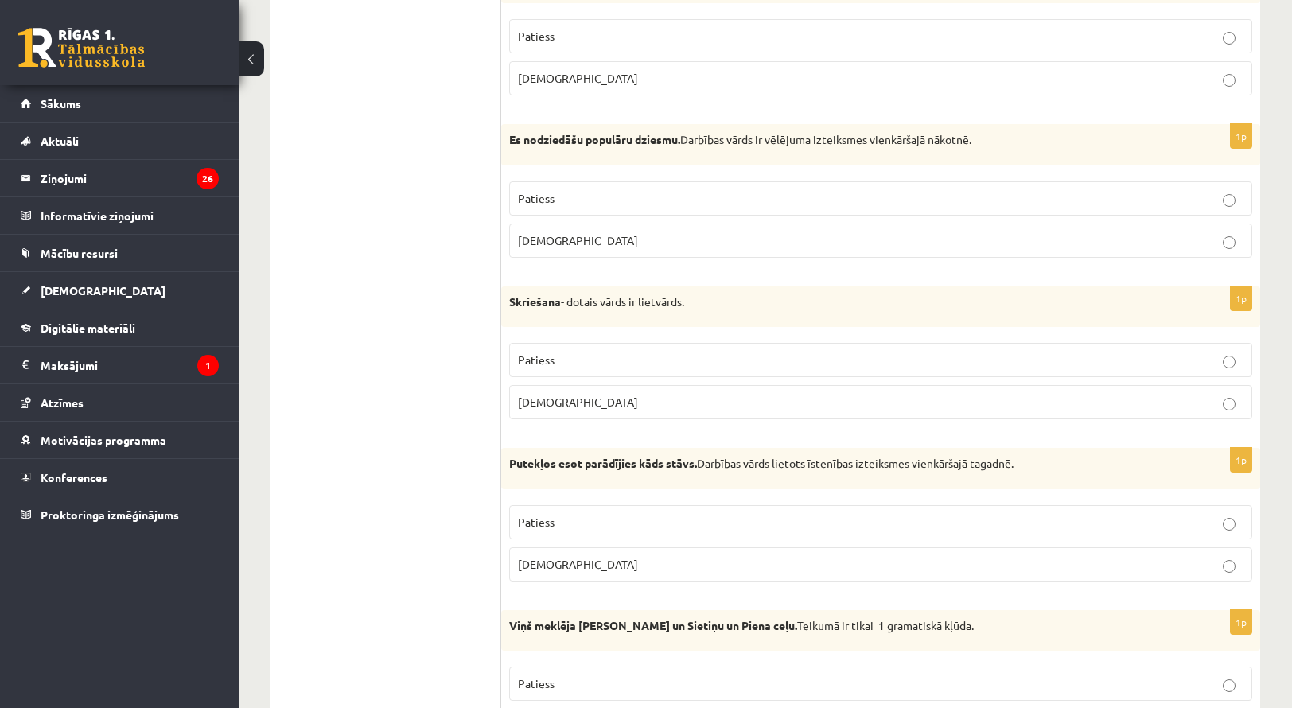
scroll to position [1037, 0]
click at [795, 498] on fieldset "Patiess Aplams" at bounding box center [880, 542] width 743 height 89
click at [795, 564] on p "Aplams" at bounding box center [881, 565] width 726 height 17
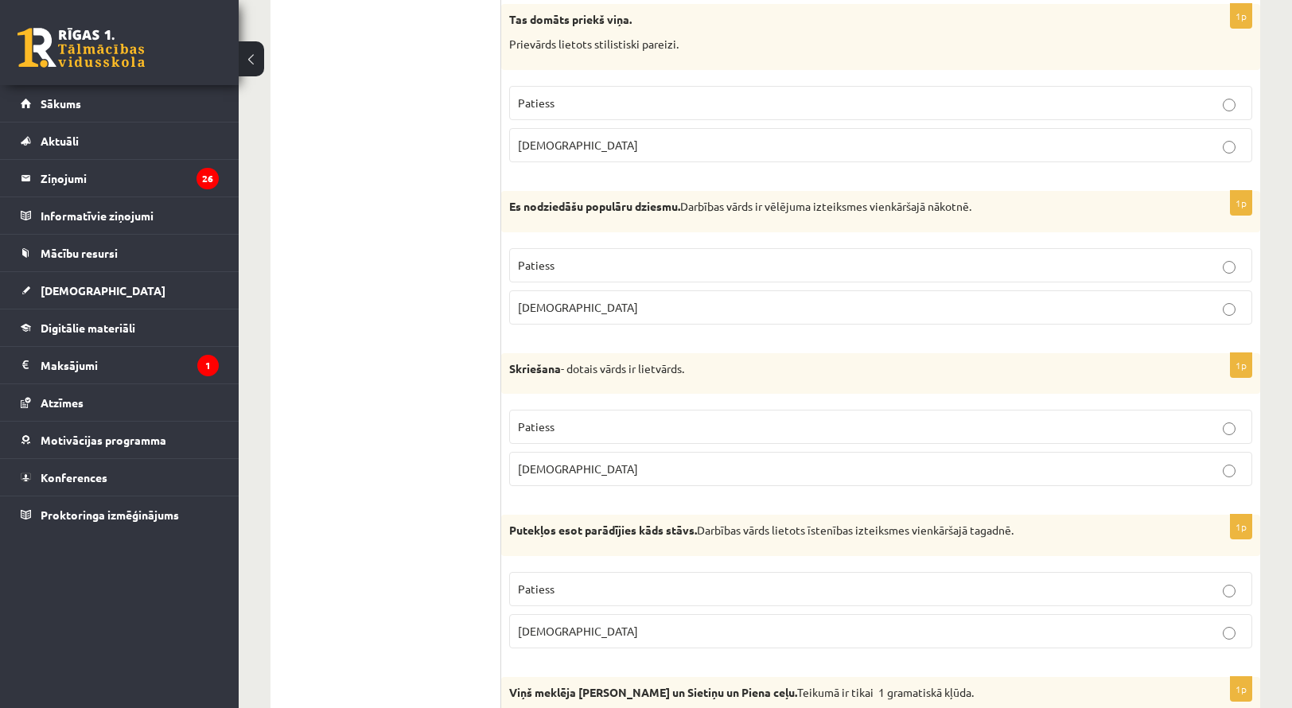
scroll to position [878, 0]
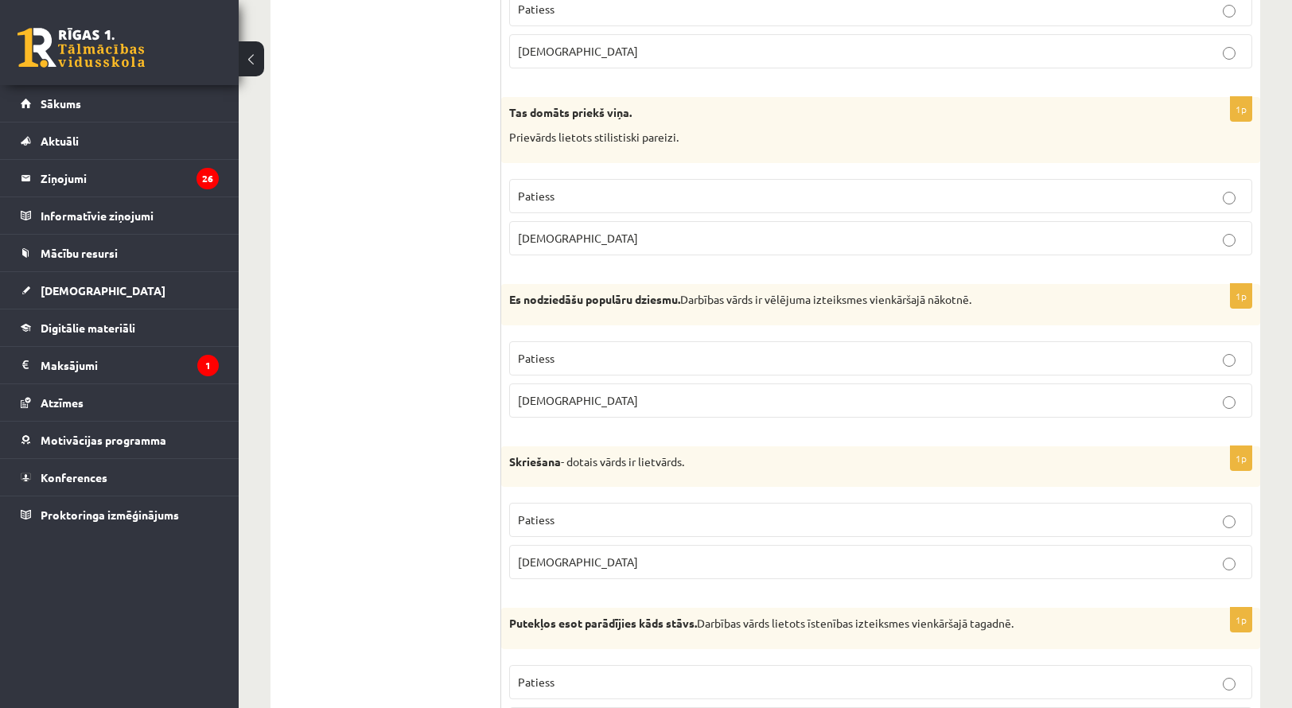
click at [795, 512] on p "Patiess" at bounding box center [881, 520] width 726 height 17
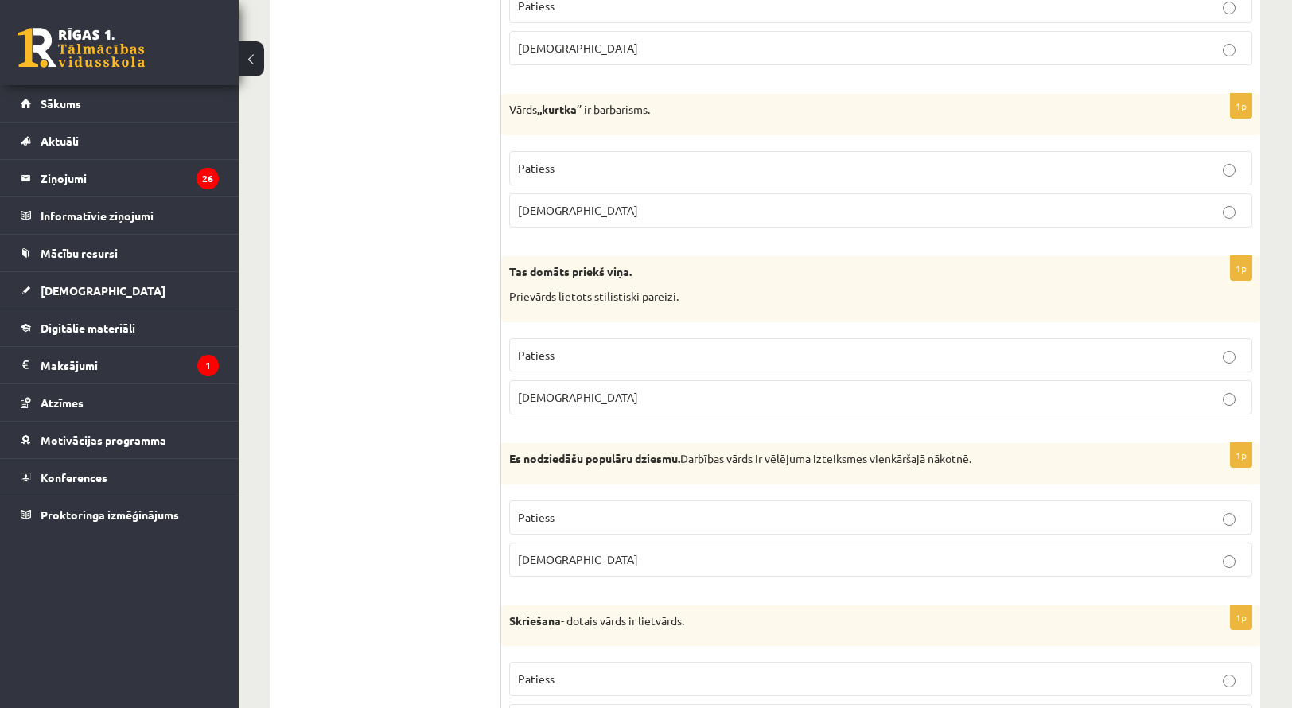
click at [792, 500] on label "Patiess" at bounding box center [880, 517] width 743 height 34
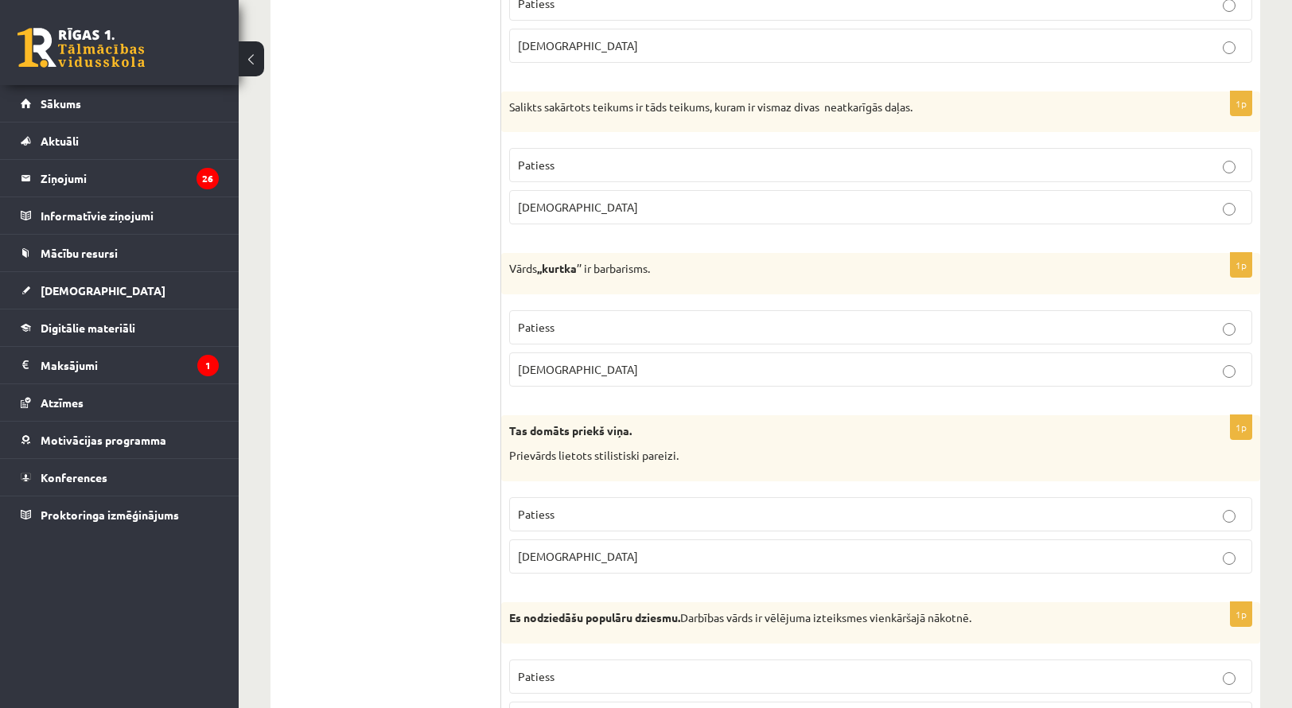
click at [803, 520] on label "Patiess" at bounding box center [880, 514] width 743 height 34
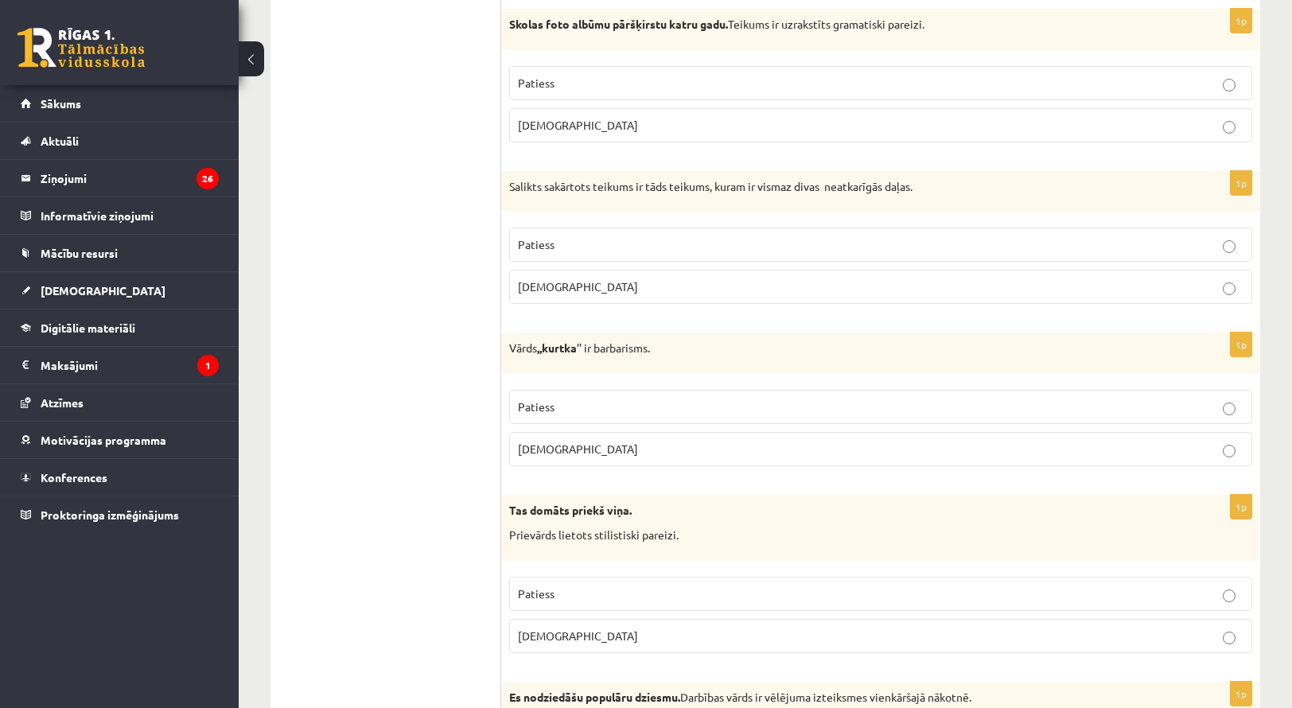
click at [817, 456] on label "Aplams" at bounding box center [880, 449] width 743 height 34
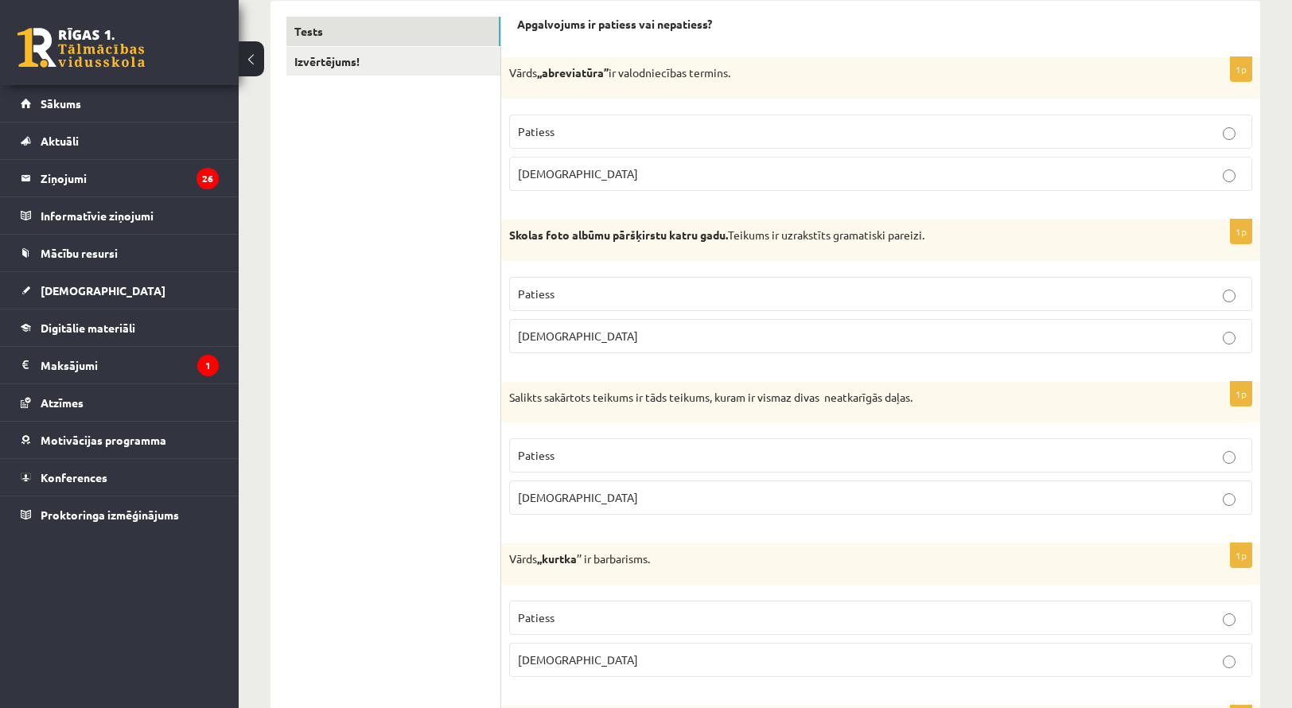
scroll to position [241, 0]
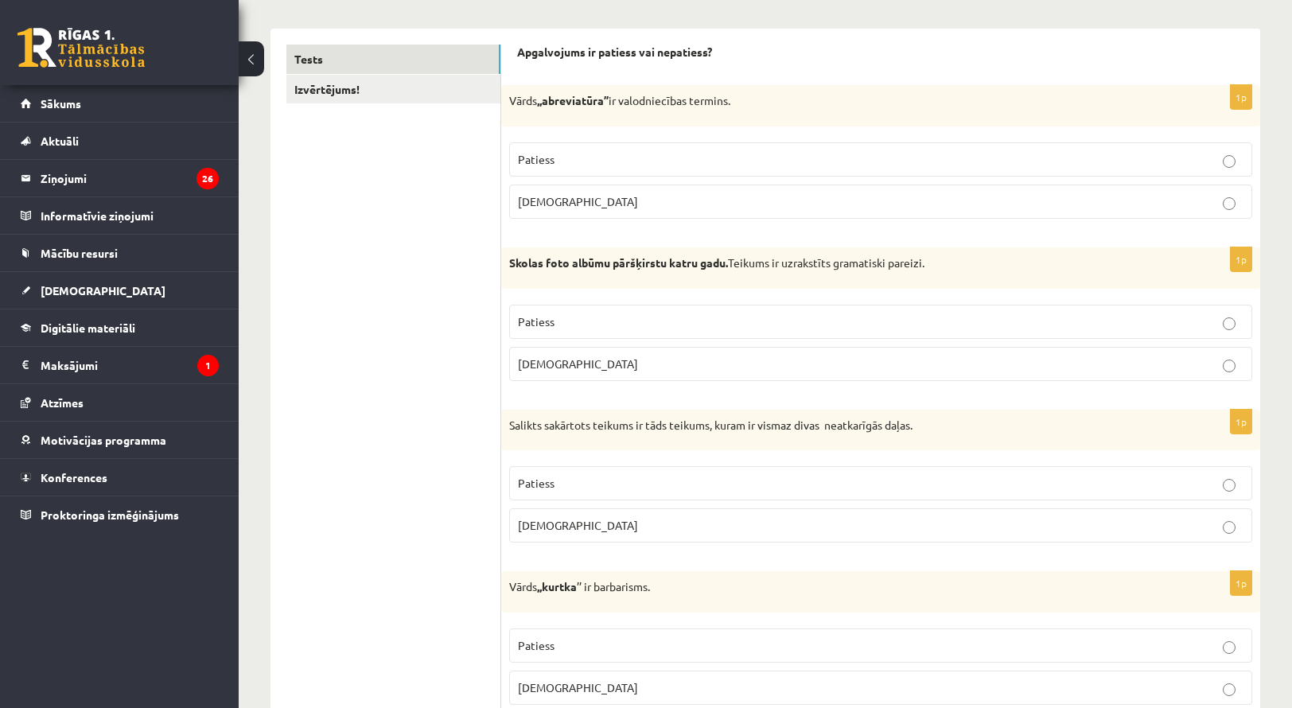
click at [855, 462] on fieldset "Patiess Aplams" at bounding box center [880, 502] width 743 height 89
click at [847, 488] on p "Patiess" at bounding box center [881, 483] width 726 height 17
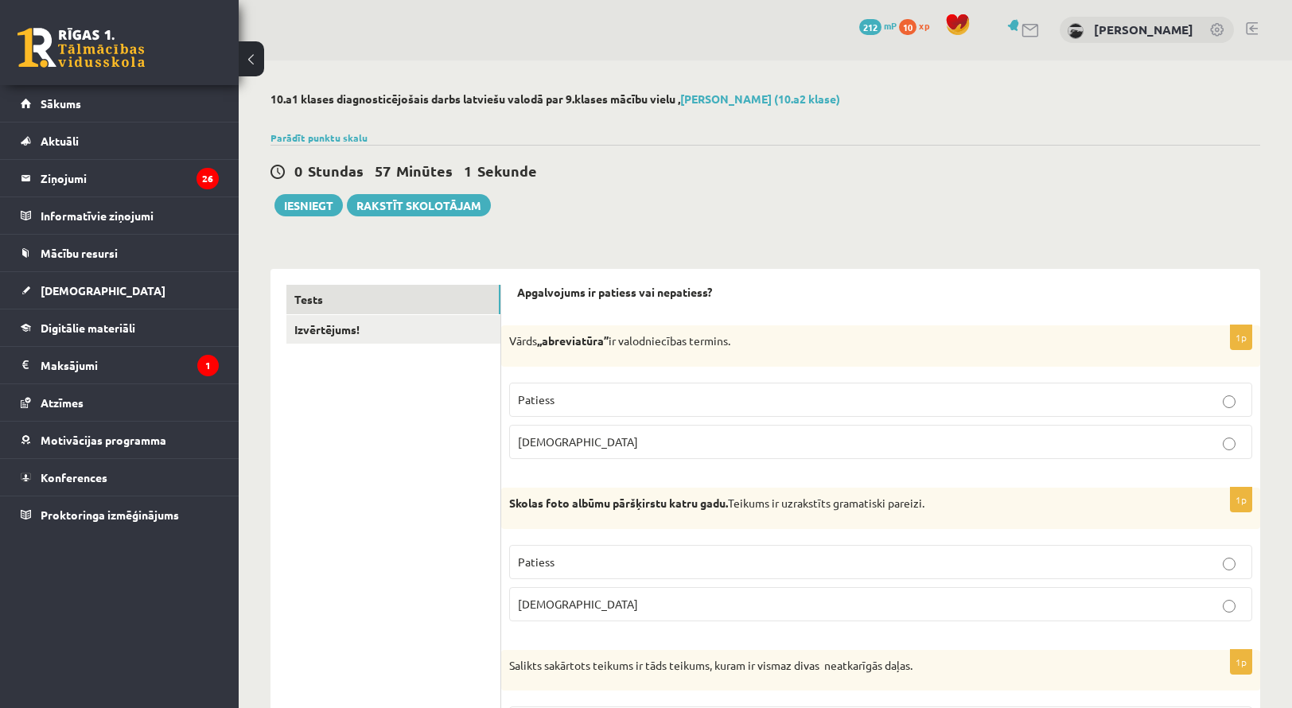
scroll to position [0, 0]
click at [314, 210] on button "Iesniegt" at bounding box center [309, 206] width 68 height 22
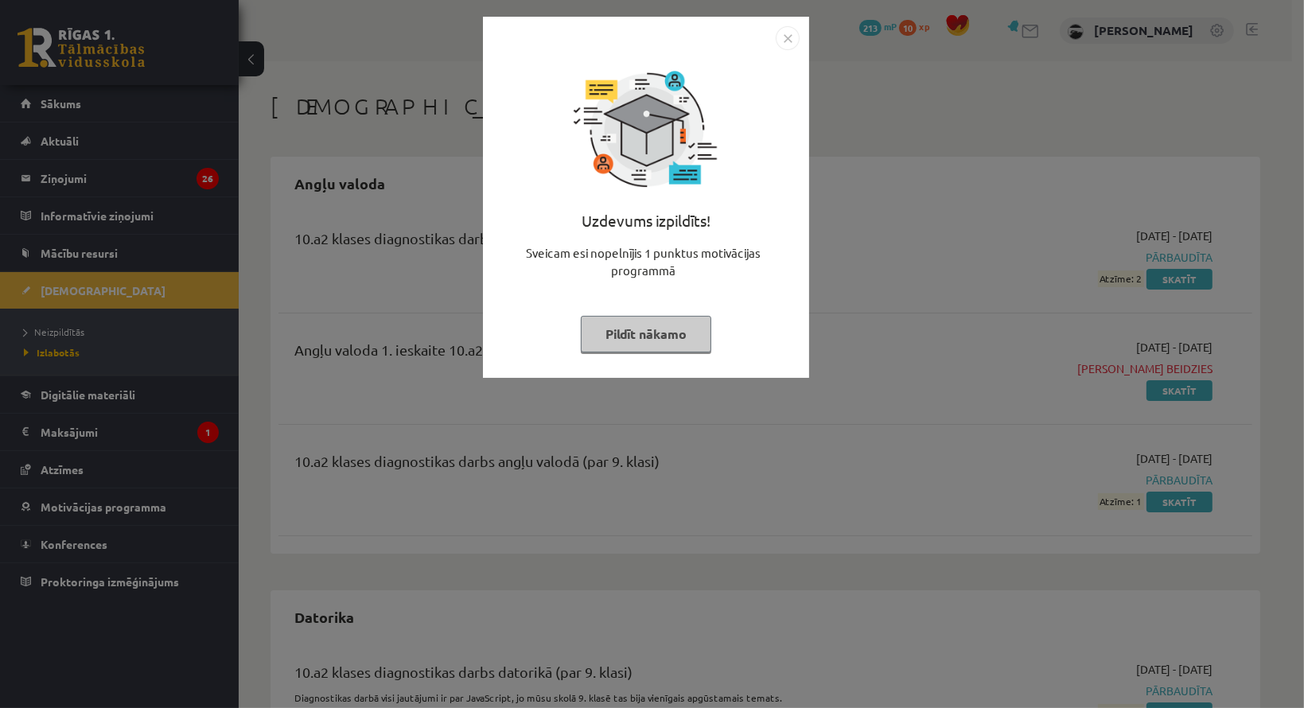
click at [643, 320] on button "Pildīt nākamo" at bounding box center [646, 334] width 130 height 37
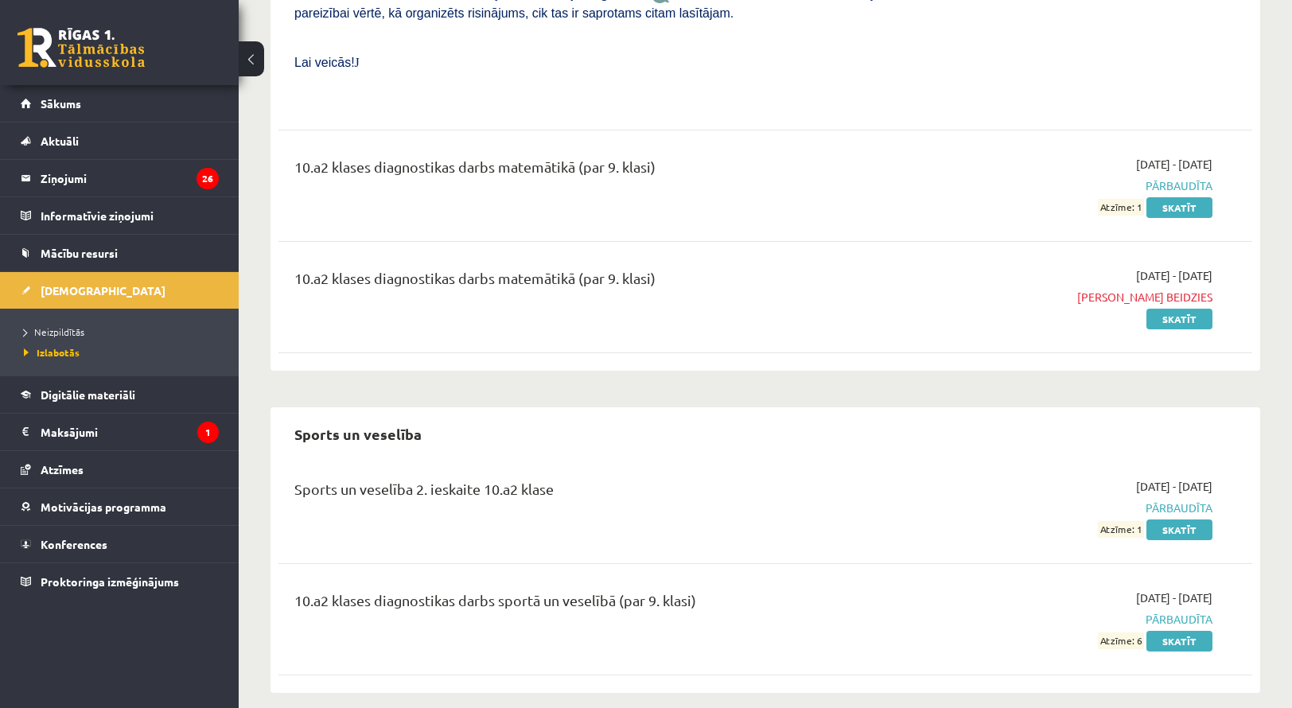
scroll to position [4665, 0]
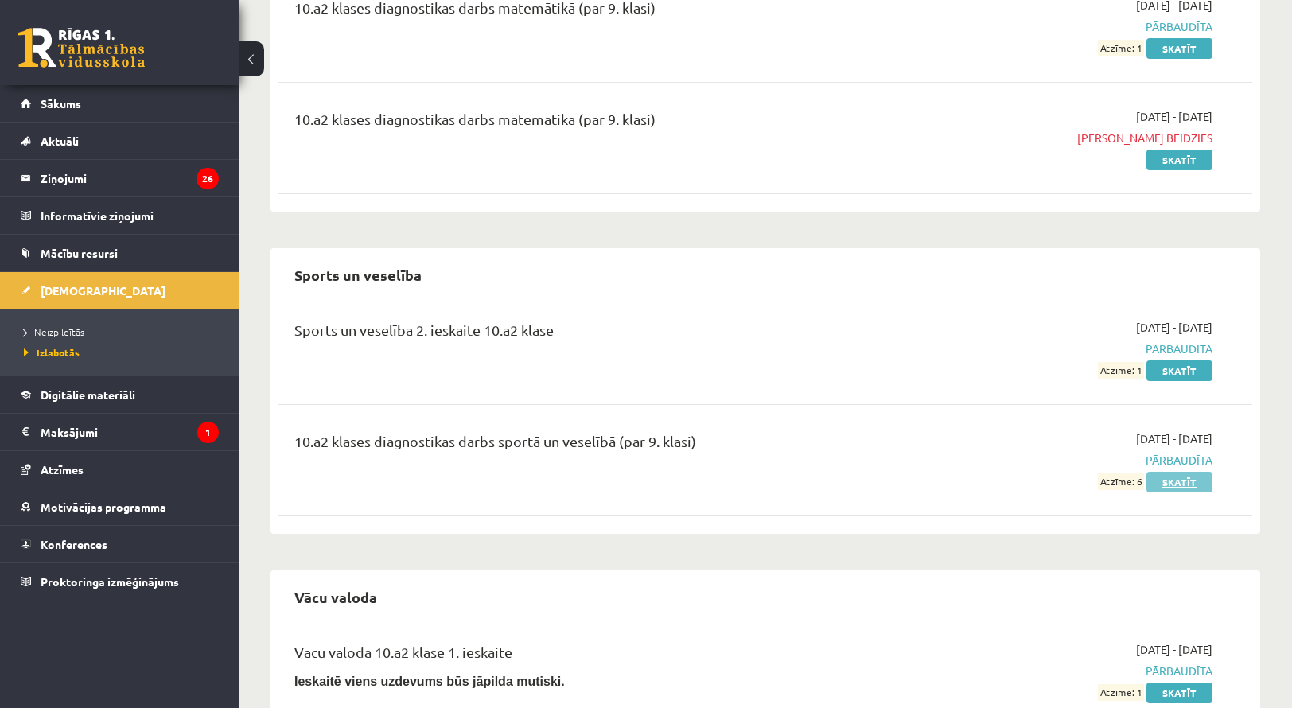
click at [1181, 472] on link "Skatīt" at bounding box center [1180, 482] width 66 height 21
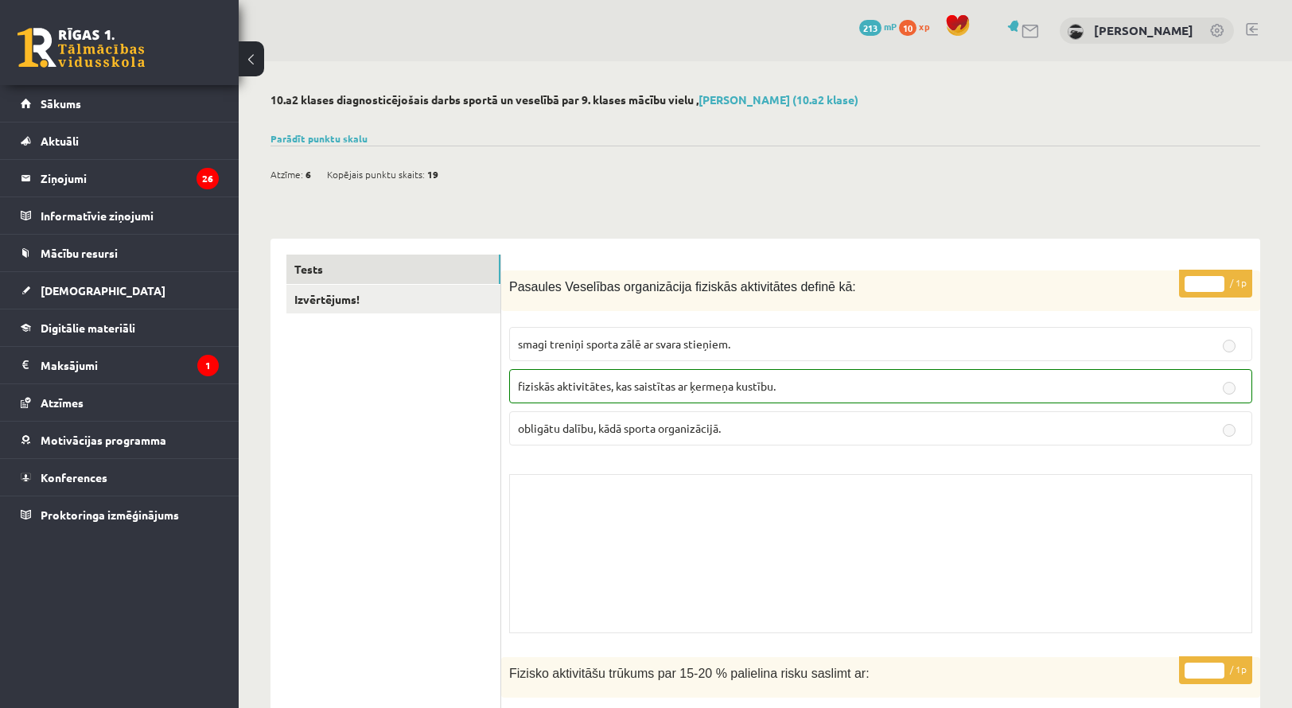
click at [60, 56] on link at bounding box center [81, 48] width 127 height 40
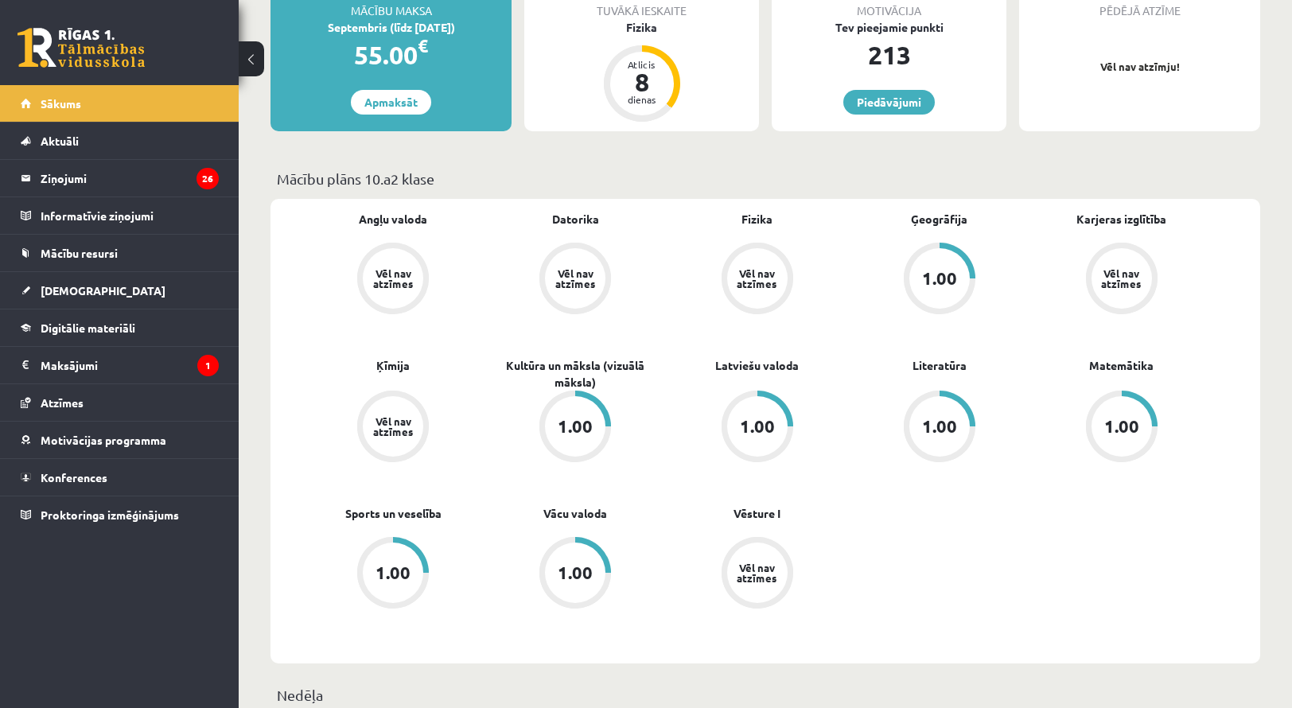
scroll to position [318, 0]
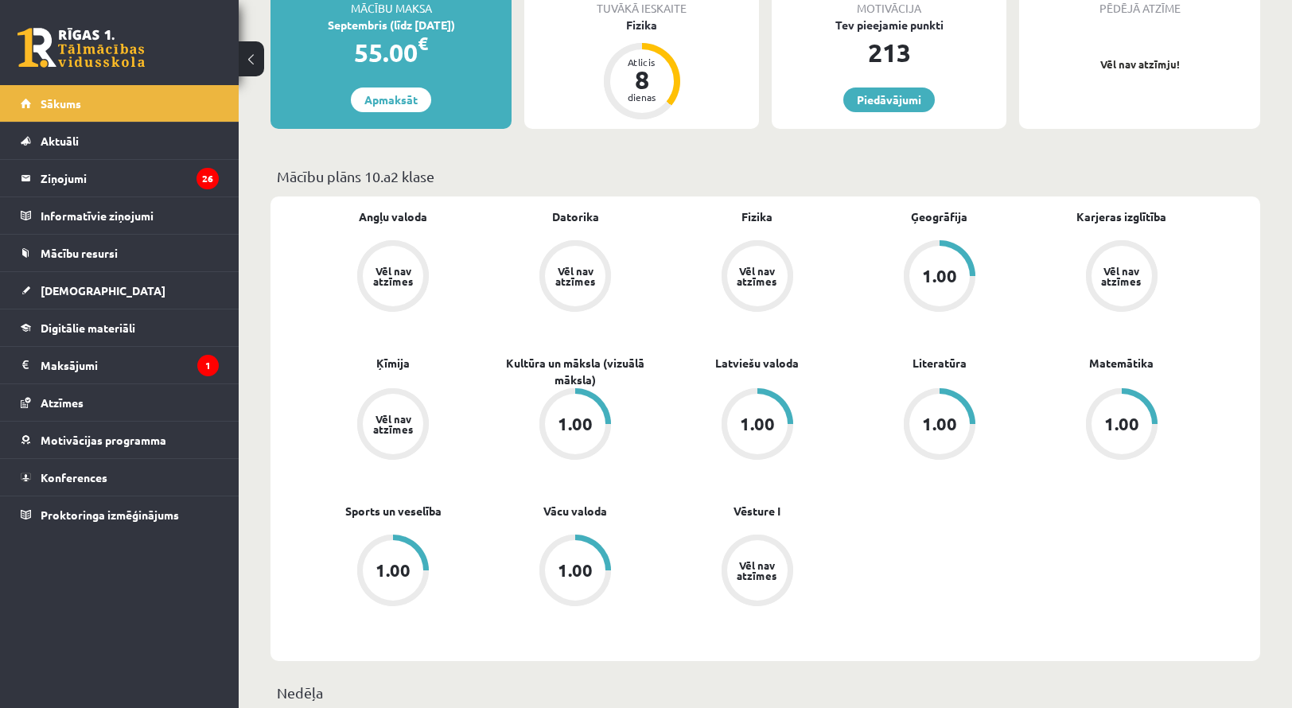
click at [1120, 281] on div "Vēl nav atzīmes" at bounding box center [1122, 276] width 45 height 21
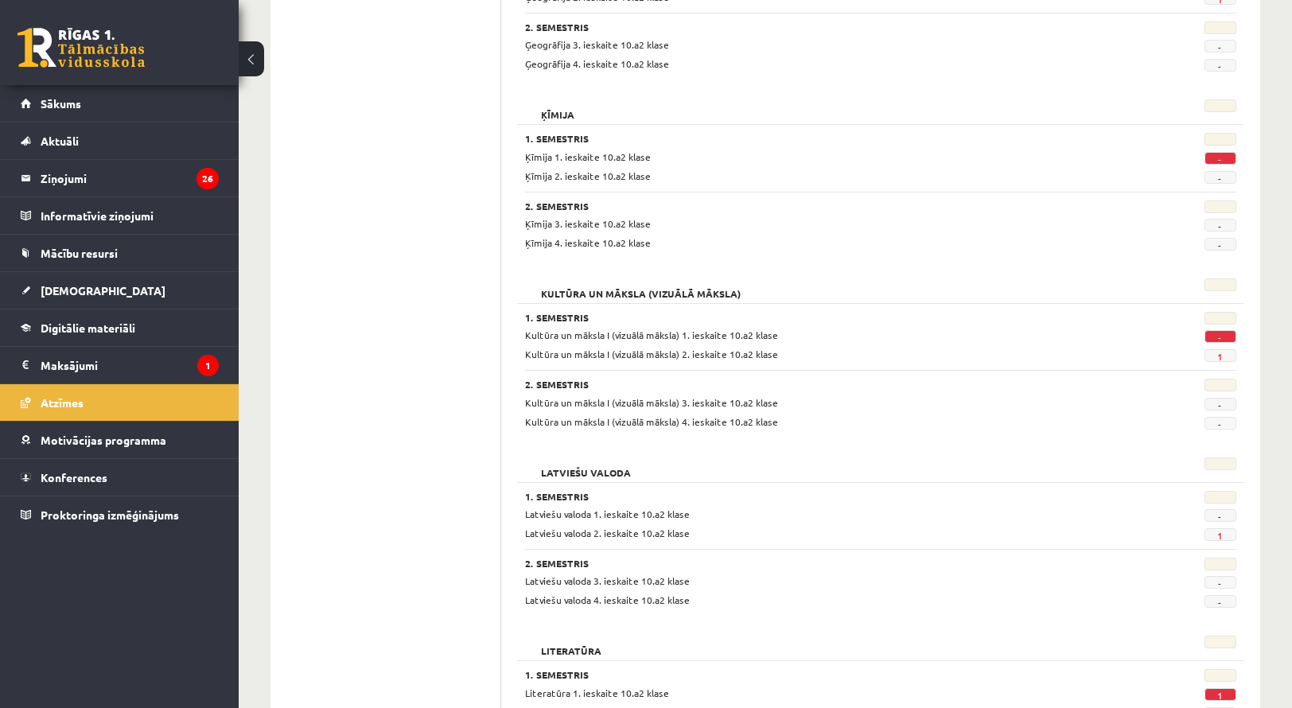
scroll to position [875, 0]
click at [68, 250] on span "Mācību resursi" at bounding box center [79, 253] width 77 height 14
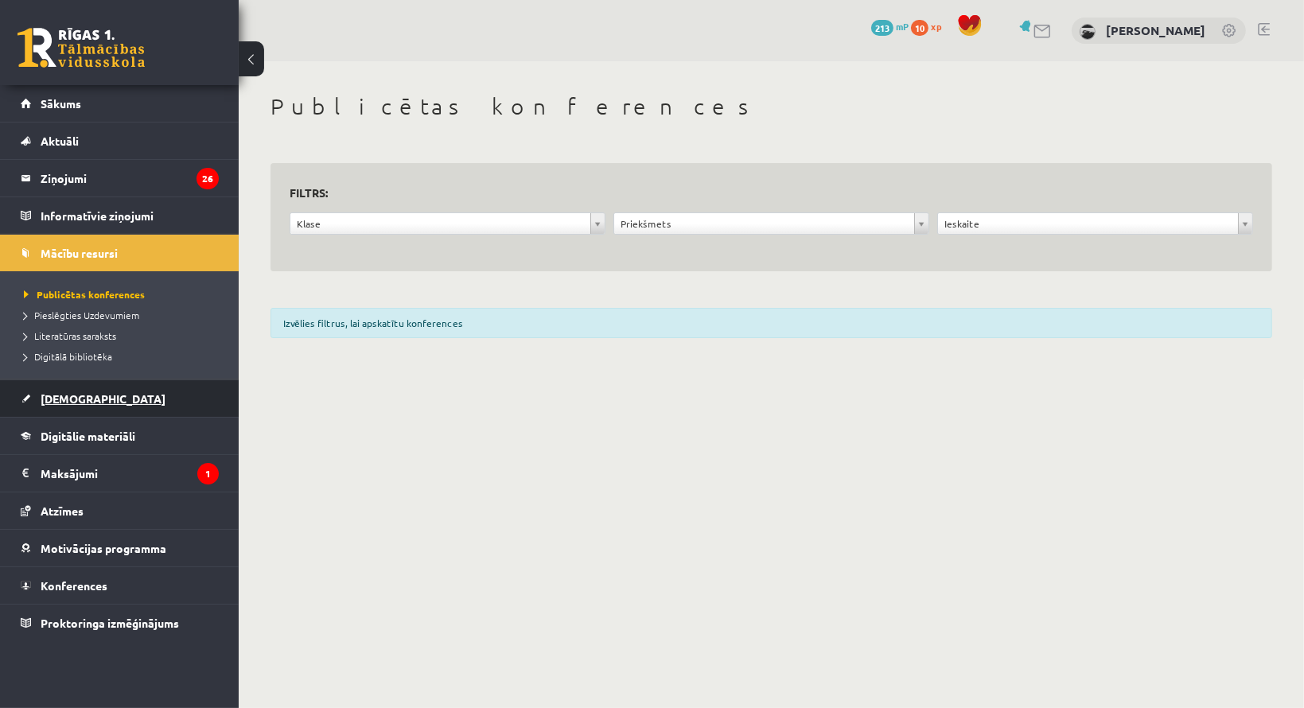
click at [72, 403] on link "[DEMOGRAPHIC_DATA]" at bounding box center [120, 398] width 198 height 37
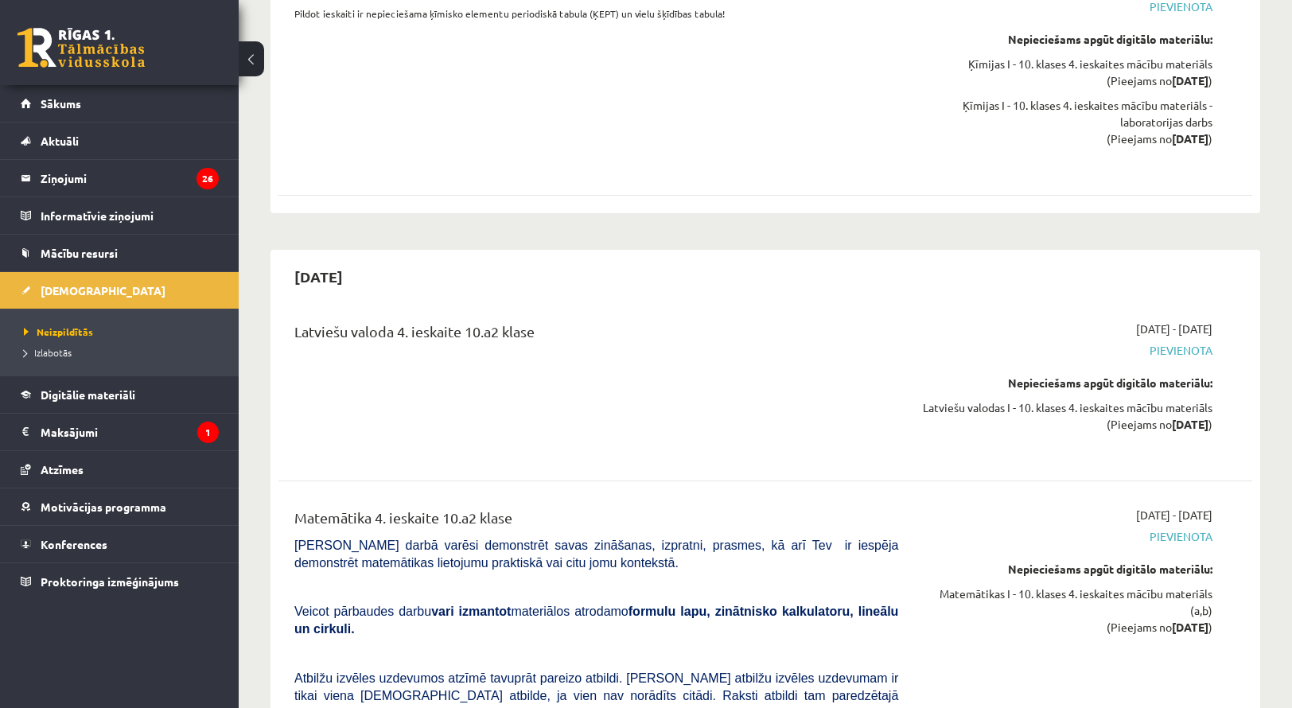
scroll to position [12948, 0]
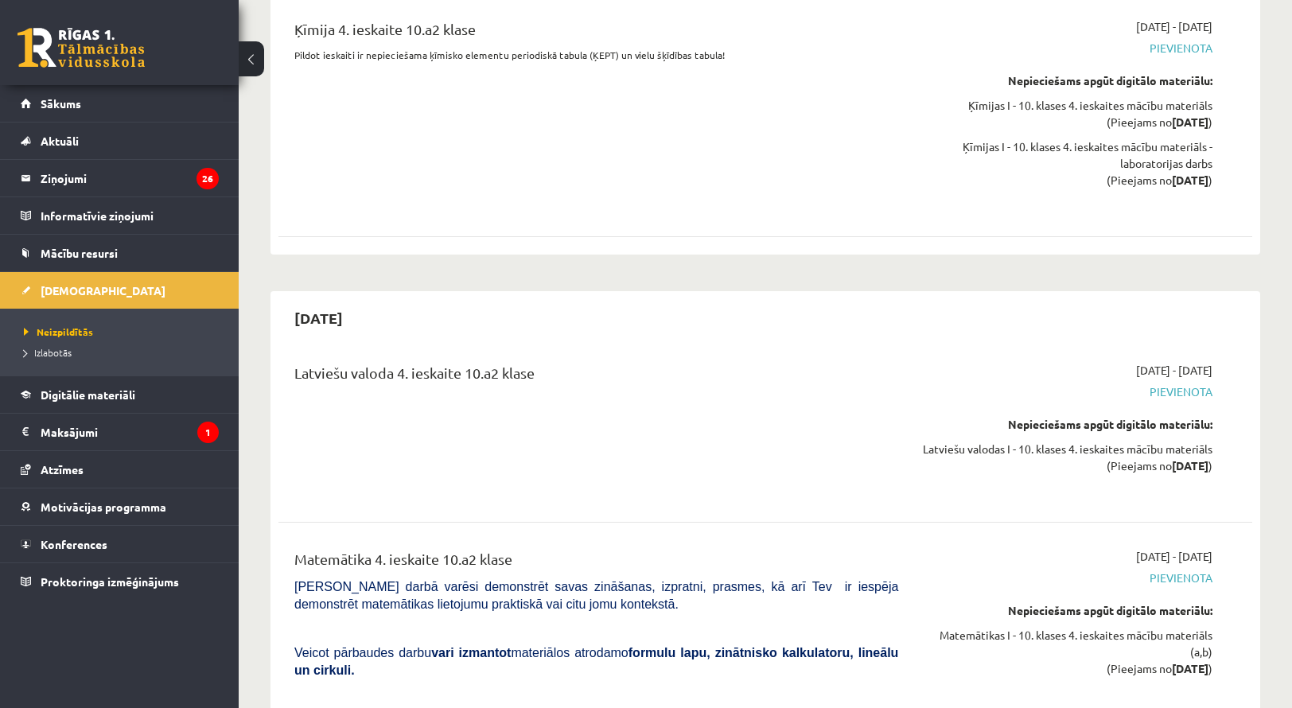
click at [53, 59] on link at bounding box center [81, 48] width 127 height 40
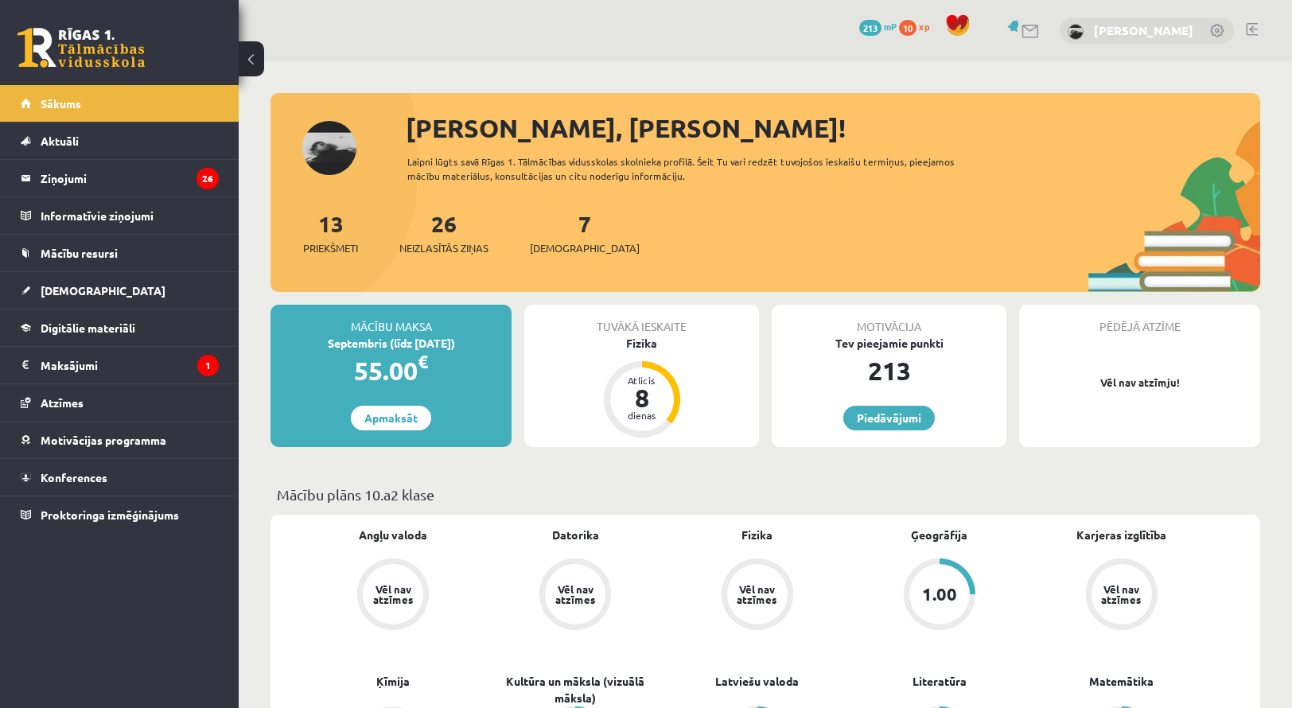
drag, startPoint x: 1127, startPoint y: 11, endPoint x: 1127, endPoint y: 26, distance: 15.1
click at [1127, 12] on div "0 Dāvanas 213 mP 10 xp [PERSON_NAME]" at bounding box center [765, 30] width 1053 height 61
click at [1127, 28] on link "[PERSON_NAME]" at bounding box center [1143, 30] width 99 height 16
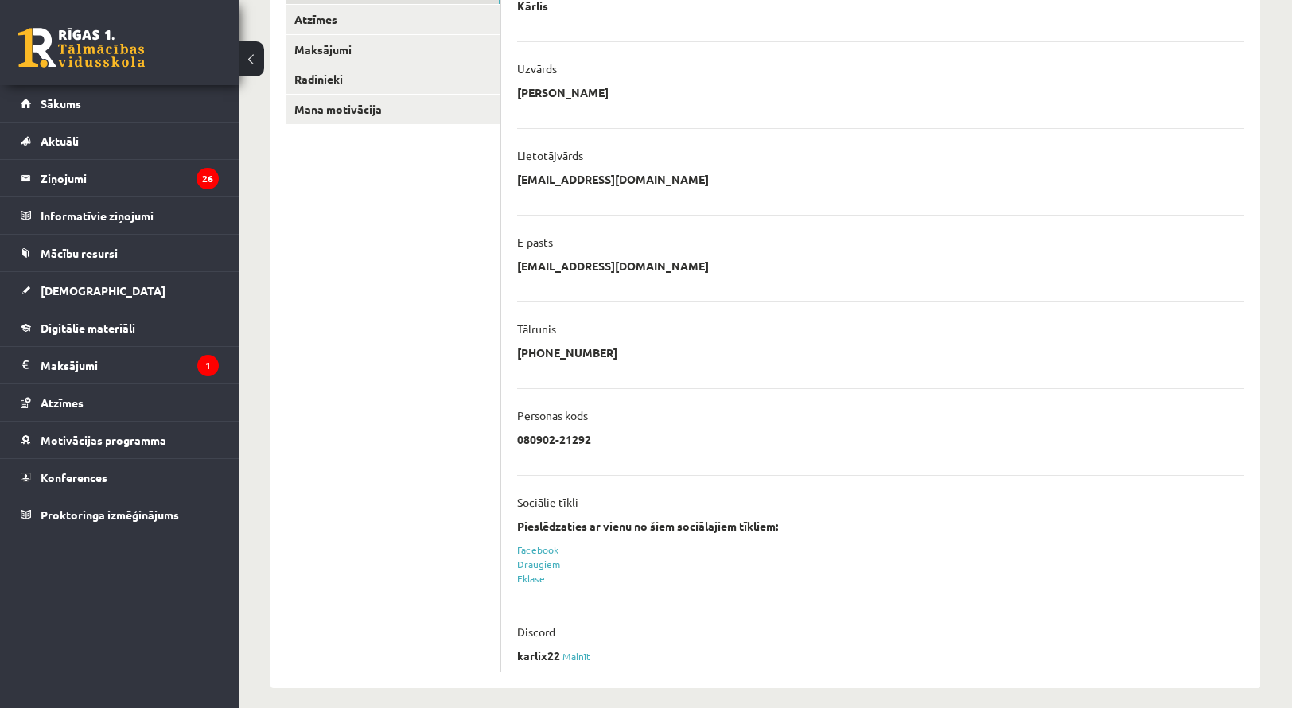
scroll to position [21, 0]
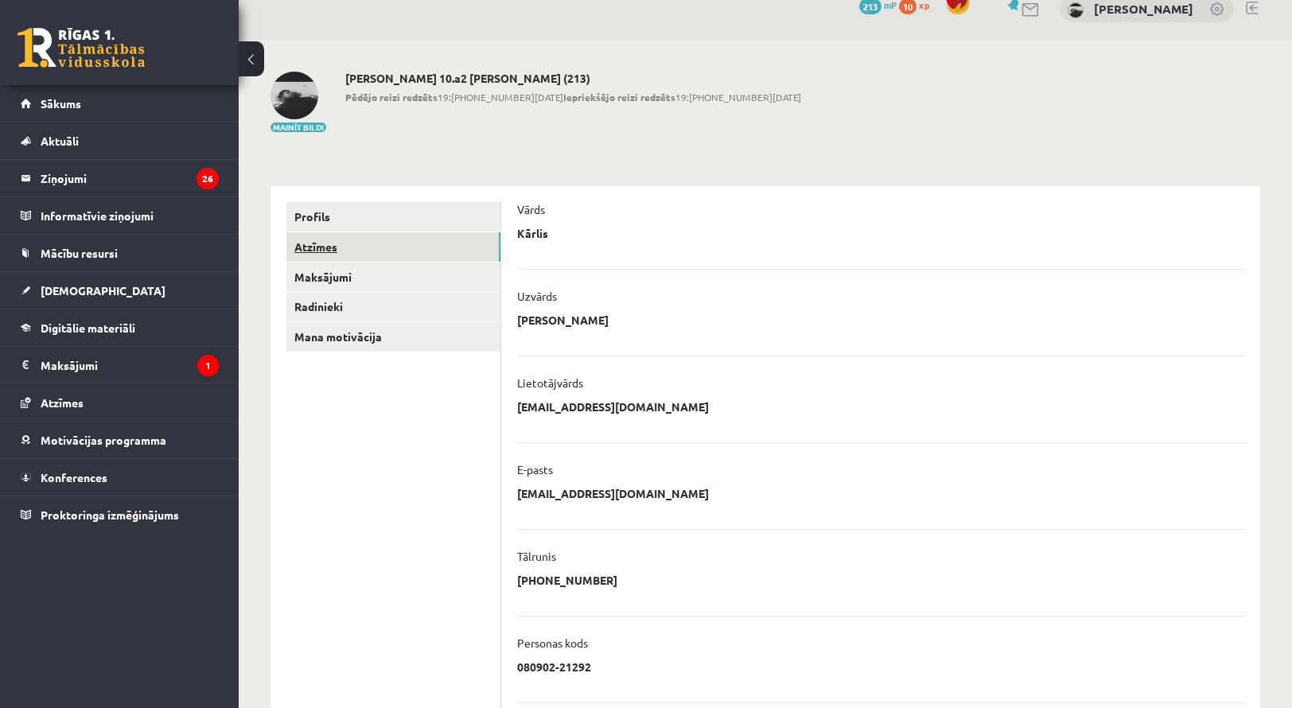
click at [342, 249] on link "Atzīmes" at bounding box center [393, 246] width 214 height 29
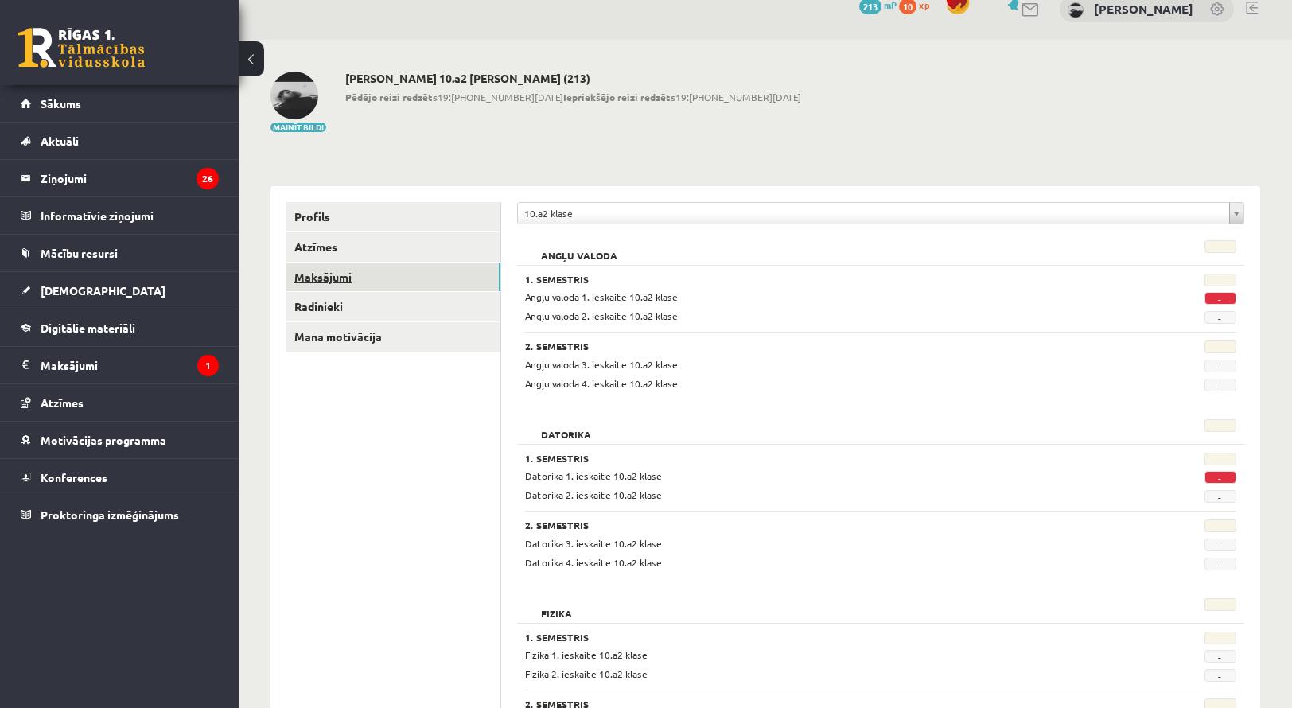
click at [378, 277] on link "Maksājumi" at bounding box center [393, 277] width 214 height 29
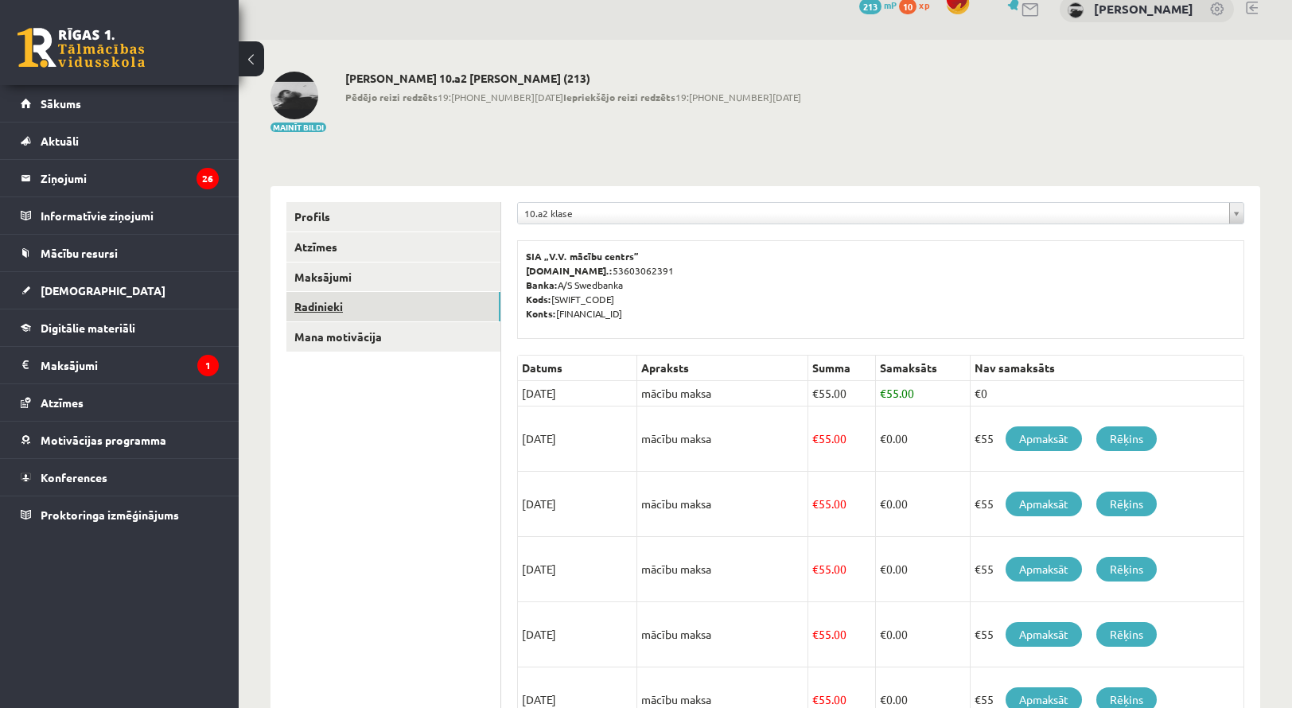
click at [387, 315] on link "Radinieki" at bounding box center [393, 306] width 214 height 29
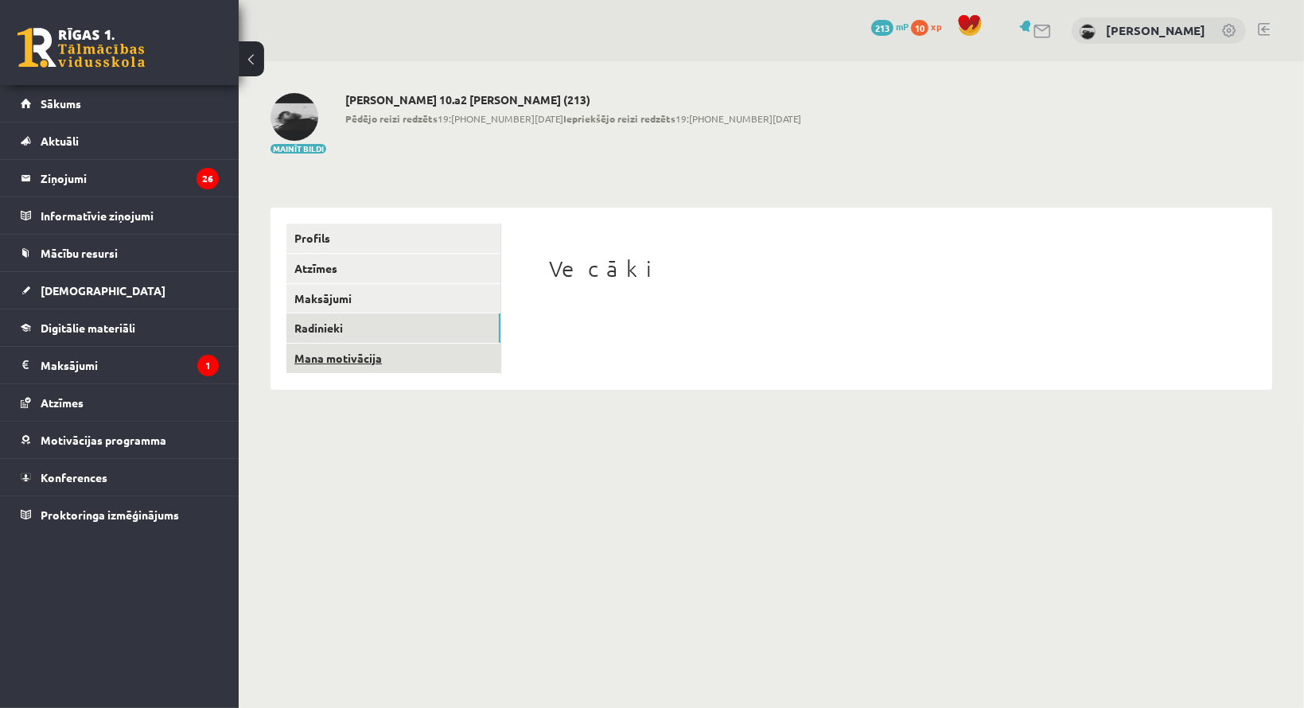
click at [411, 356] on link "Mana motivācija" at bounding box center [393, 358] width 214 height 29
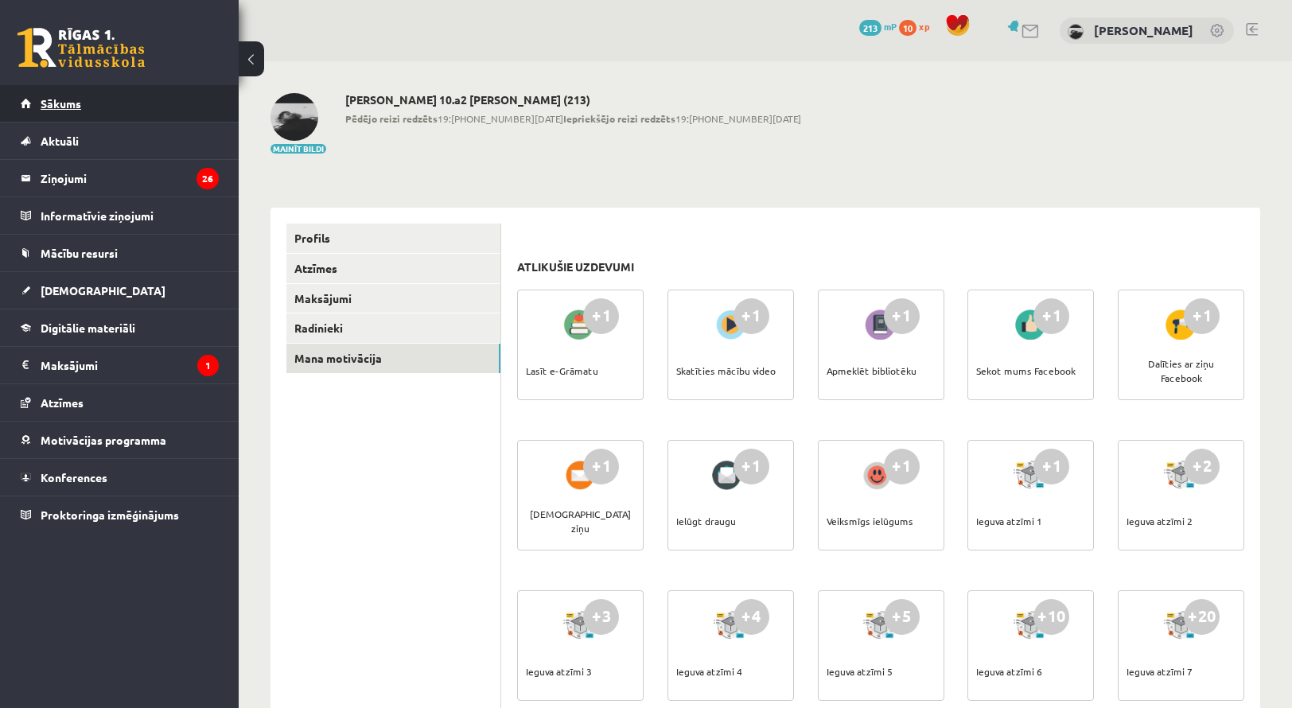
click at [41, 110] on link "Sākums" at bounding box center [120, 103] width 198 height 37
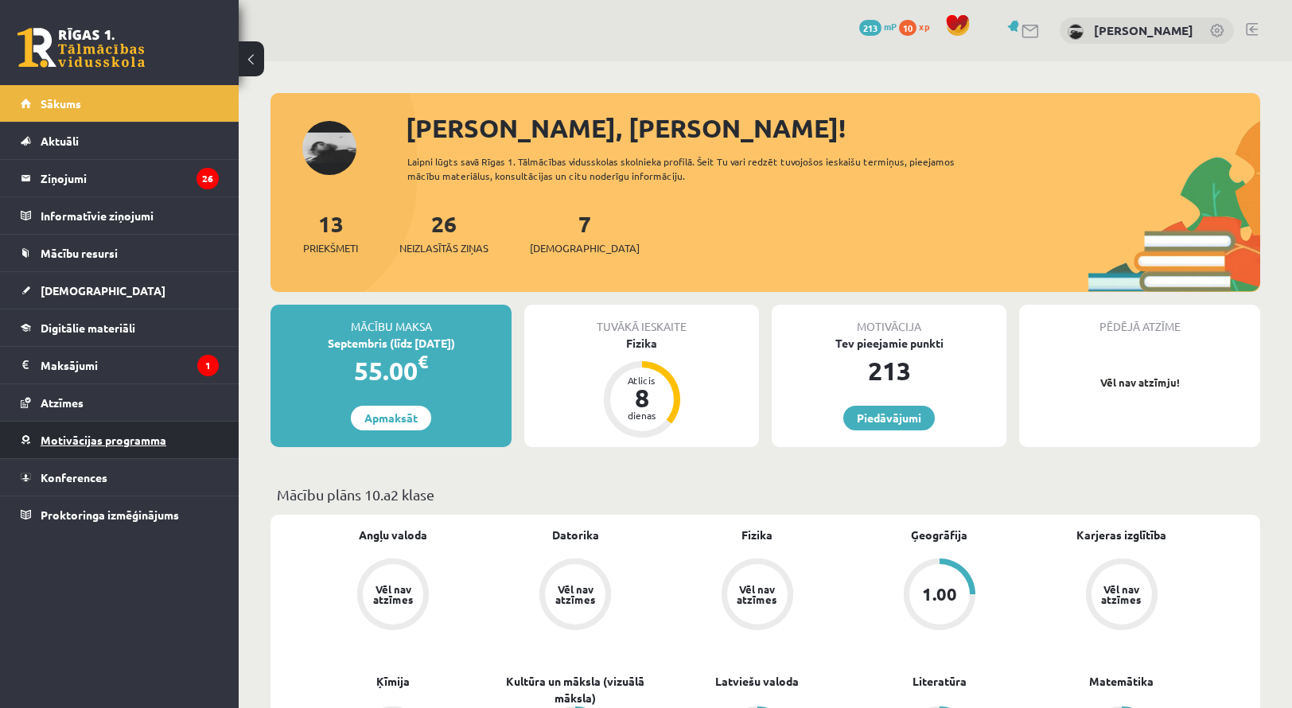
click at [68, 433] on span "Motivācijas programma" at bounding box center [104, 440] width 126 height 14
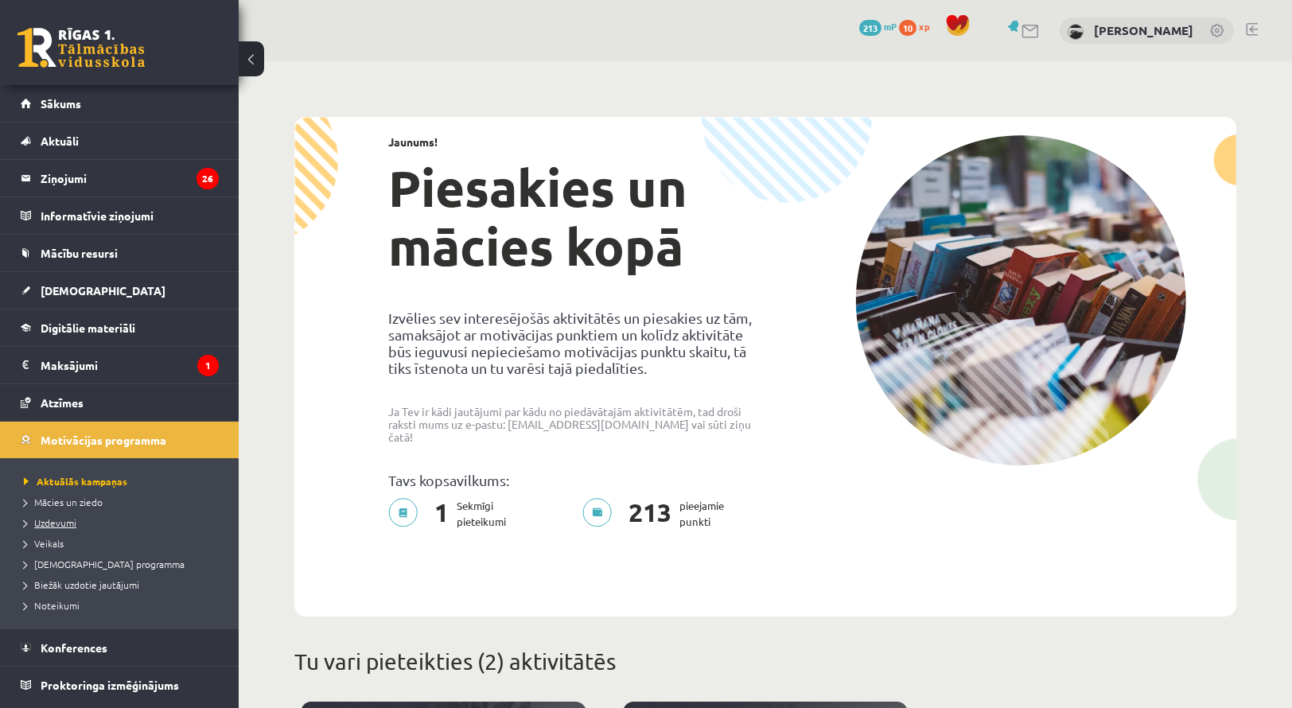
click at [111, 521] on link "Uzdevumi" at bounding box center [123, 523] width 199 height 14
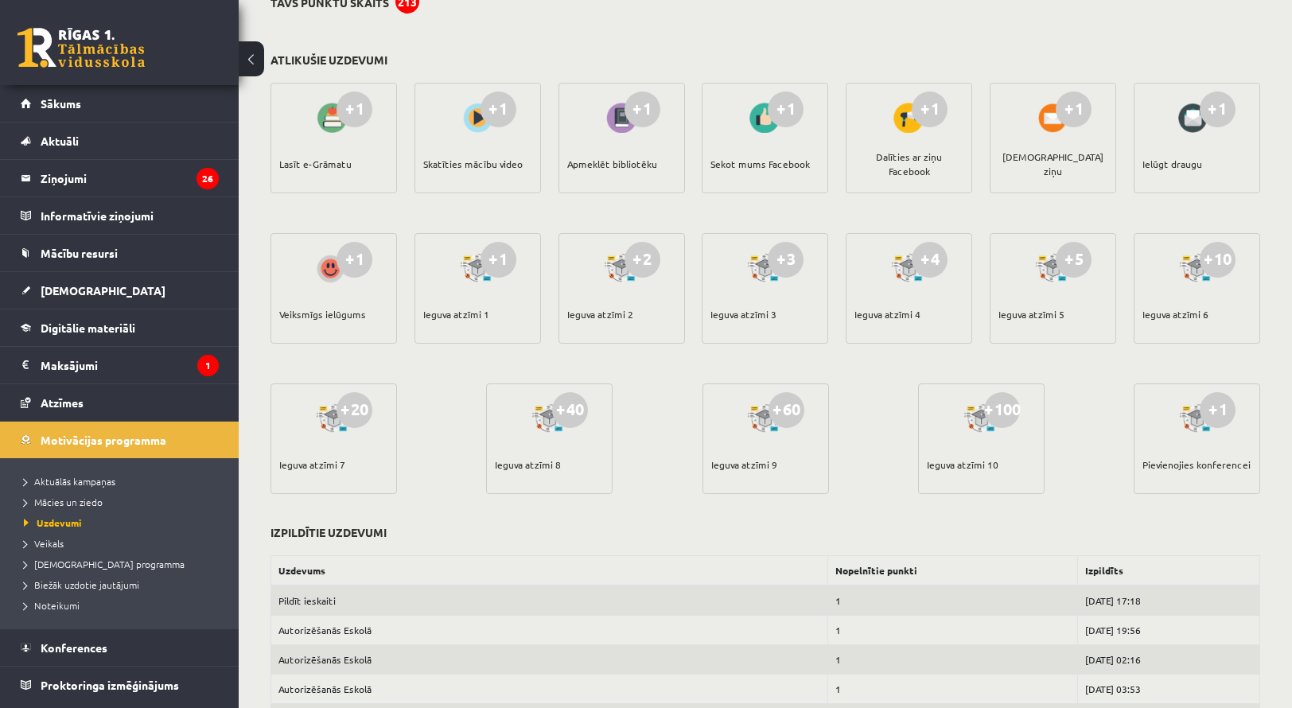
scroll to position [80, 0]
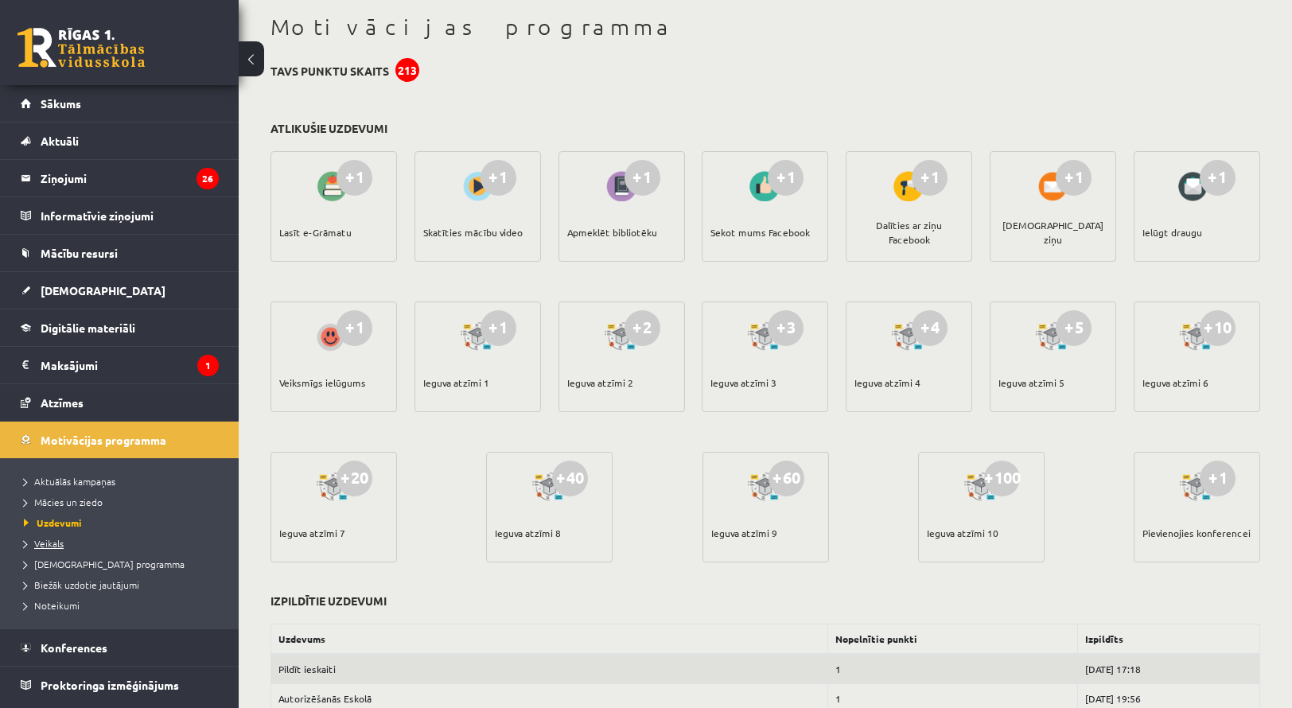
click at [40, 540] on span "Veikals" at bounding box center [44, 543] width 40 height 13
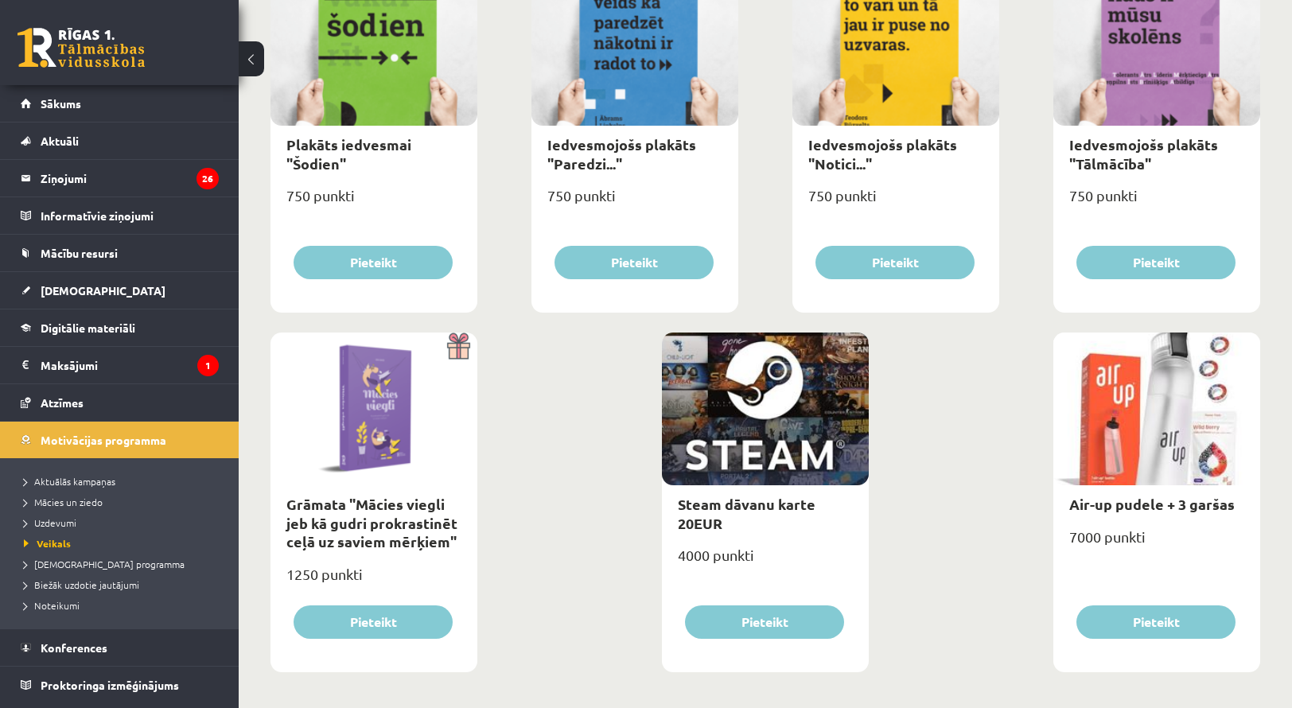
scroll to position [1737, 0]
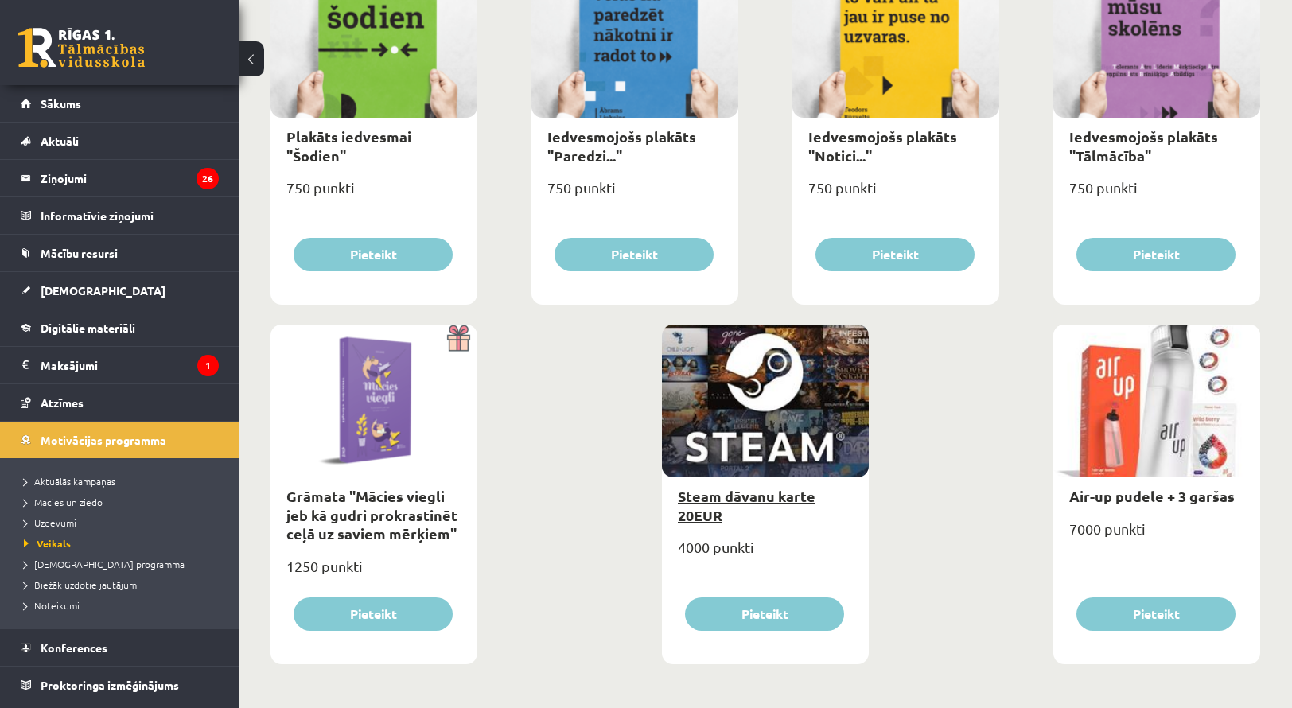
click at [758, 497] on link "Steam dāvanu karte 20EUR" at bounding box center [747, 505] width 138 height 37
type input "*"
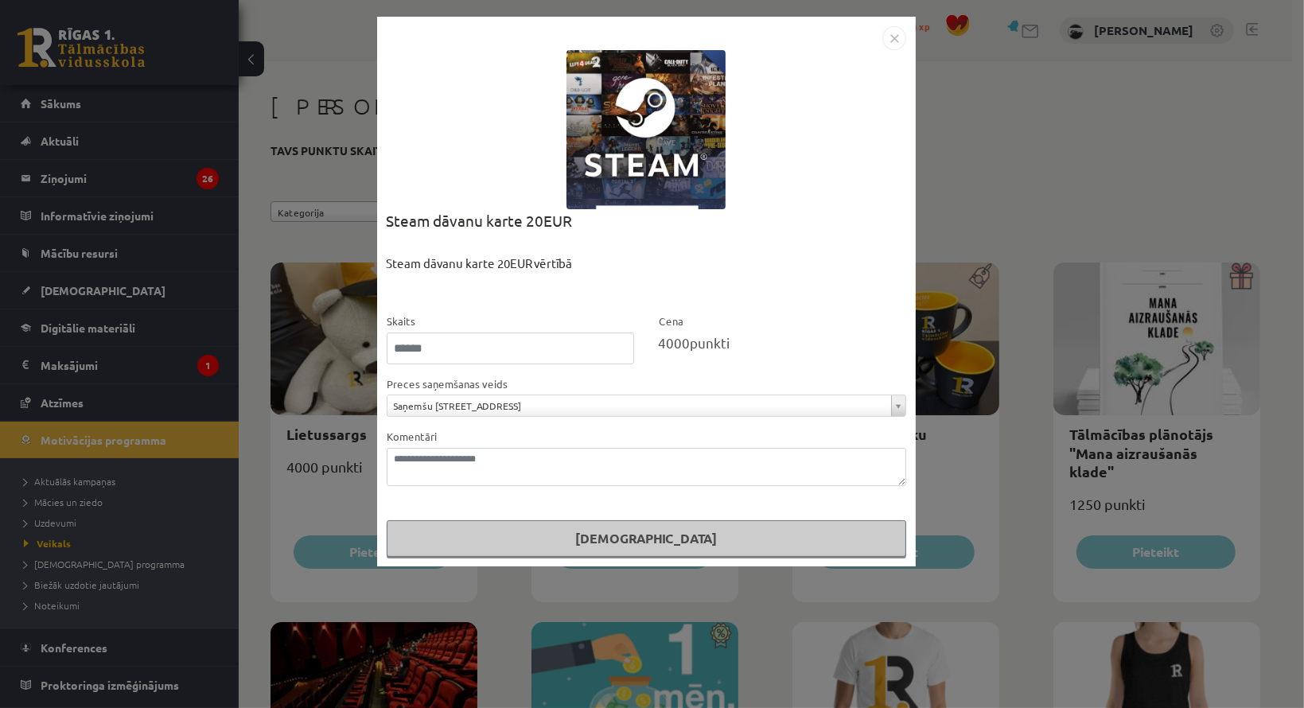
drag, startPoint x: 1080, startPoint y: 124, endPoint x: 1072, endPoint y: 130, distance: 9.7
click at [1079, 123] on div "**********" at bounding box center [652, 354] width 1304 height 708
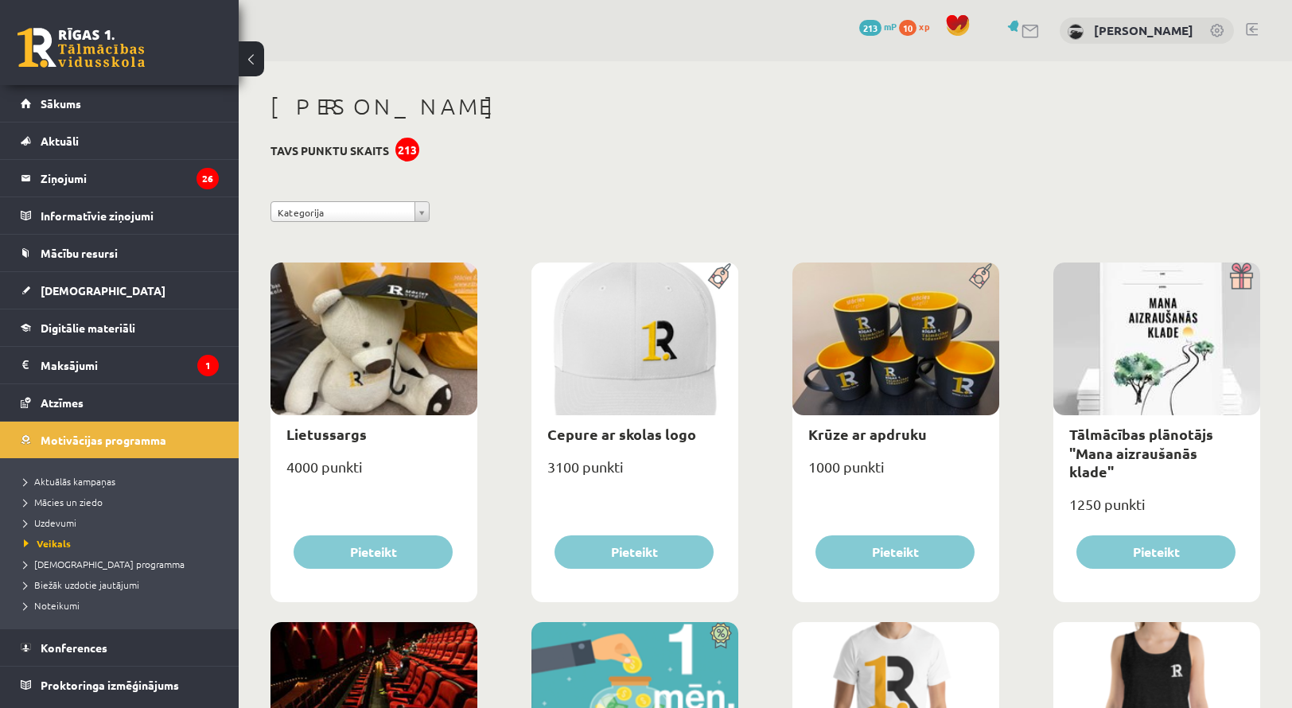
click at [72, 36] on link at bounding box center [81, 48] width 127 height 40
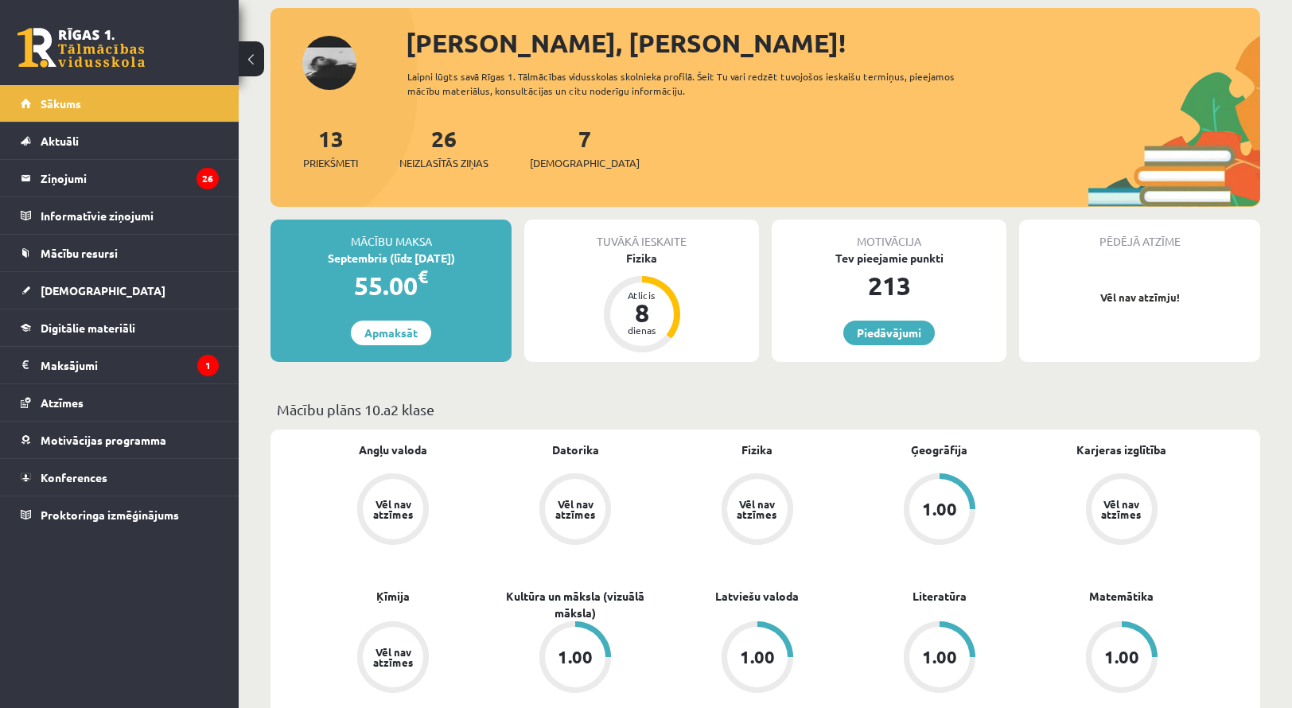
scroll to position [159, 0]
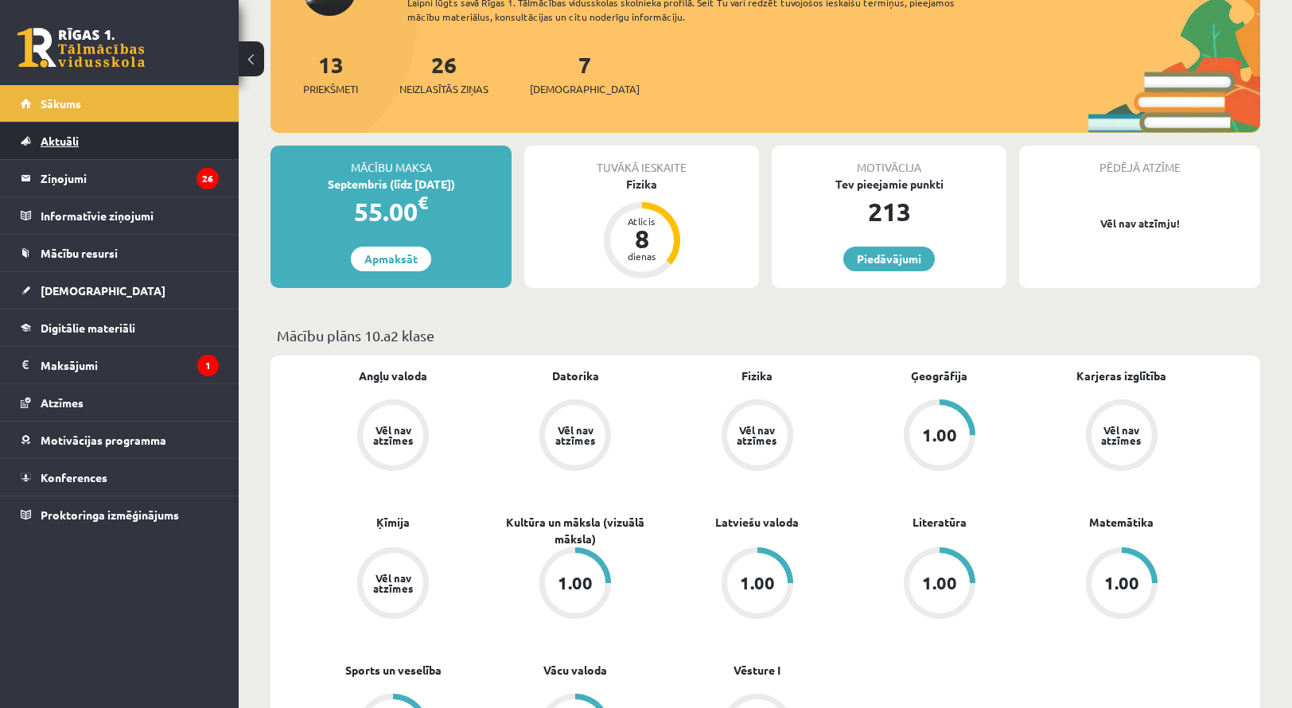
click at [50, 147] on link "Aktuāli" at bounding box center [120, 141] width 198 height 37
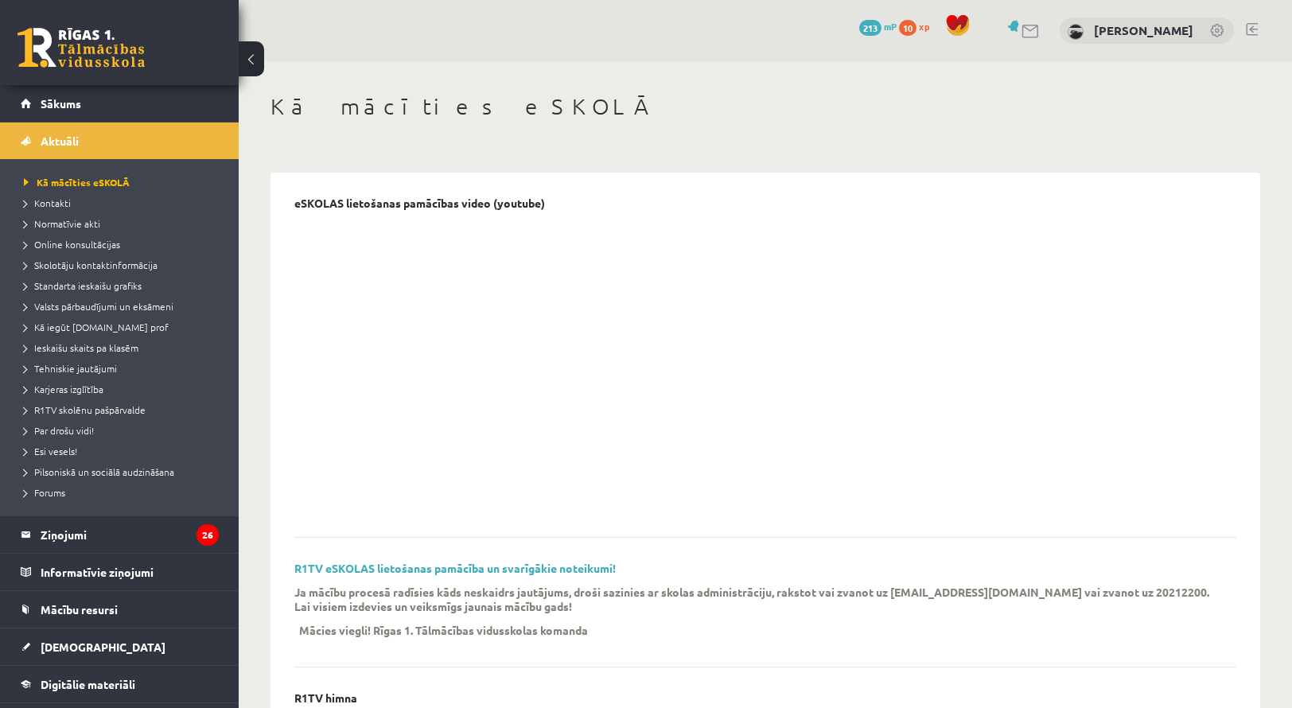
click at [72, 252] on li "Online konsultācijas" at bounding box center [123, 244] width 199 height 21
click at [61, 240] on span "Online konsultācijas" at bounding box center [77, 244] width 107 height 13
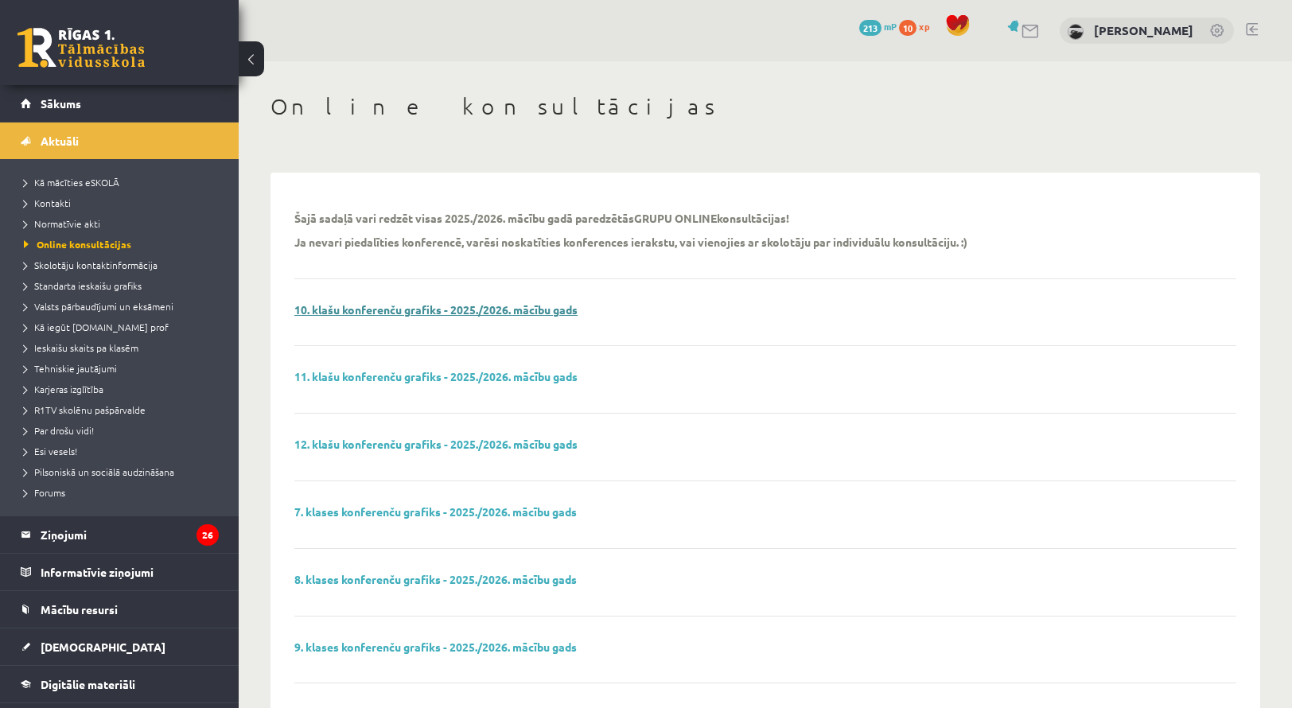
click at [434, 308] on link "10. klašu konferenču grafiks - 2025./2026. mācību gads" at bounding box center [435, 309] width 283 height 14
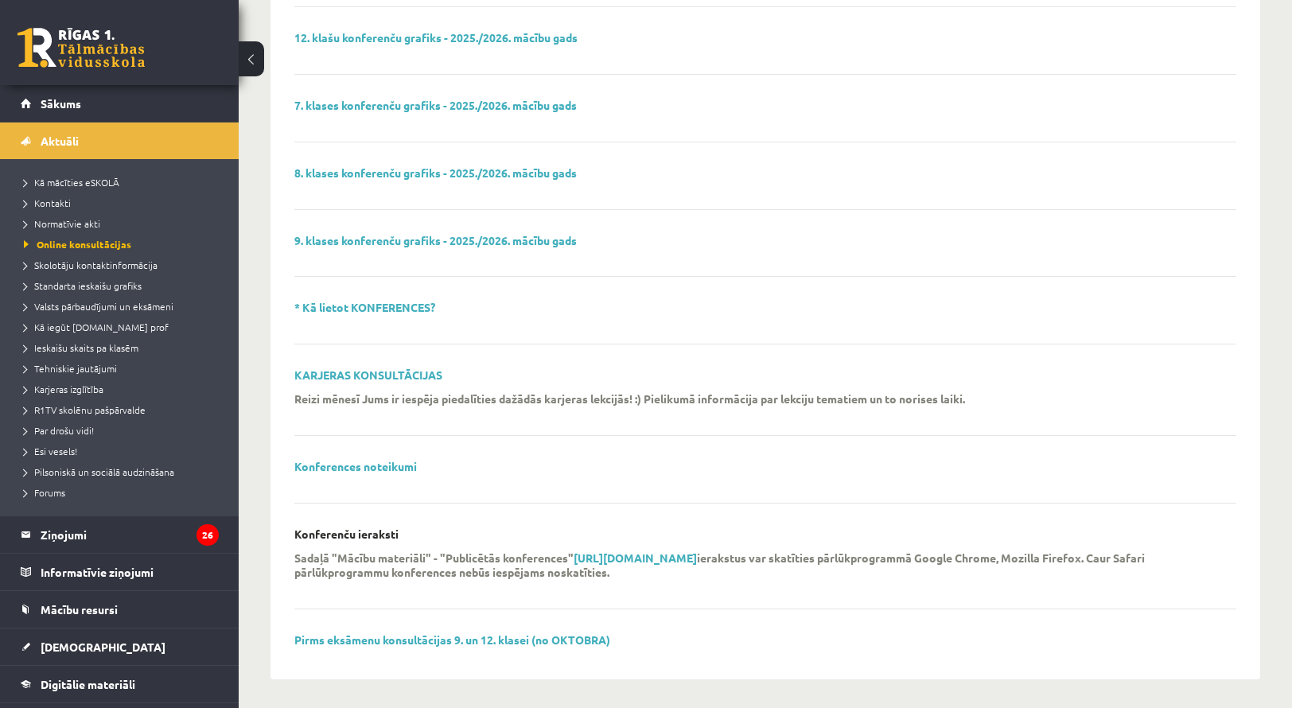
scroll to position [408, 0]
click at [67, 263] on span "Skolotāju kontaktinformācija" at bounding box center [91, 265] width 134 height 13
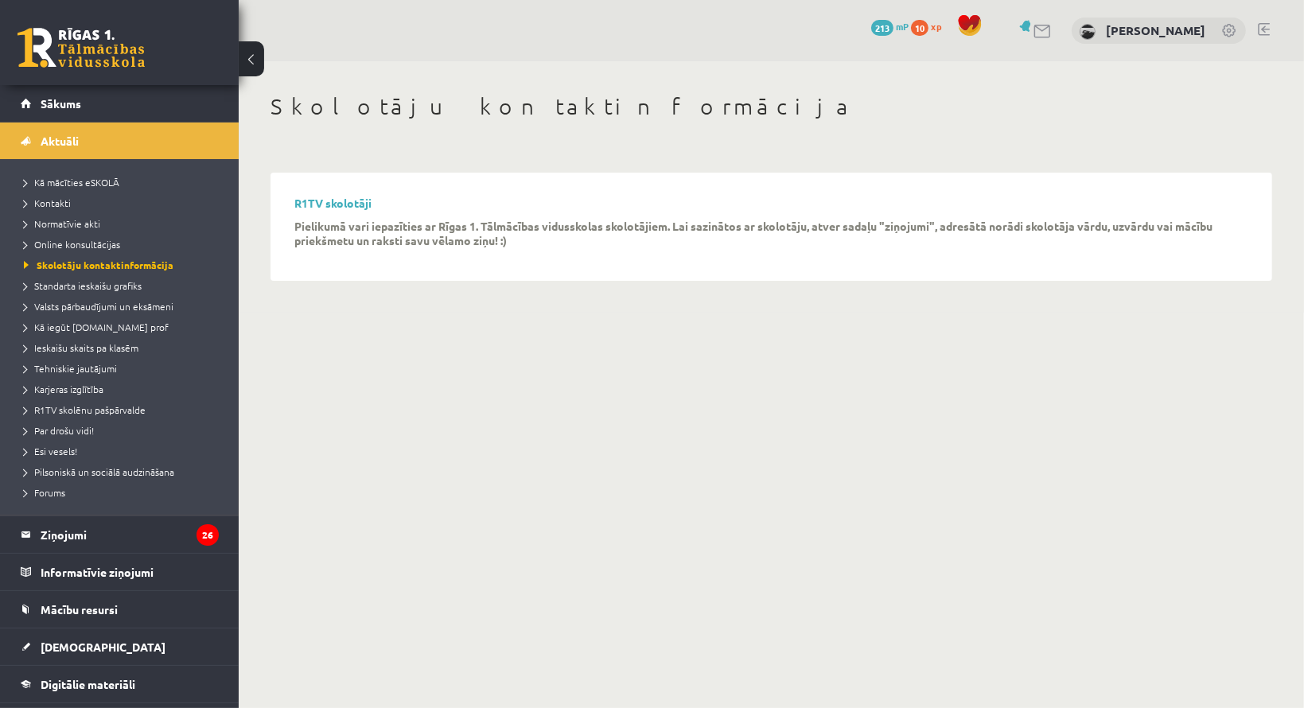
click at [409, 221] on b "Pielikumā vari iepazīties ar Rīgas 1. Tālmācības vidusskolas skolotājiem. Lai s…" at bounding box center [753, 233] width 918 height 29
click at [355, 201] on link "R1TV skolotāji" at bounding box center [332, 203] width 77 height 14
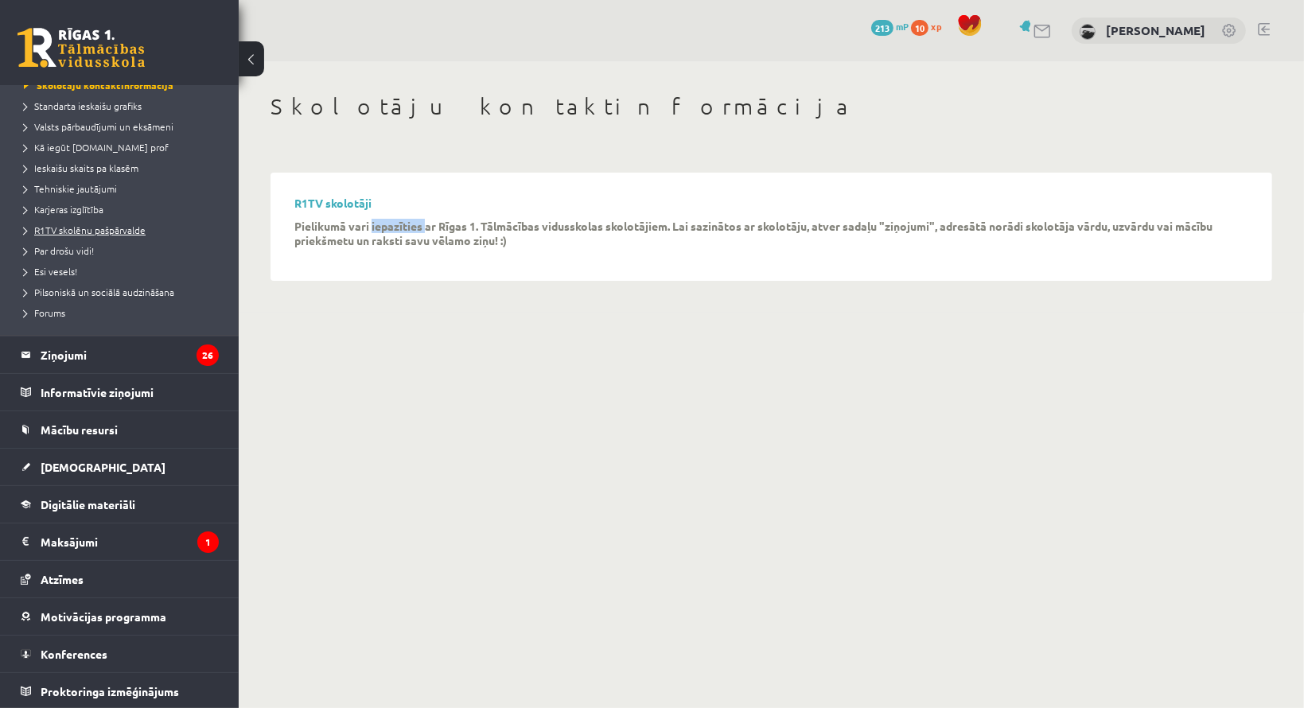
scroll to position [100, 0]
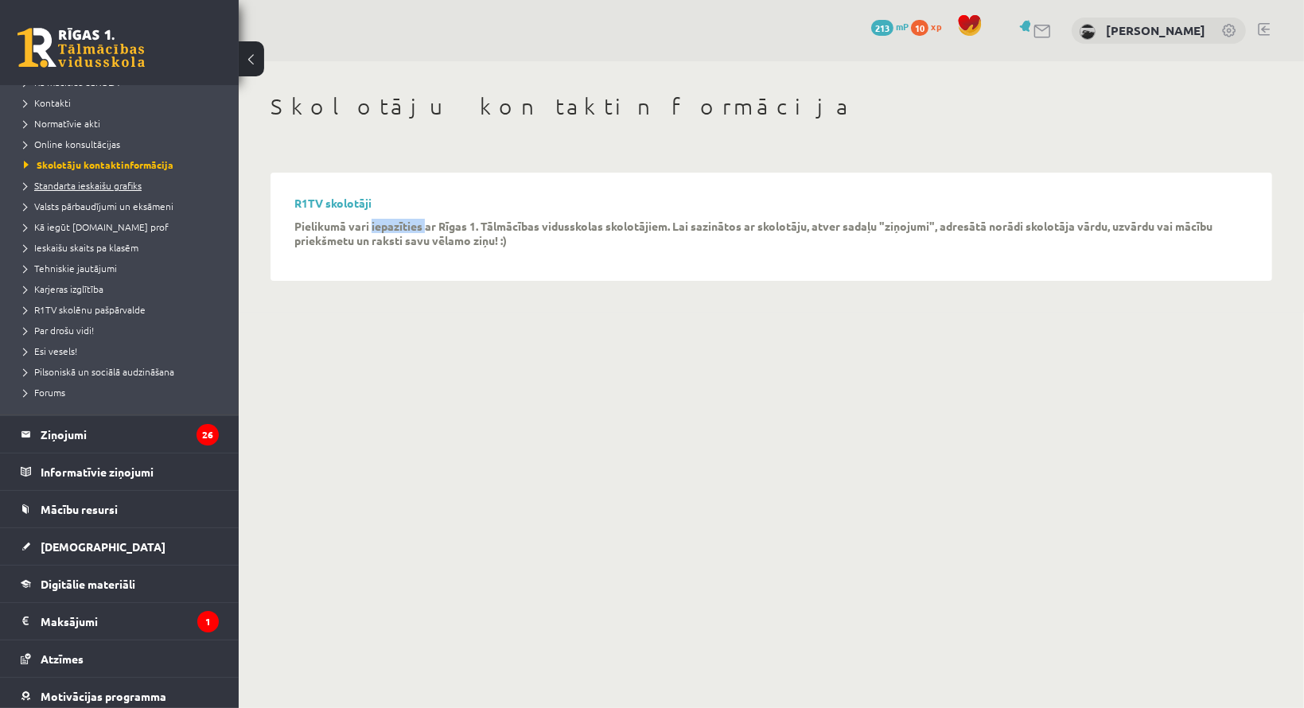
click at [78, 182] on span "Standarta ieskaišu grafiks" at bounding box center [83, 185] width 118 height 13
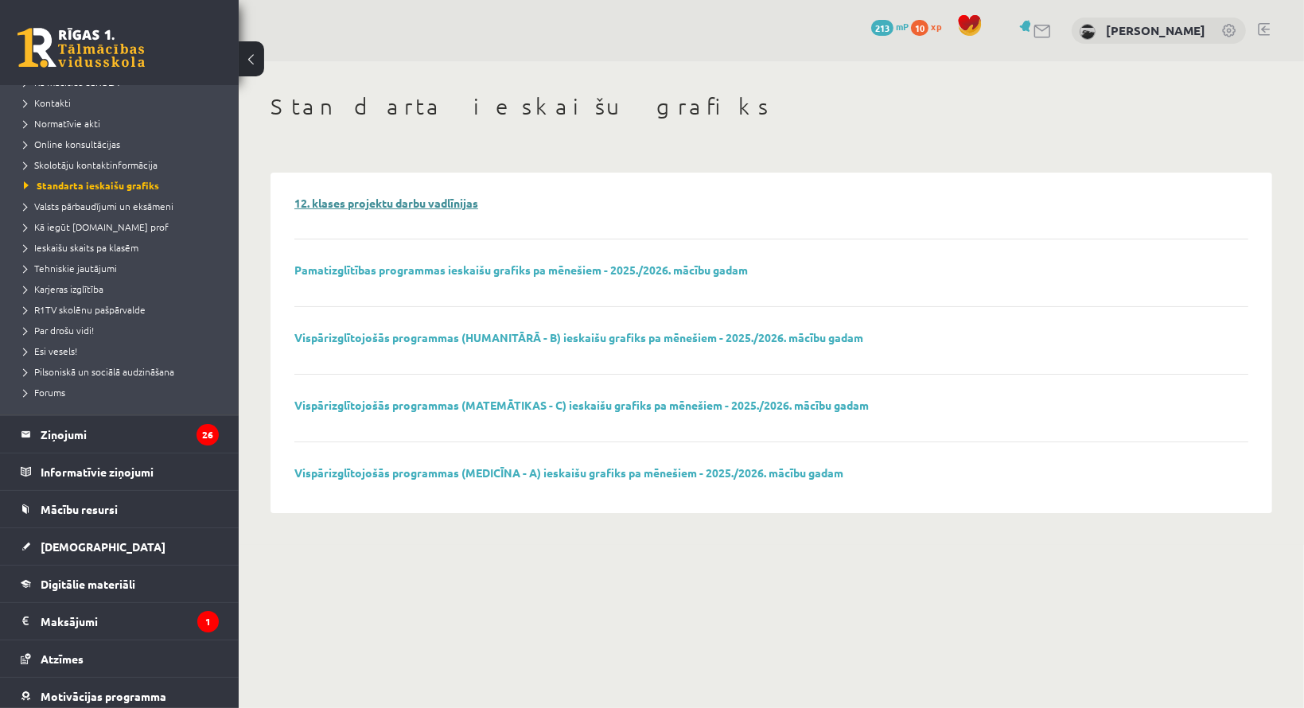
click at [352, 204] on link "12. klases projektu darbu vadlīnijas" at bounding box center [386, 203] width 184 height 14
click at [65, 63] on link at bounding box center [81, 48] width 127 height 40
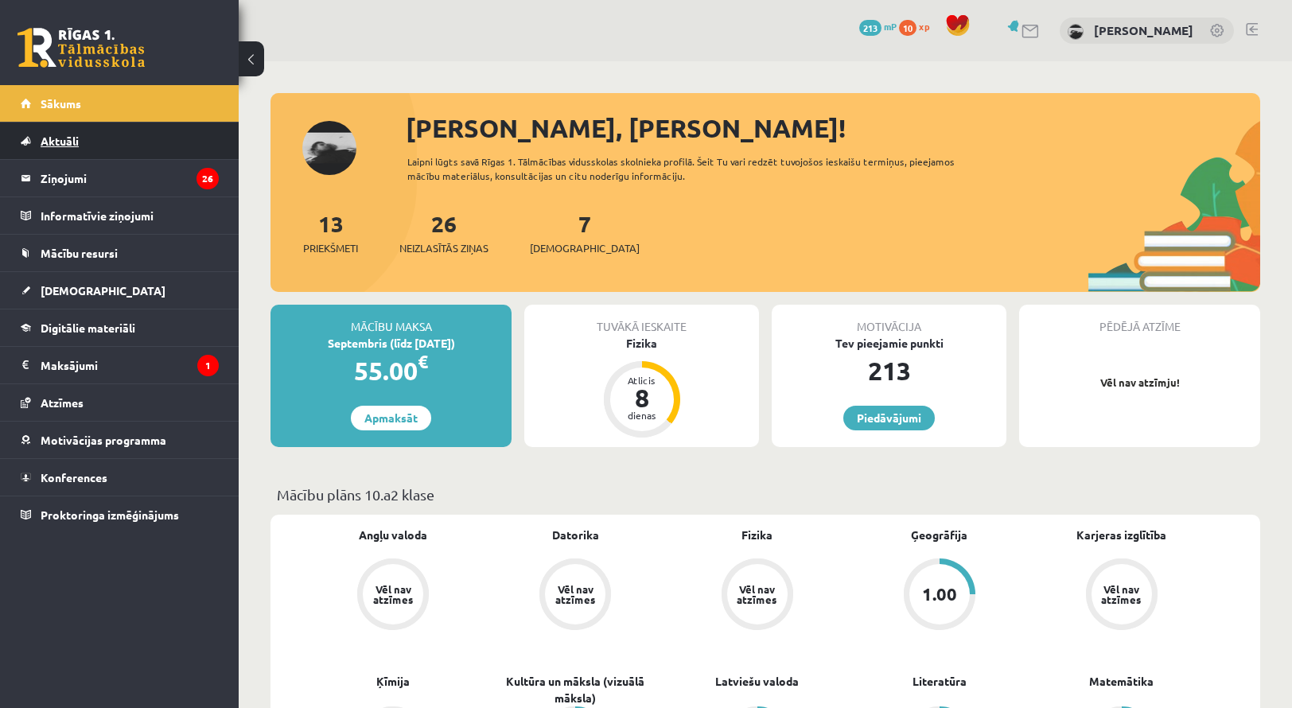
click at [105, 147] on link "Aktuāli" at bounding box center [120, 141] width 198 height 37
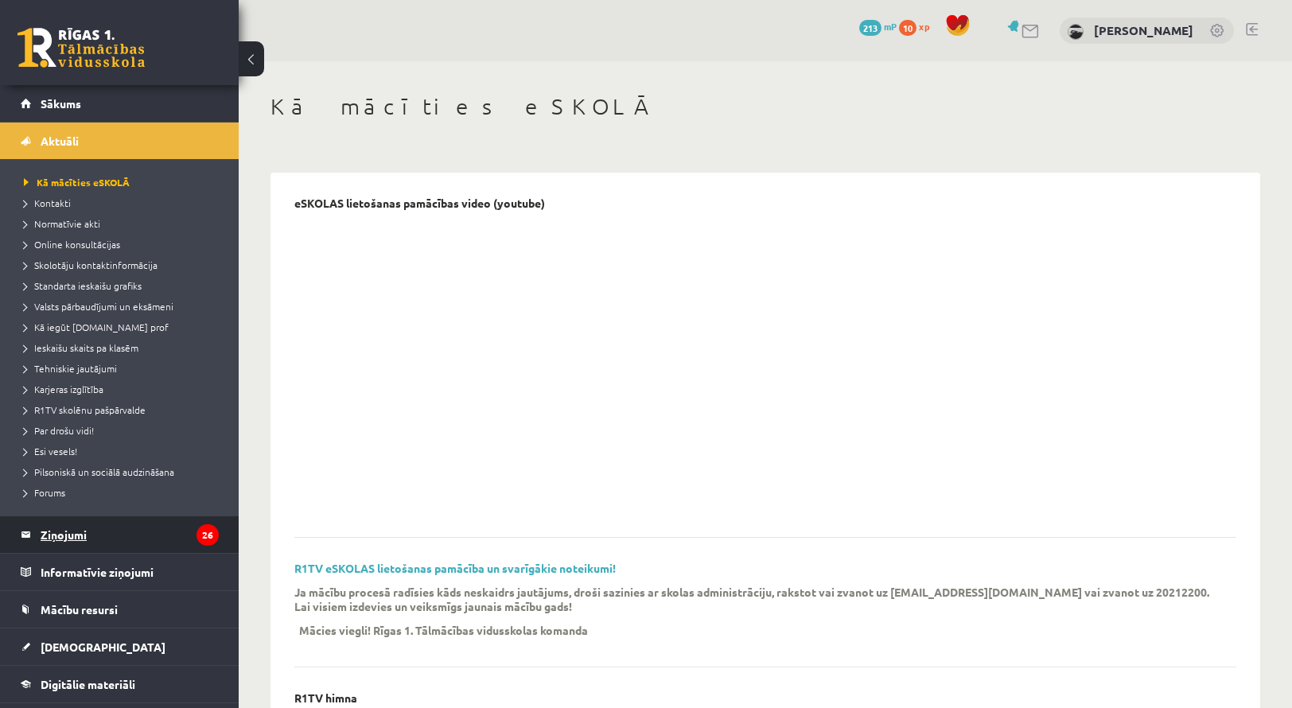
click at [91, 537] on legend "Ziņojumi 26" at bounding box center [130, 534] width 178 height 37
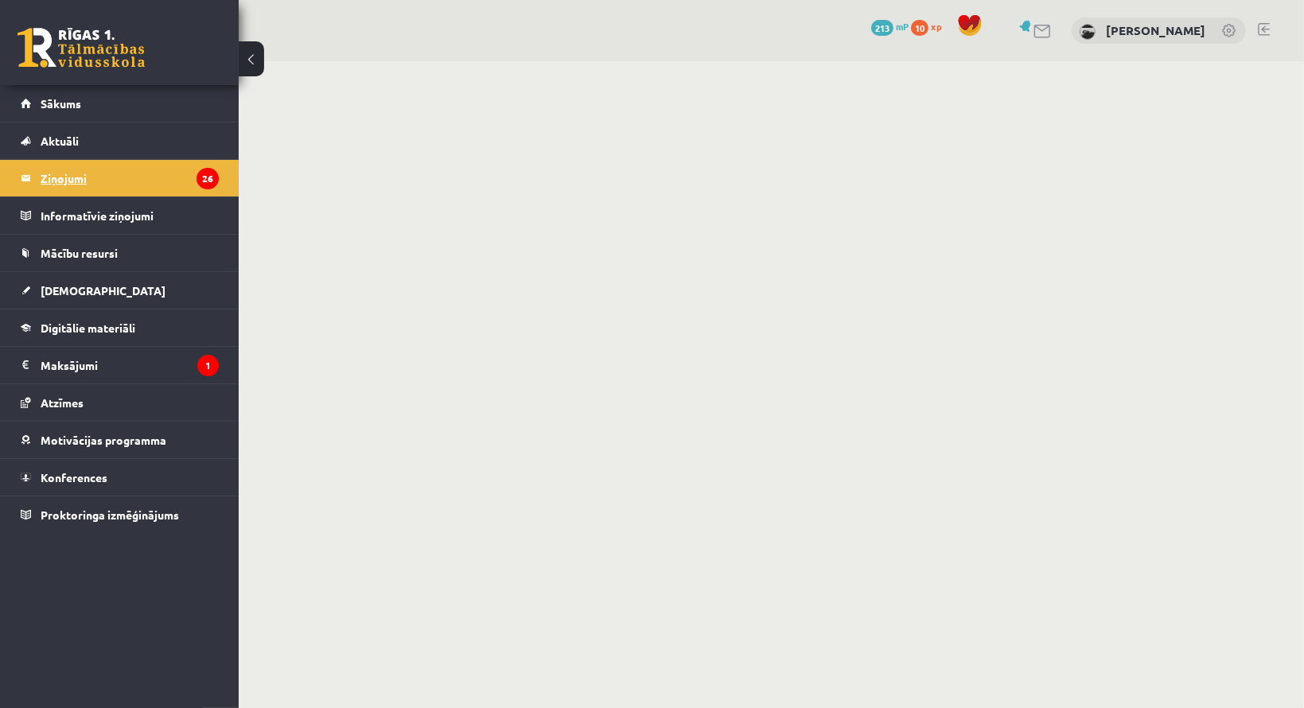
click at [100, 167] on legend "Ziņojumi 26" at bounding box center [130, 178] width 178 height 37
click at [111, 207] on legend "Informatīvie ziņojumi 0" at bounding box center [130, 215] width 178 height 37
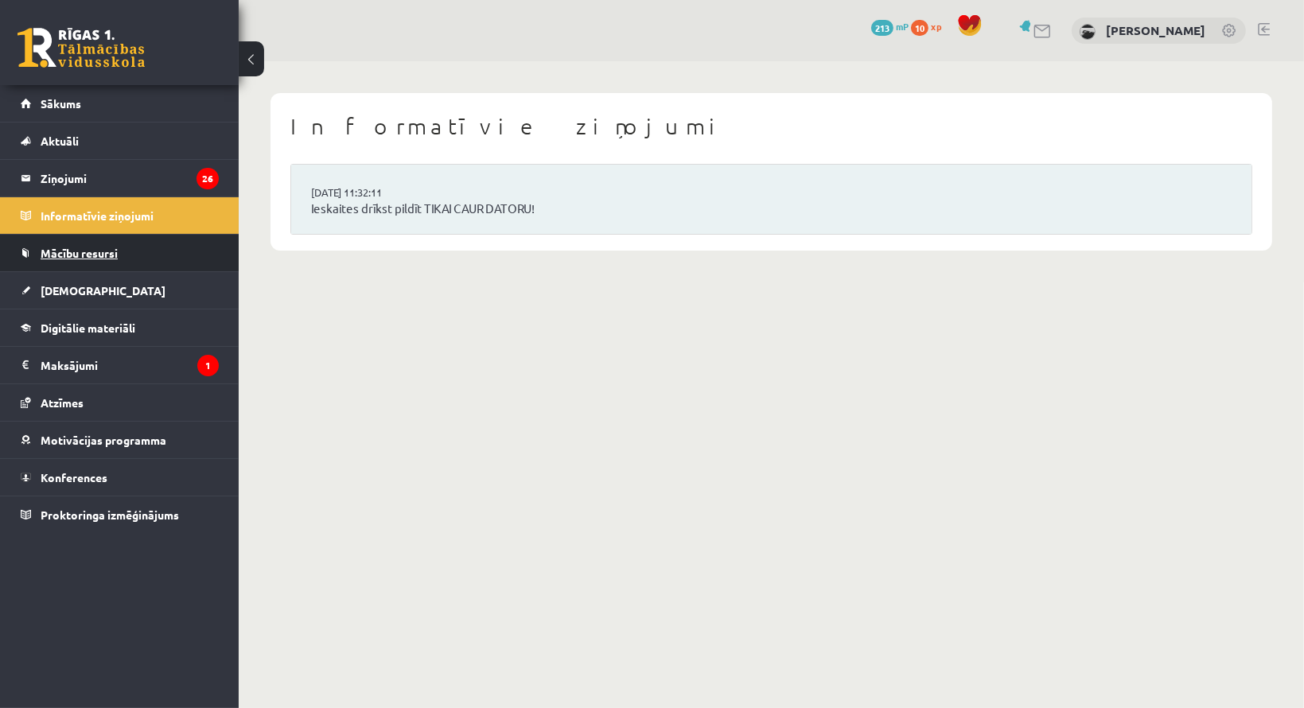
click at [101, 262] on link "Mācību resursi" at bounding box center [120, 253] width 198 height 37
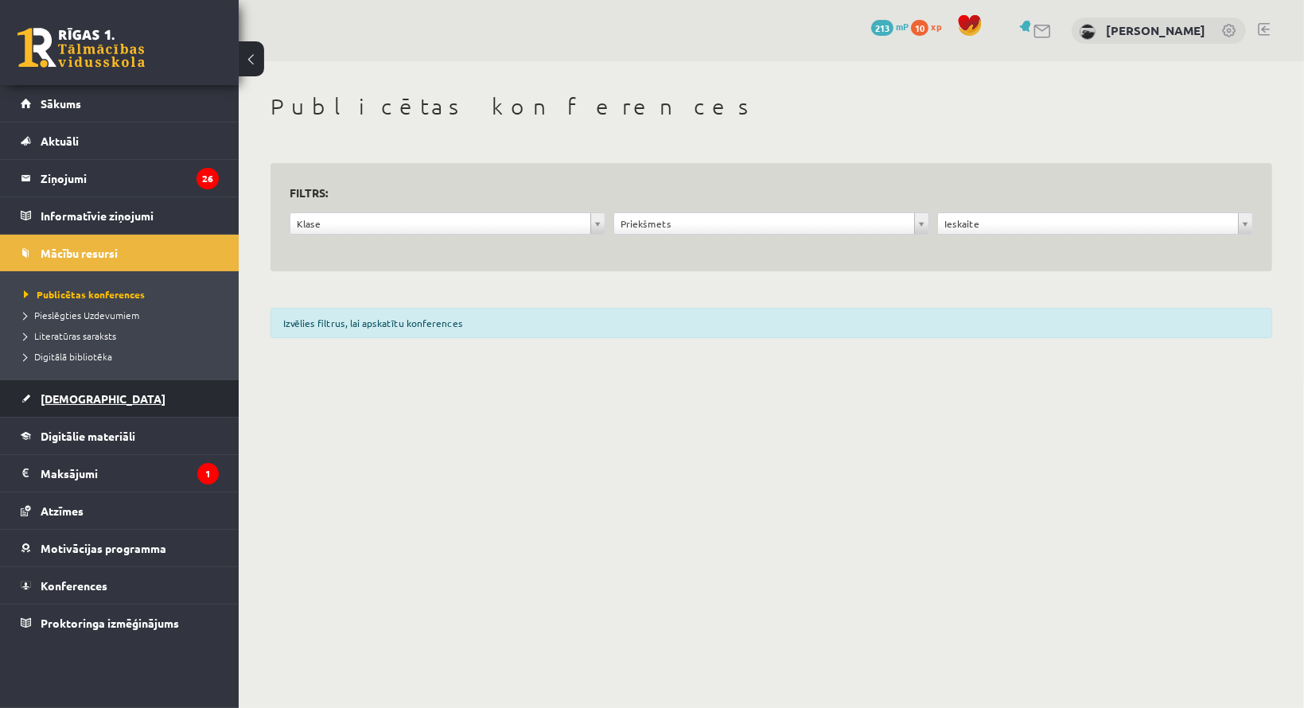
click at [103, 399] on link "[DEMOGRAPHIC_DATA]" at bounding box center [120, 398] width 198 height 37
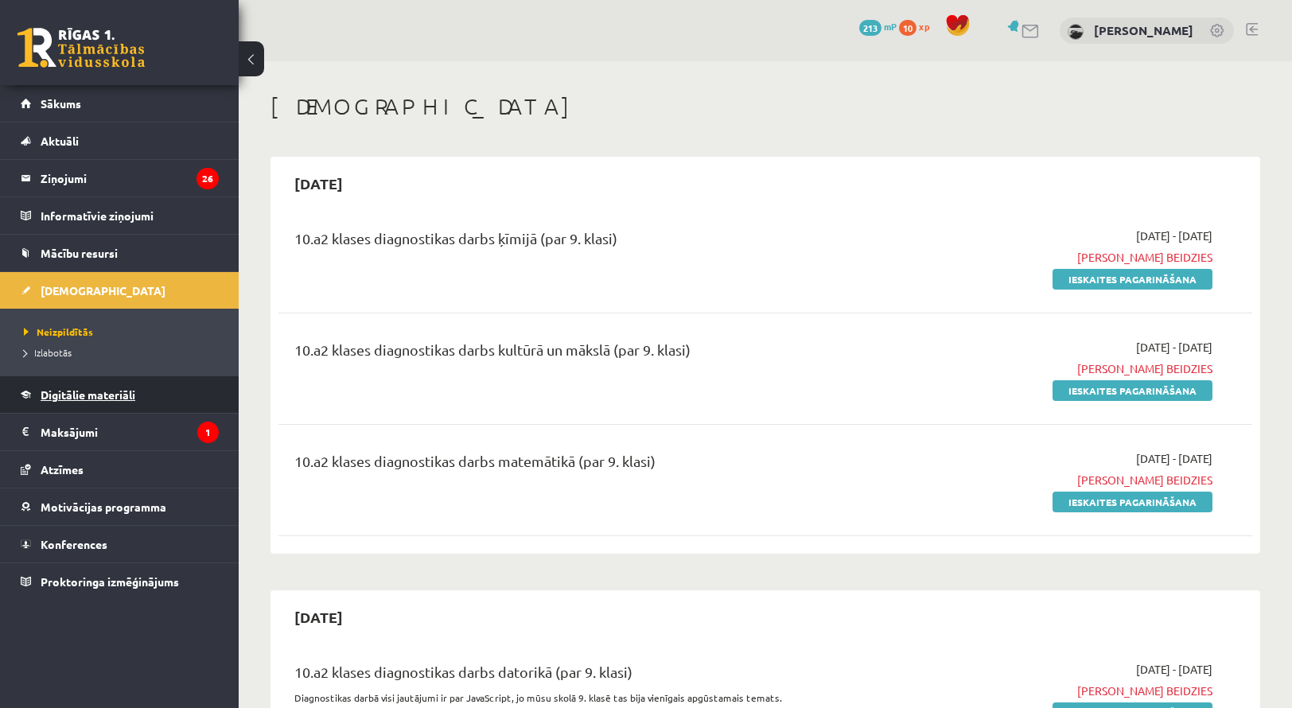
click at [76, 394] on span "Digitālie materiāli" at bounding box center [88, 395] width 95 height 14
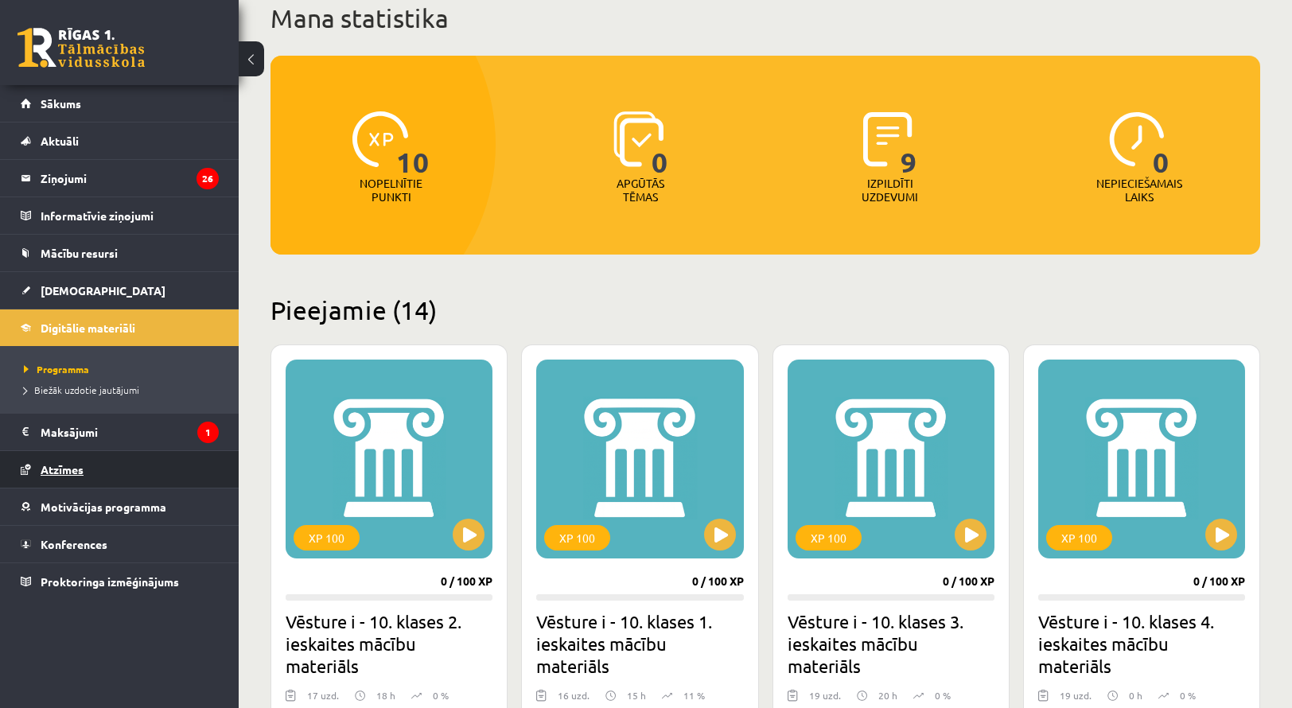
scroll to position [159, 0]
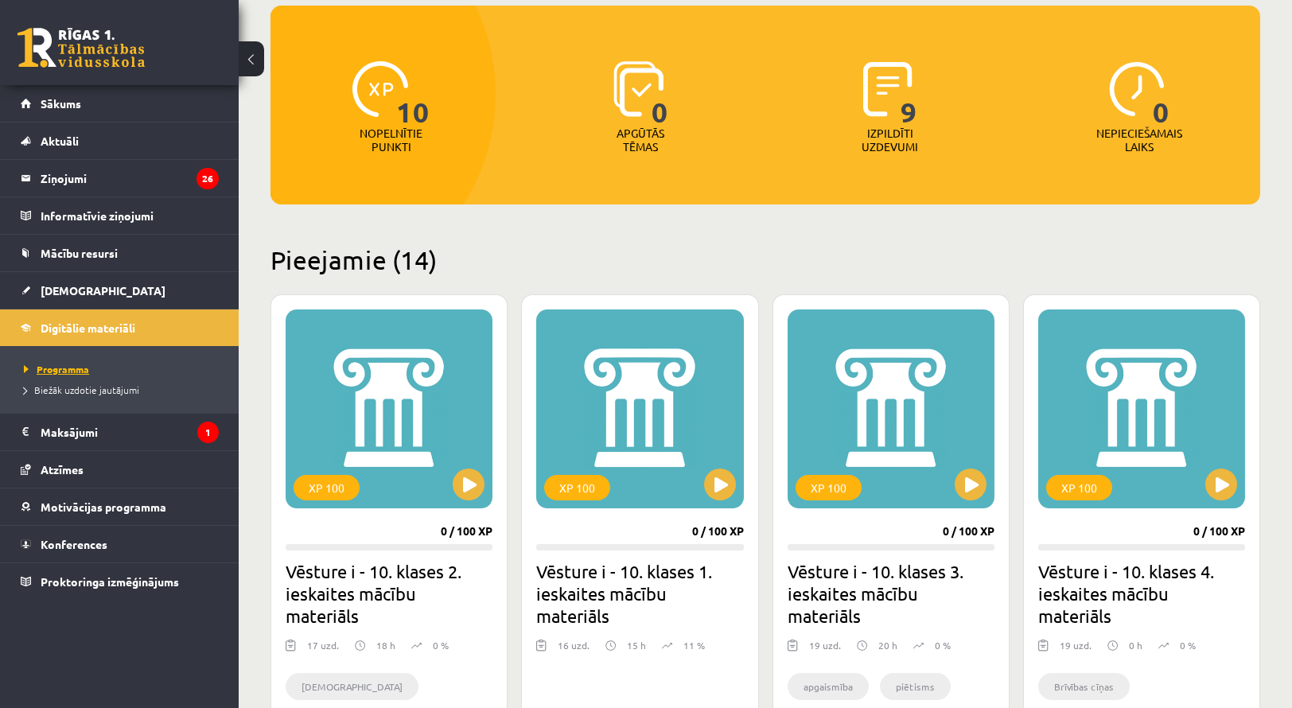
click at [75, 369] on span "Programma" at bounding box center [56, 369] width 65 height 13
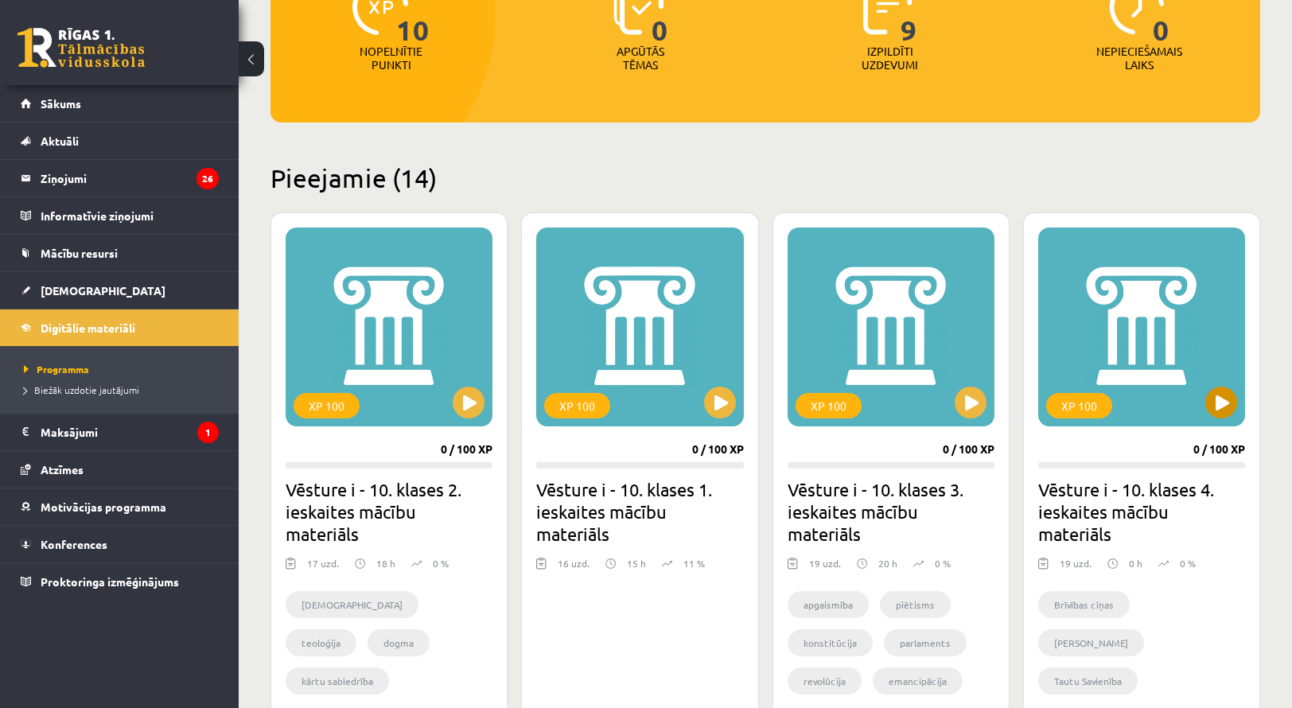
scroll to position [239, 0]
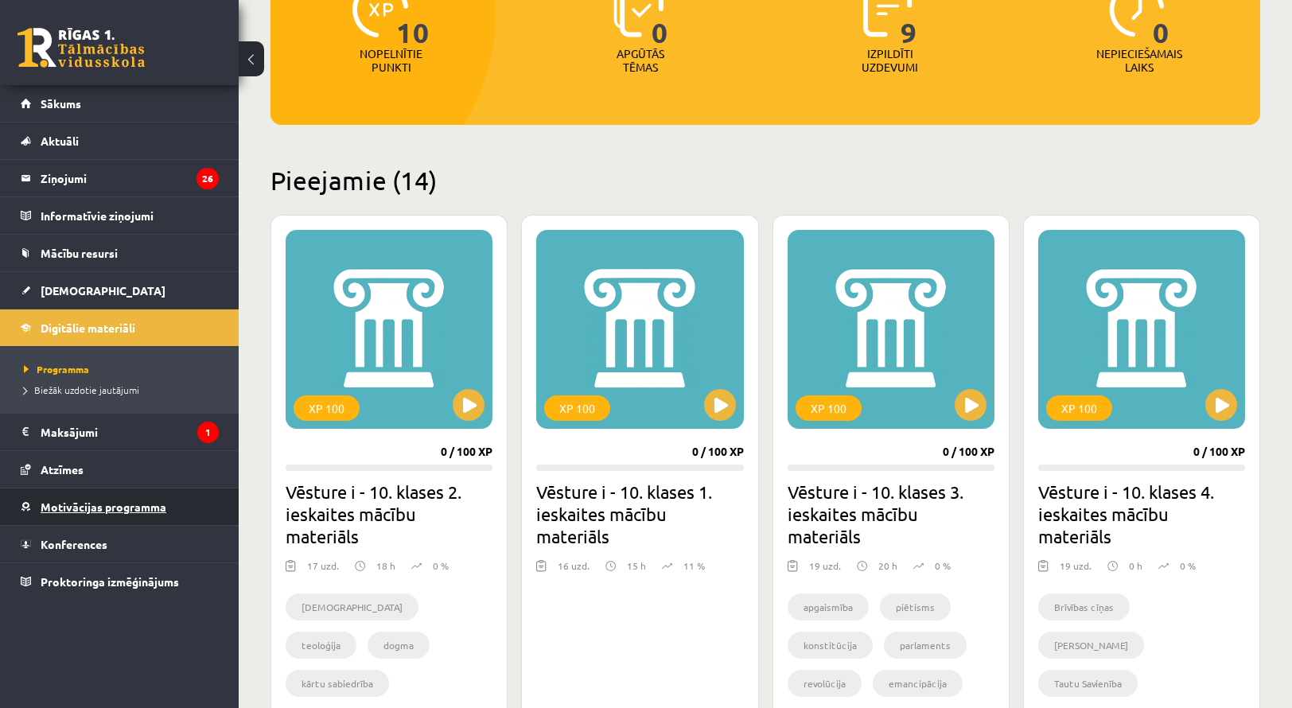
click at [86, 508] on span "Motivācijas programma" at bounding box center [104, 507] width 126 height 14
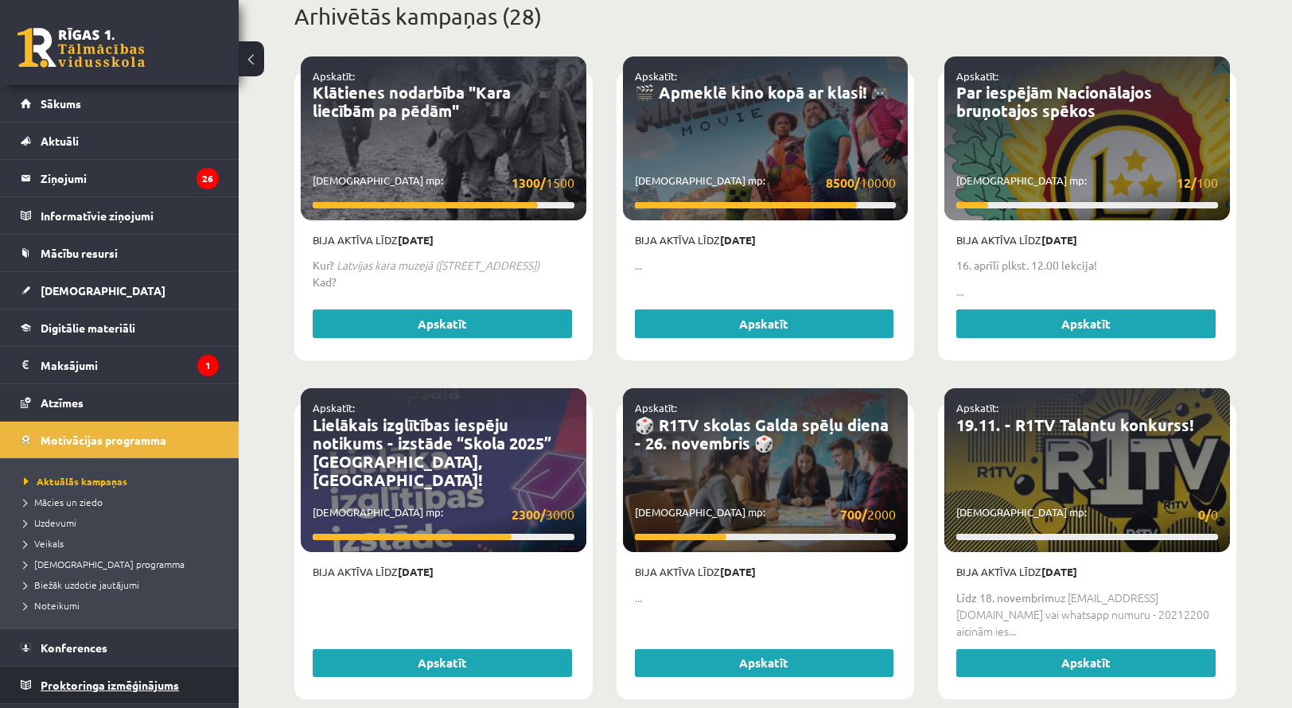
scroll to position [1273, 0]
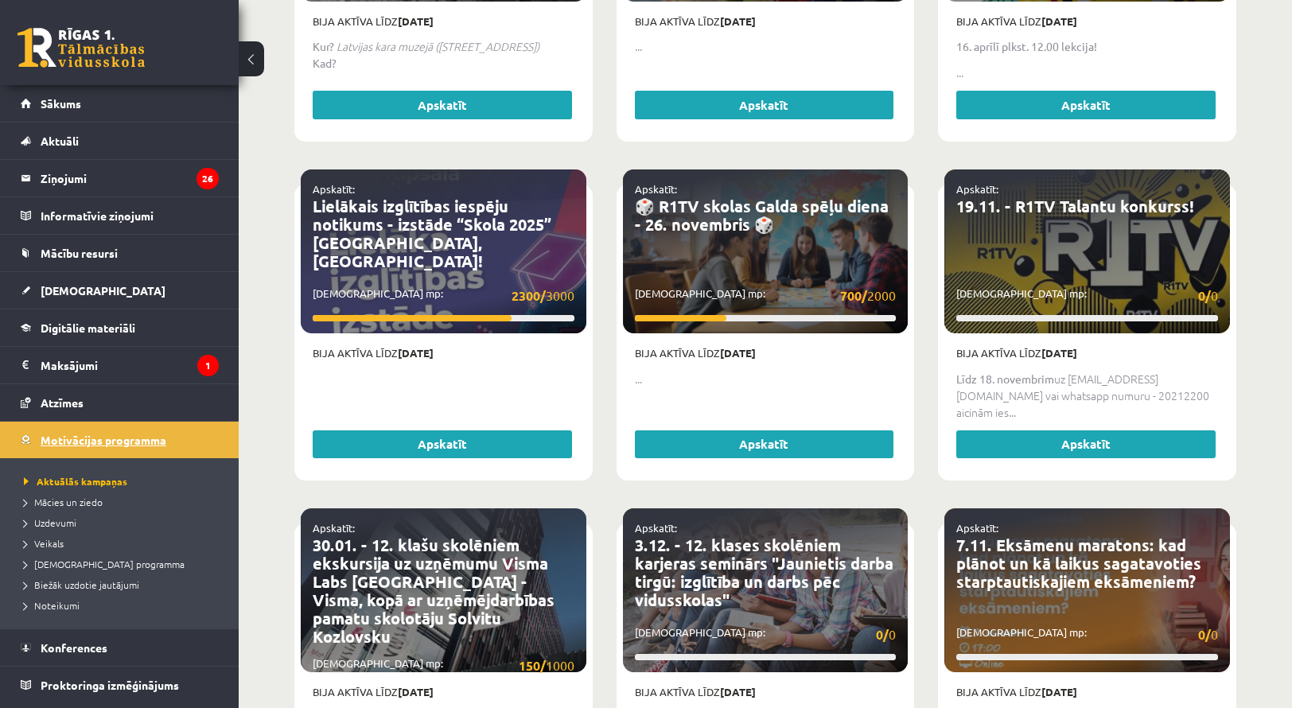
click at [68, 434] on span "Motivācijas programma" at bounding box center [104, 440] width 126 height 14
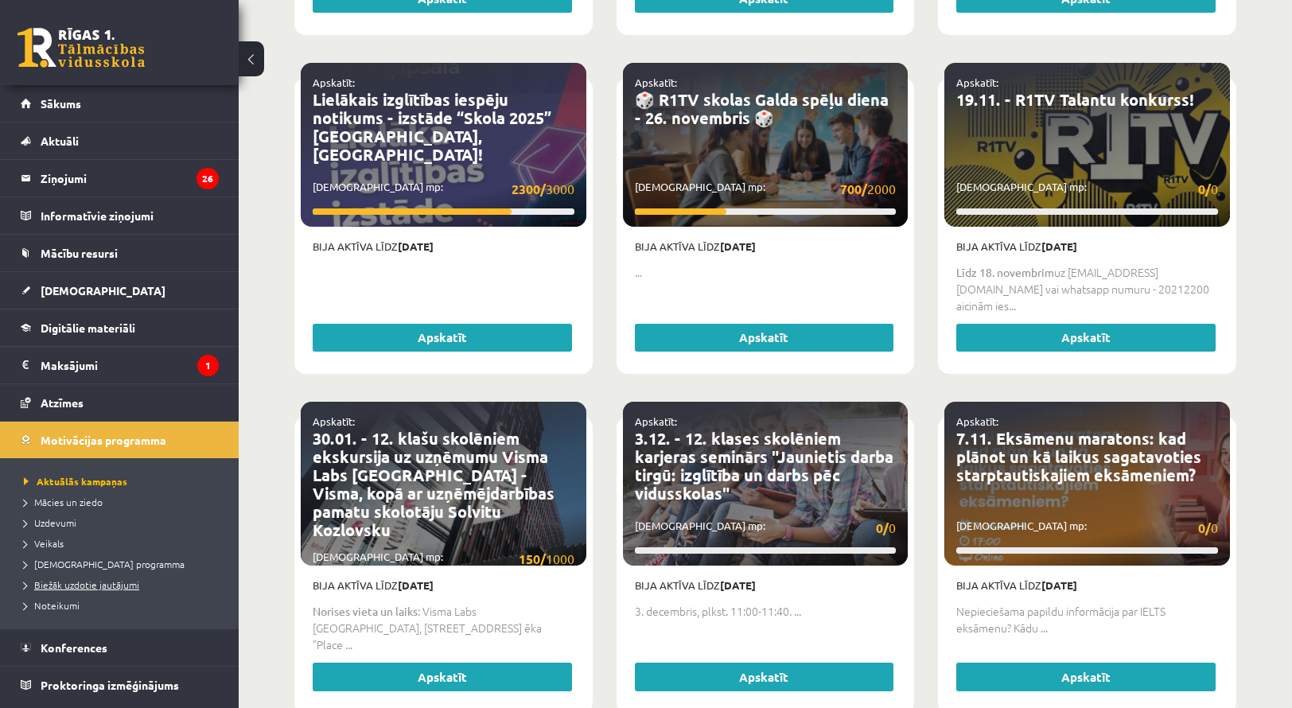
scroll to position [1512, 0]
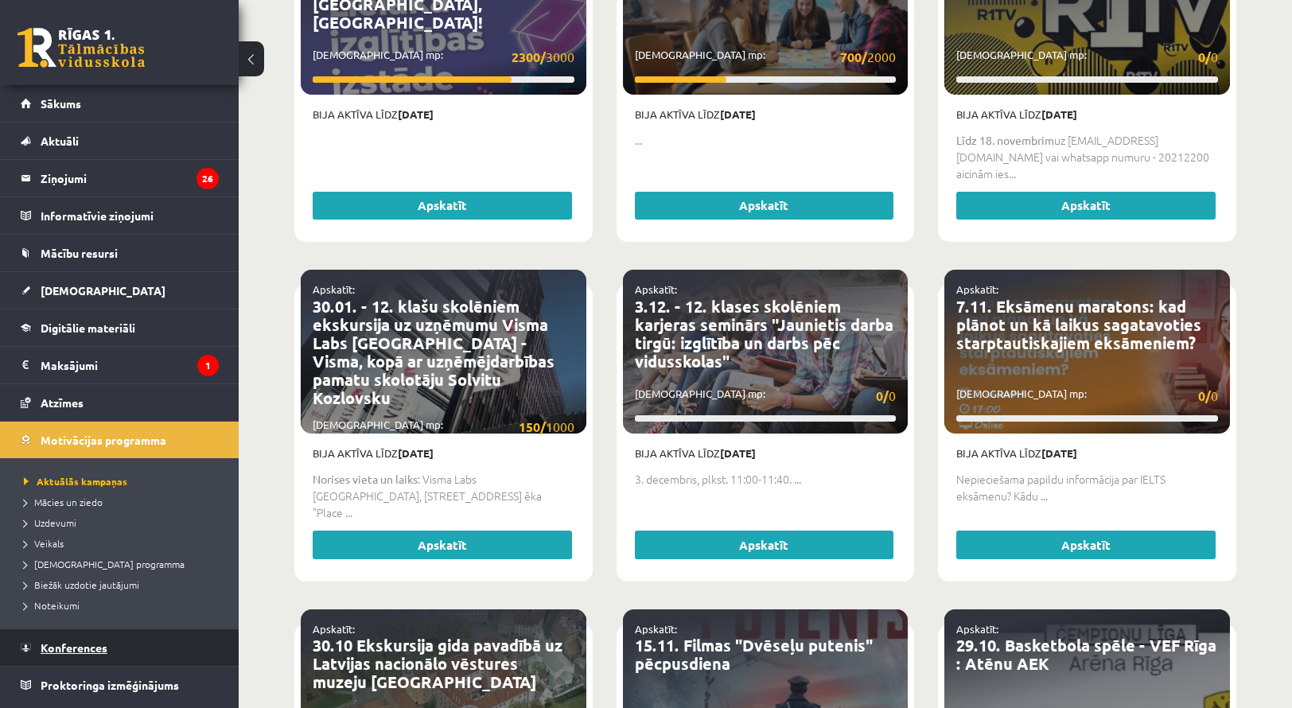
click at [96, 636] on link "Konferences" at bounding box center [120, 647] width 198 height 37
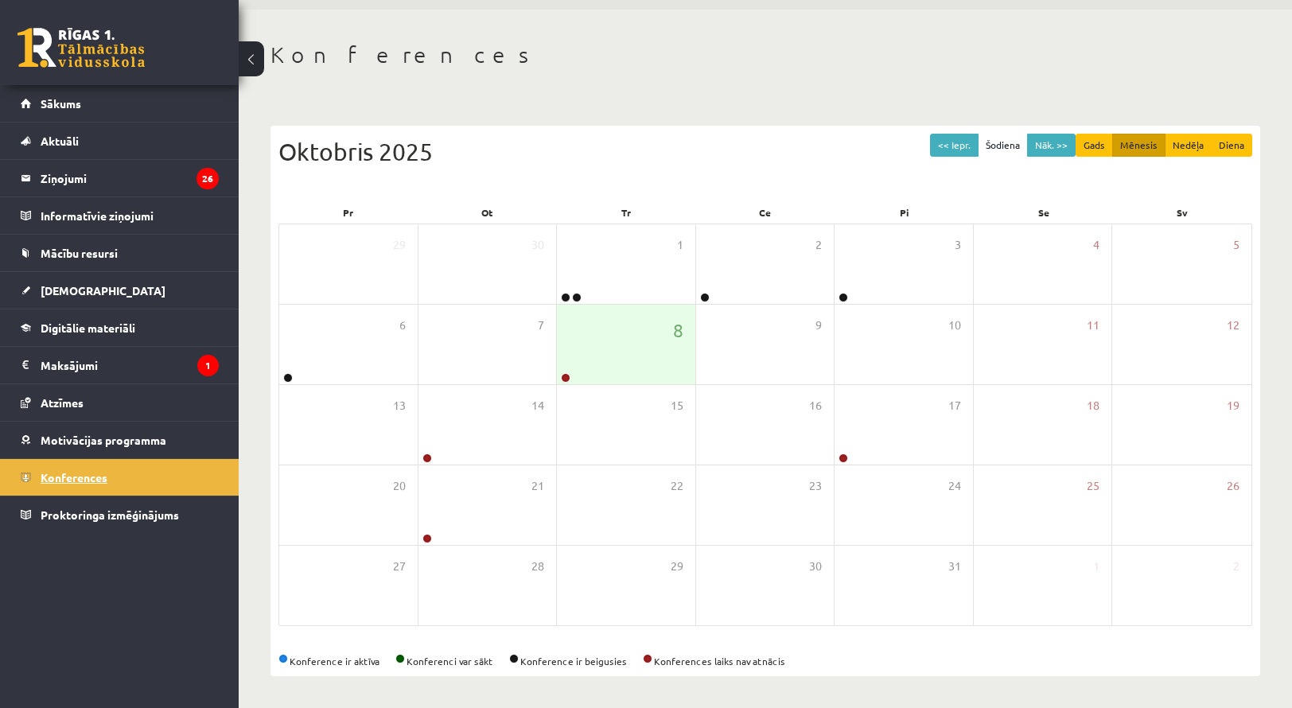
scroll to position [51, 0]
click at [114, 510] on span "Proktoringa izmēģinājums" at bounding box center [110, 515] width 138 height 14
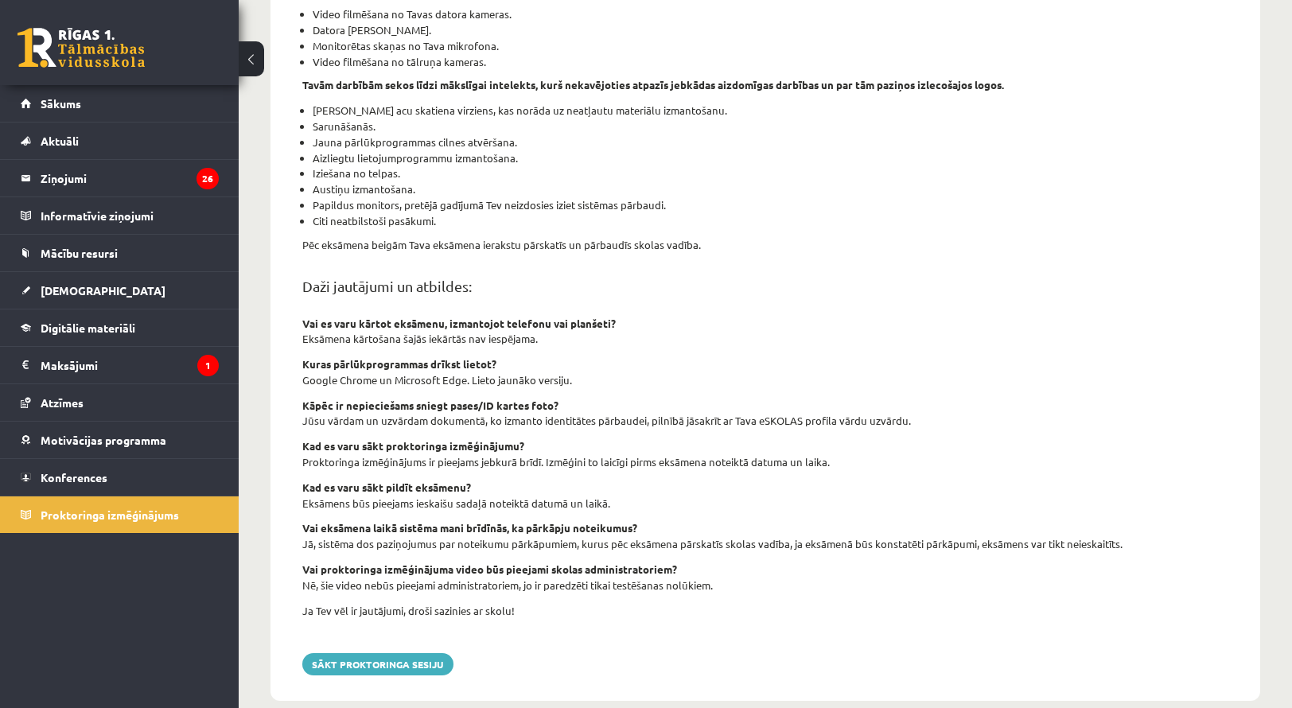
scroll to position [391, 0]
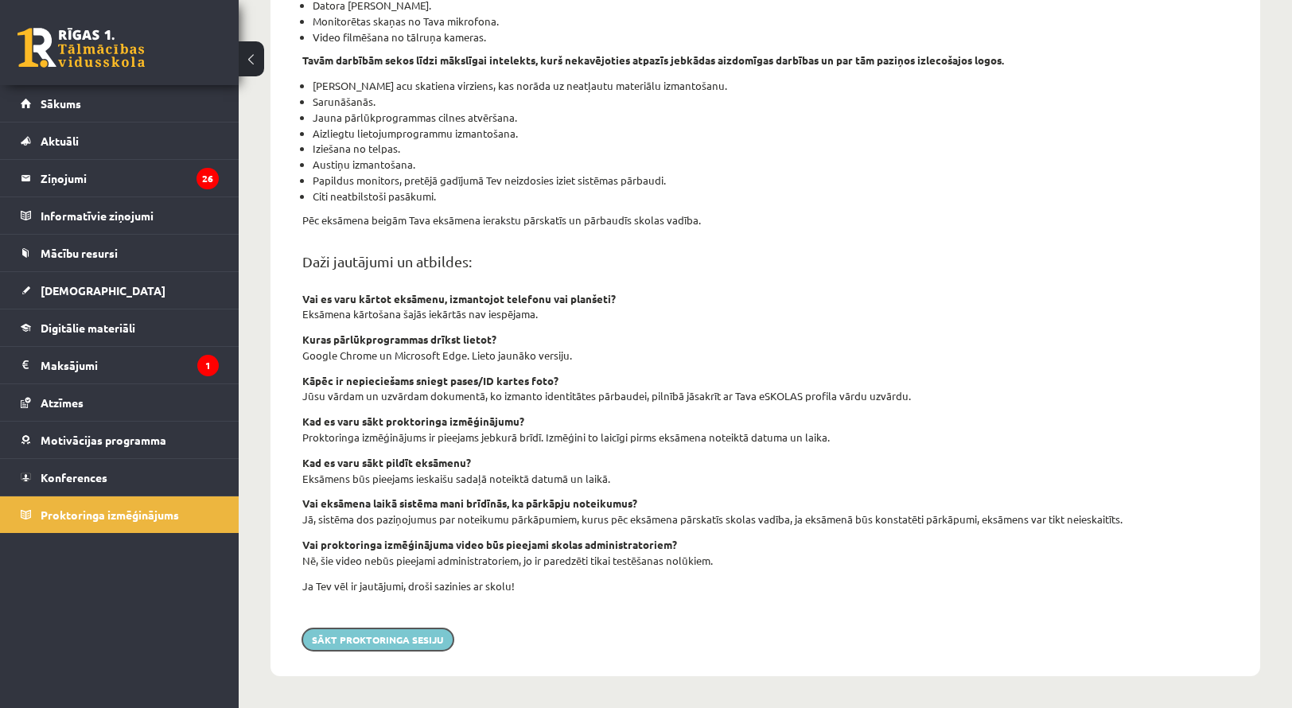
click at [372, 644] on button "Sākt proktoringa sesiju" at bounding box center [377, 640] width 151 height 22
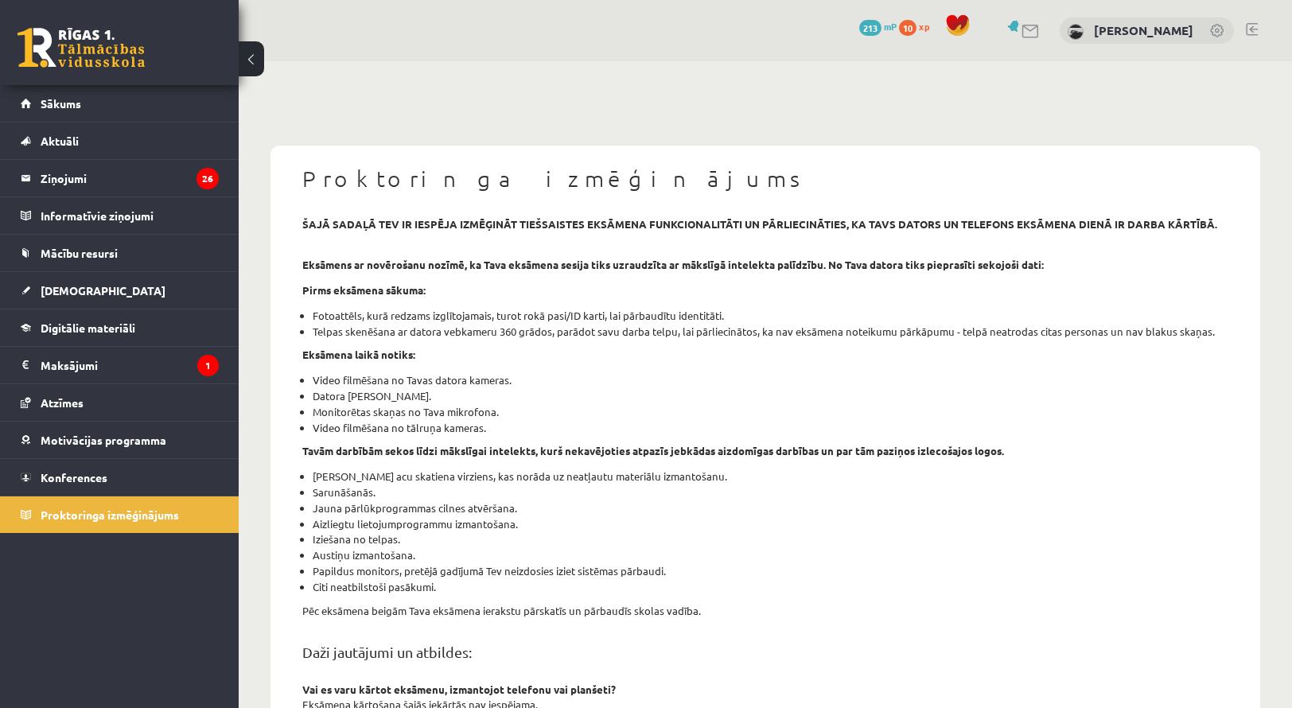
click at [45, 40] on link at bounding box center [81, 48] width 127 height 40
